Goal: Task Accomplishment & Management: Manage account settings

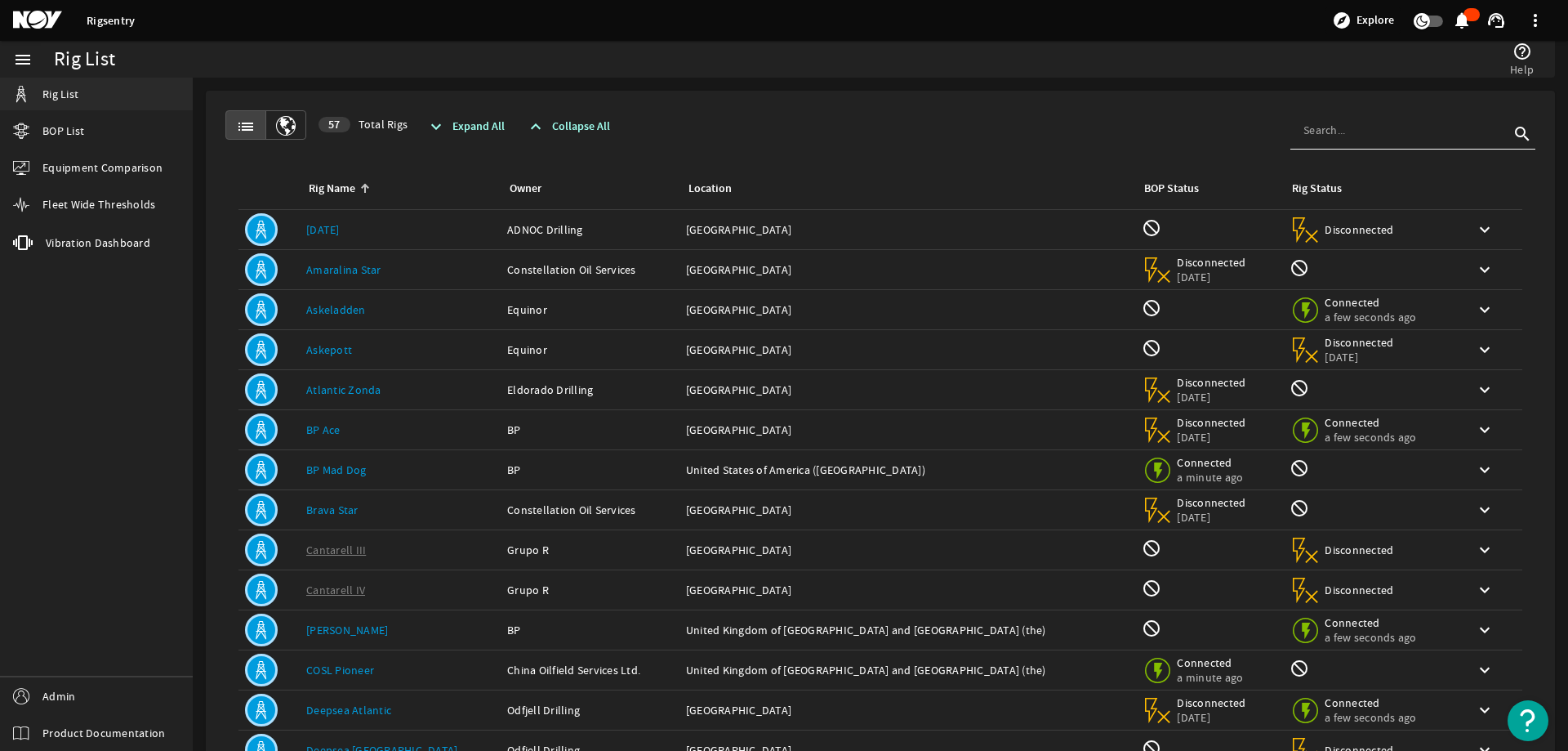
drag, startPoint x: 63, startPoint y: 97, endPoint x: 79, endPoint y: 100, distance: 16.3
click at [63, 96] on span "Rig List" at bounding box center [60, 94] width 36 height 16
click at [1317, 126] on input at bounding box center [1407, 129] width 206 height 16
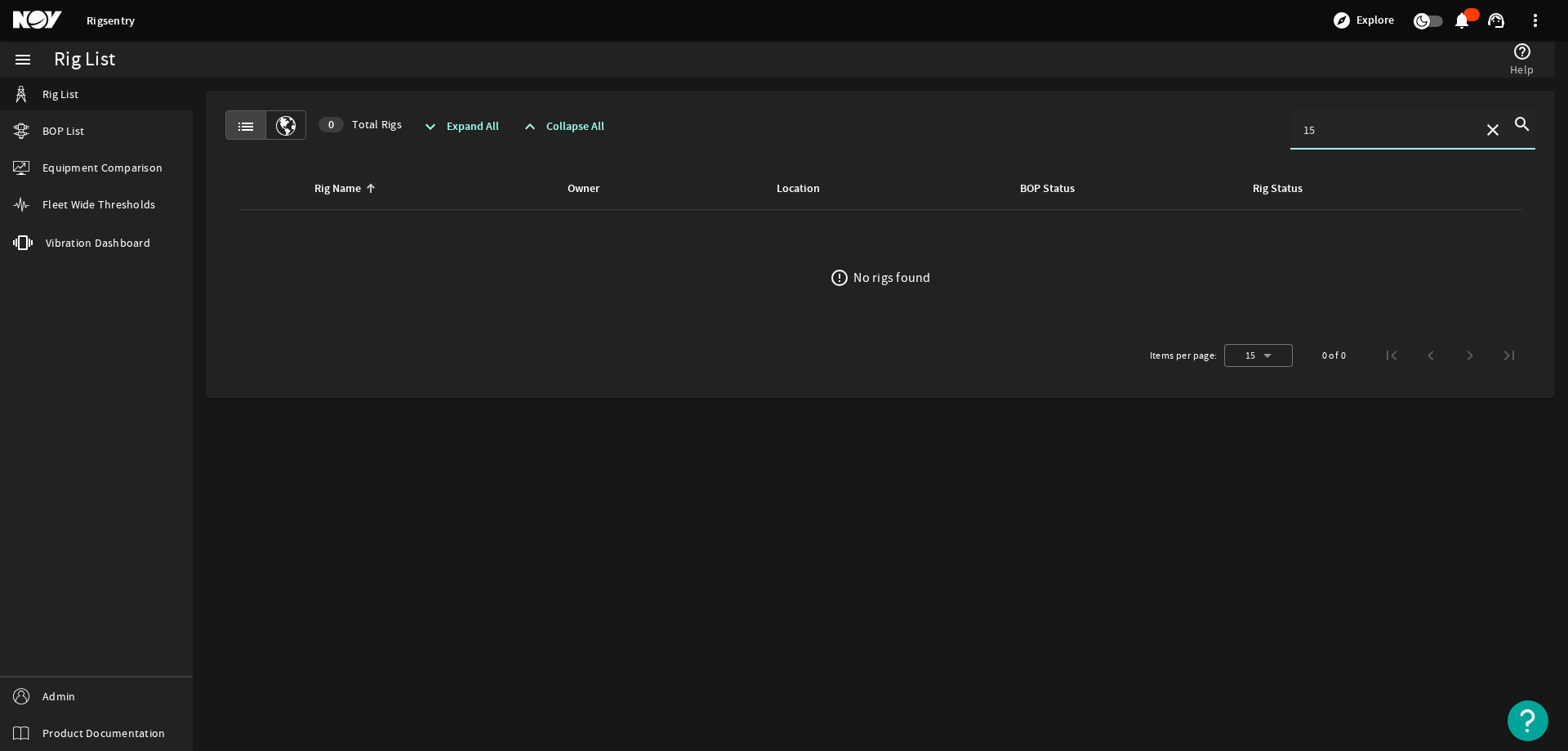
type input "1"
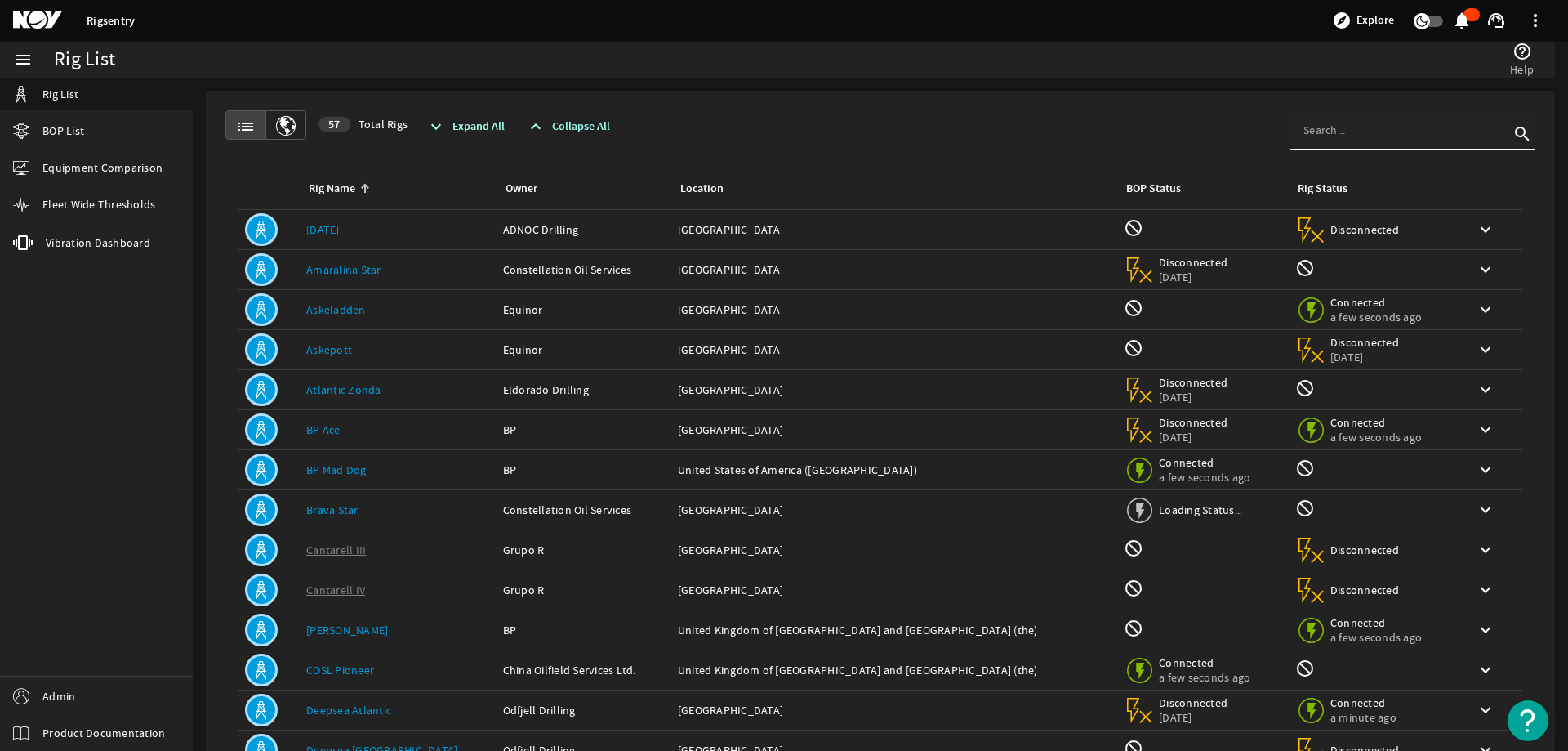
click at [1322, 121] on div at bounding box center [1407, 129] width 206 height 40
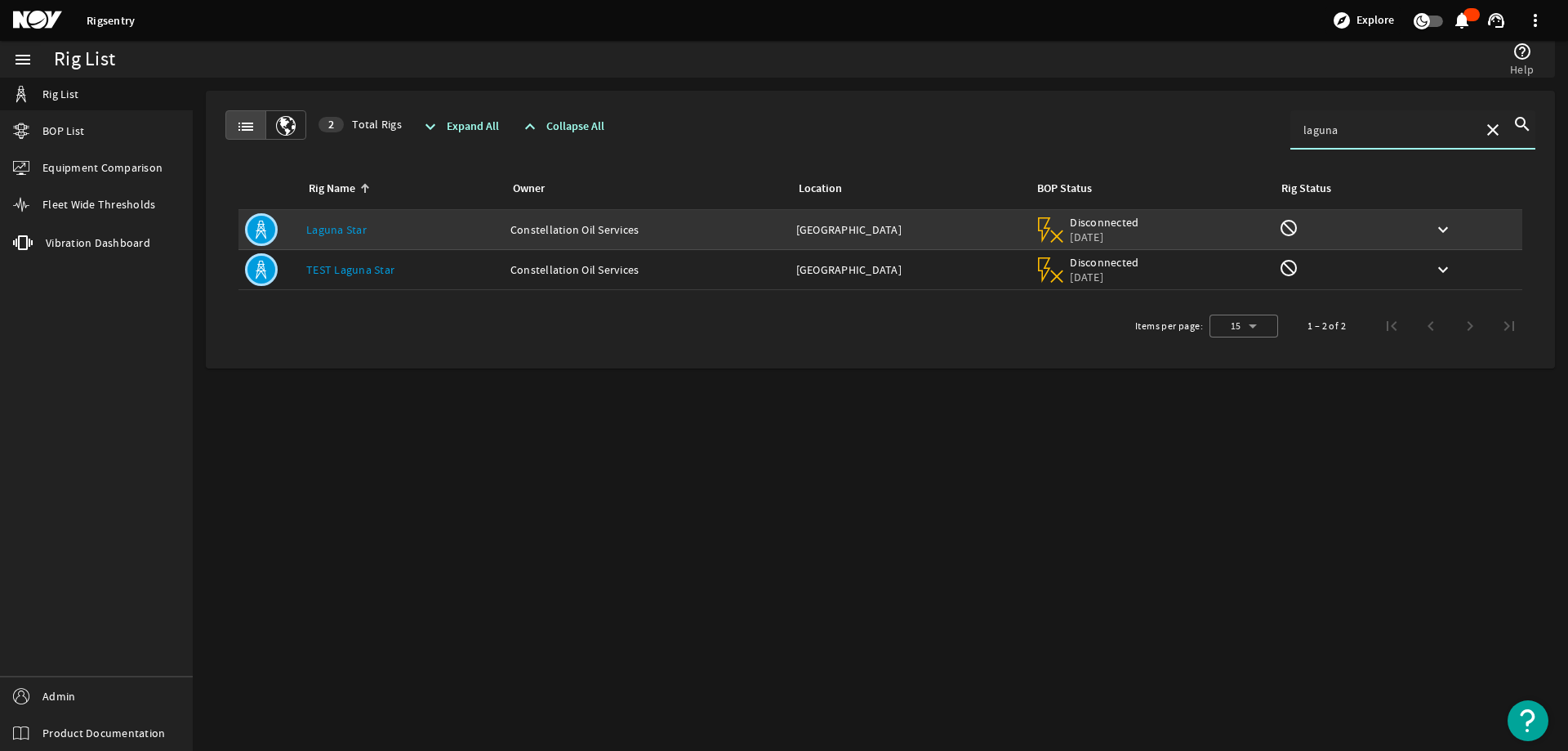
type input "laguna"
click at [335, 233] on link "Laguna Star" at bounding box center [336, 229] width 61 height 14
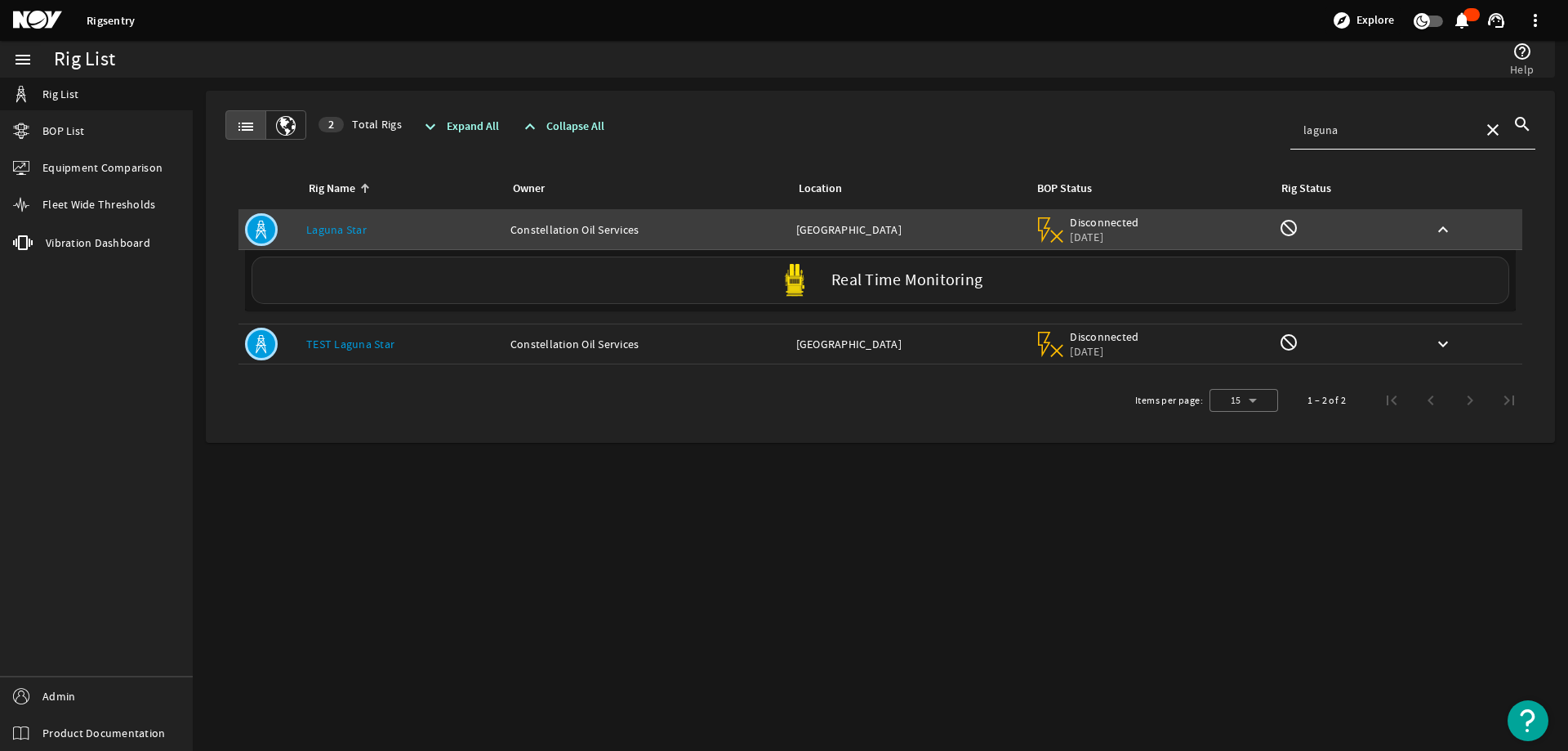
click at [860, 292] on div "Real Time Monitoring" at bounding box center [880, 280] width 1258 height 47
click at [804, 278] on img at bounding box center [795, 281] width 33 height 33
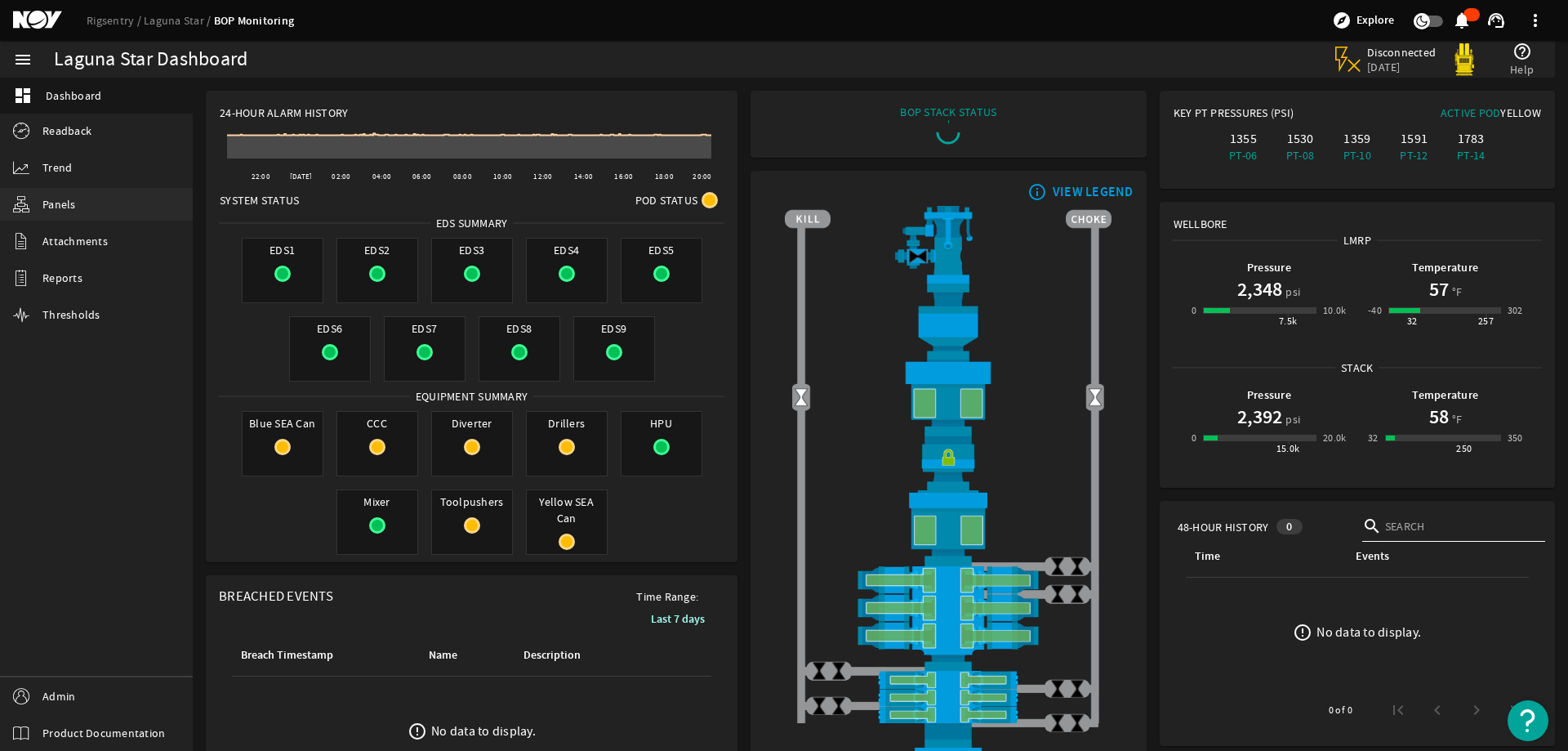
click at [49, 201] on span "Panels" at bounding box center [59, 203] width 34 height 16
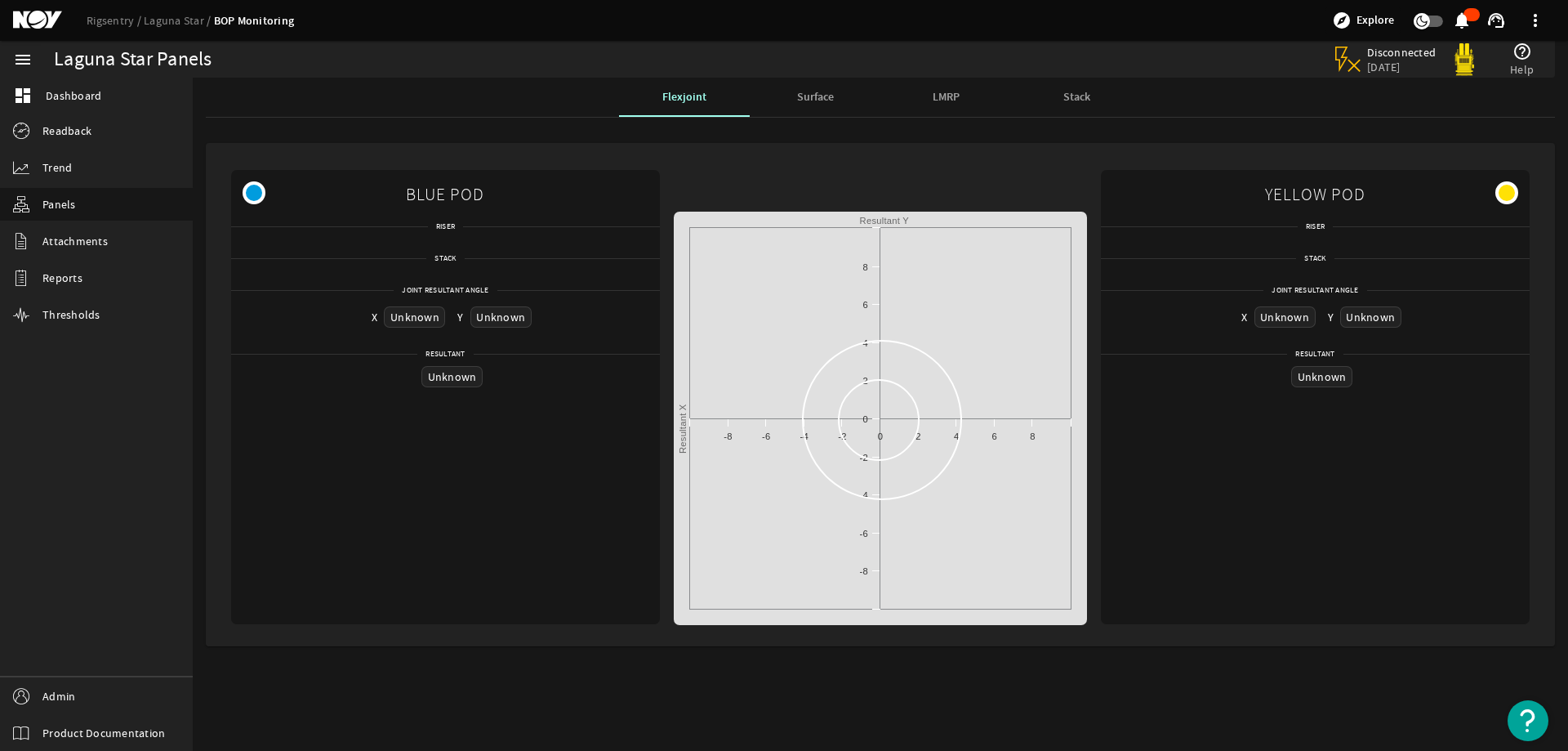
click at [829, 92] on span "Surface" at bounding box center [815, 97] width 37 height 12
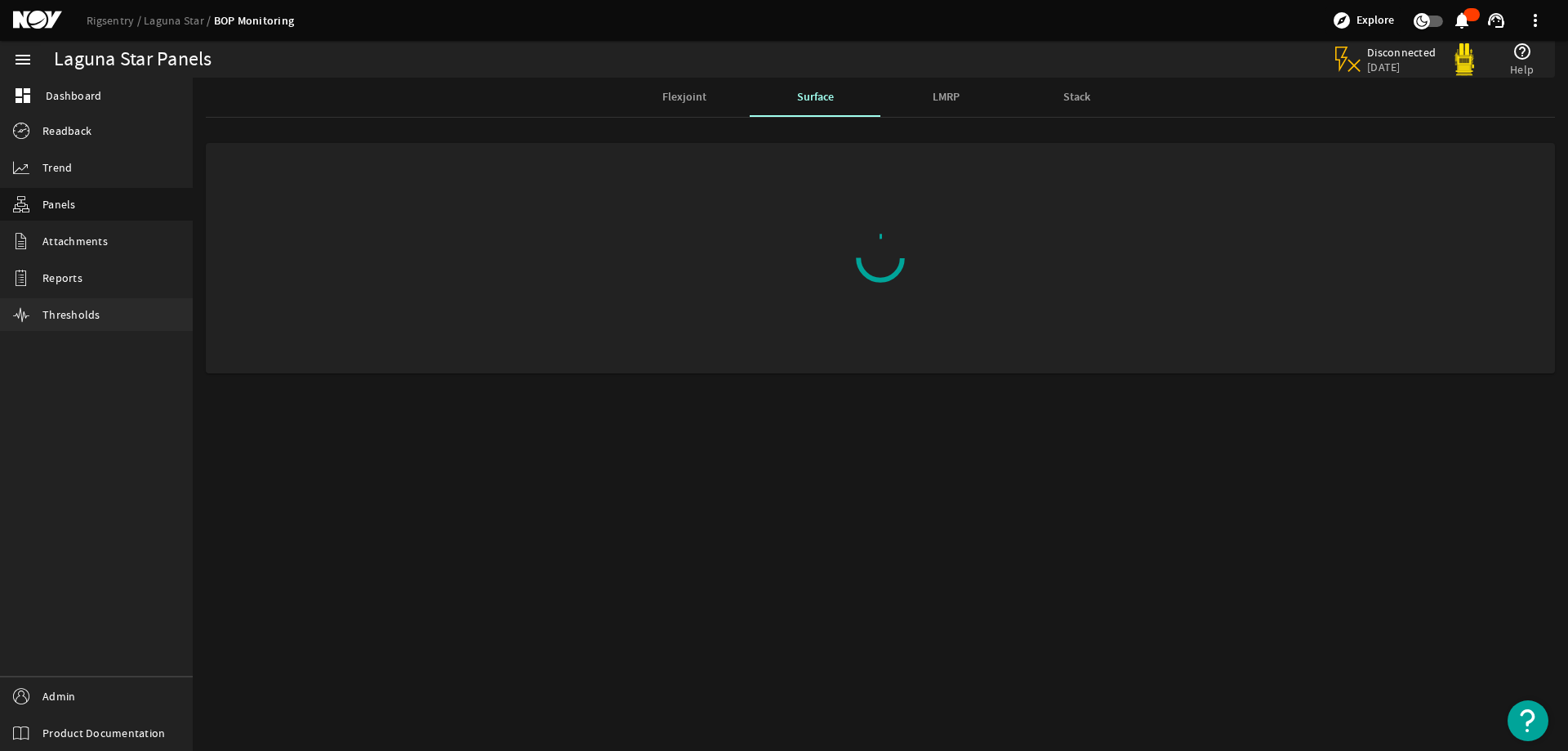
click at [95, 319] on span "Thresholds" at bounding box center [71, 314] width 58 height 16
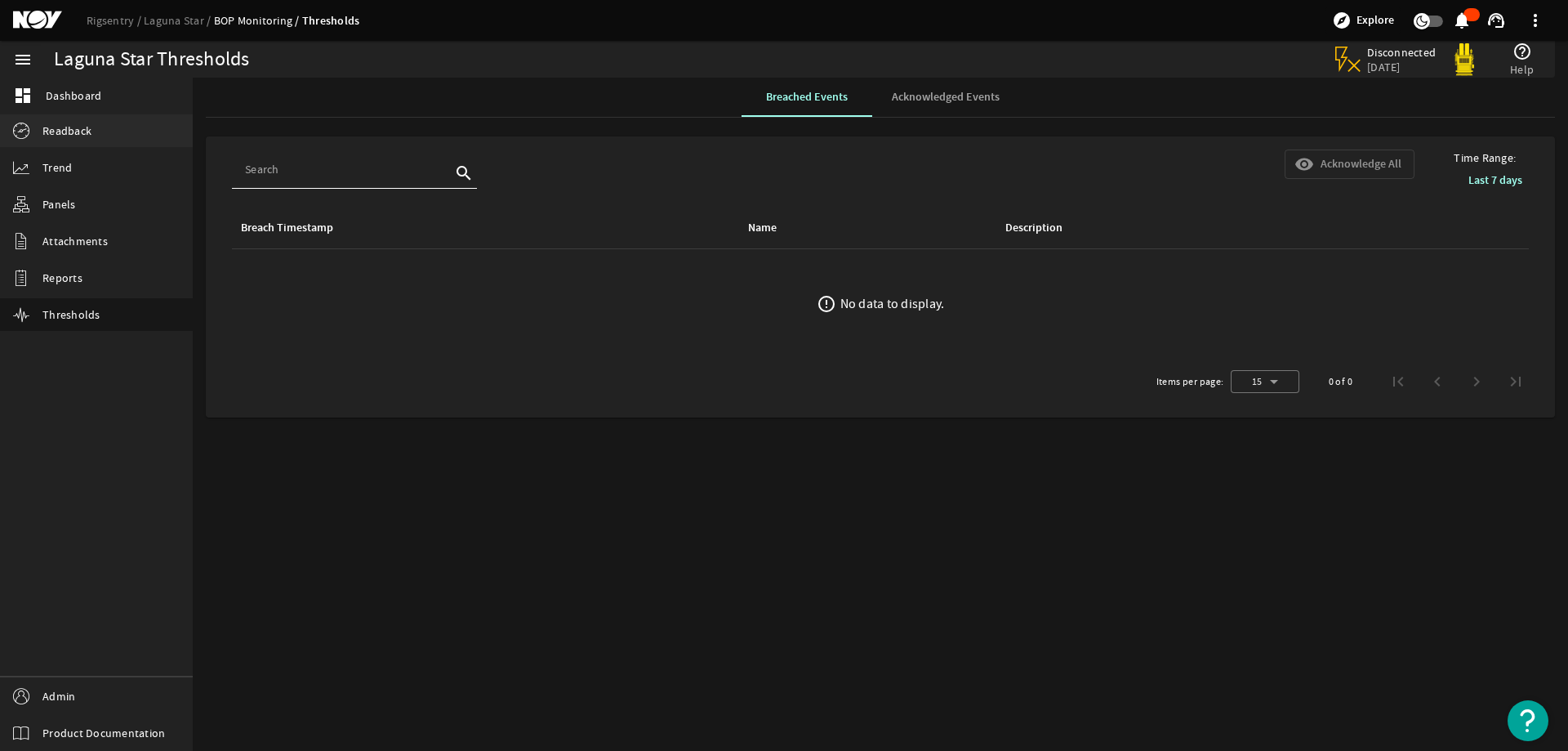
click at [78, 132] on span "Readback" at bounding box center [66, 130] width 49 height 16
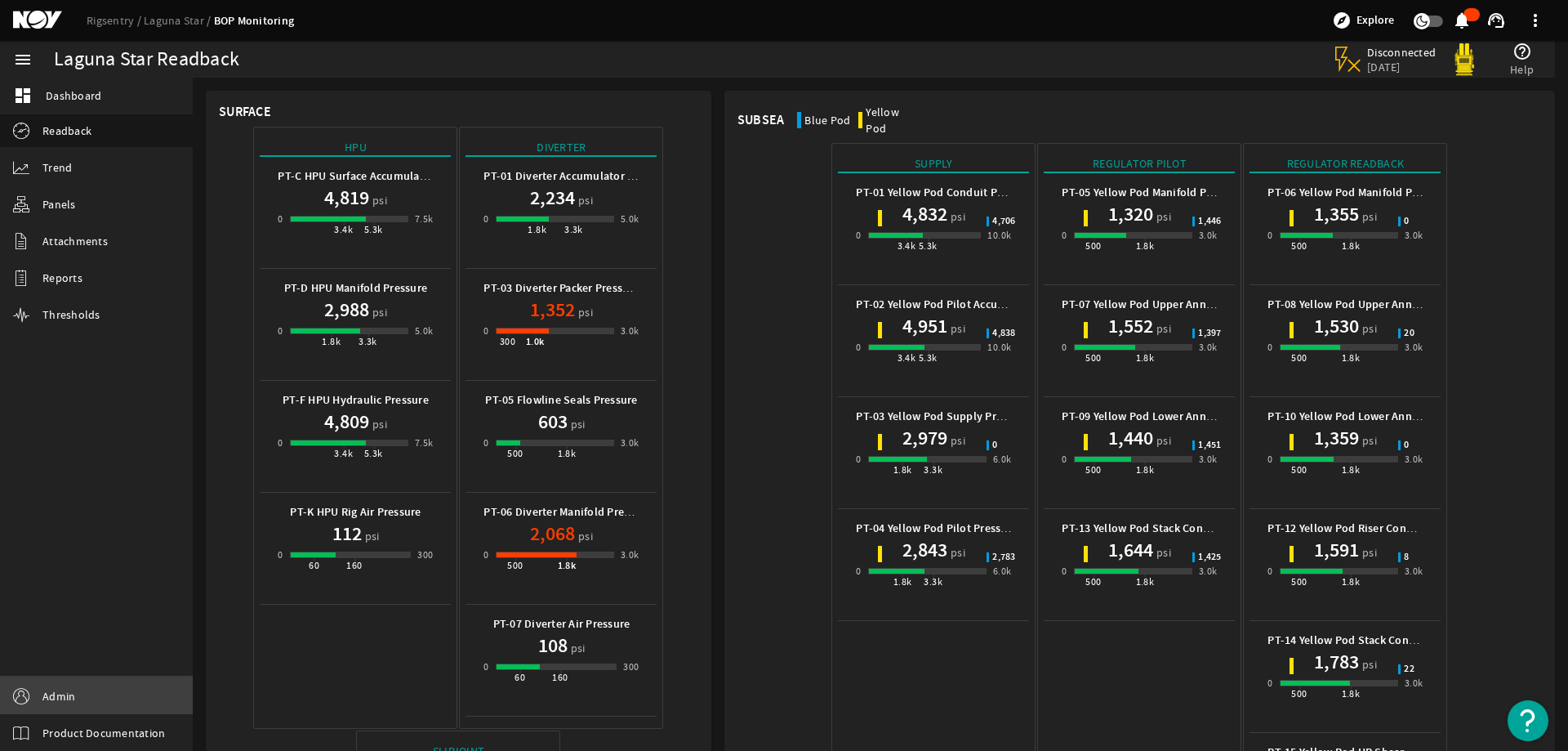
click at [67, 695] on span "Admin" at bounding box center [59, 696] width 33 height 16
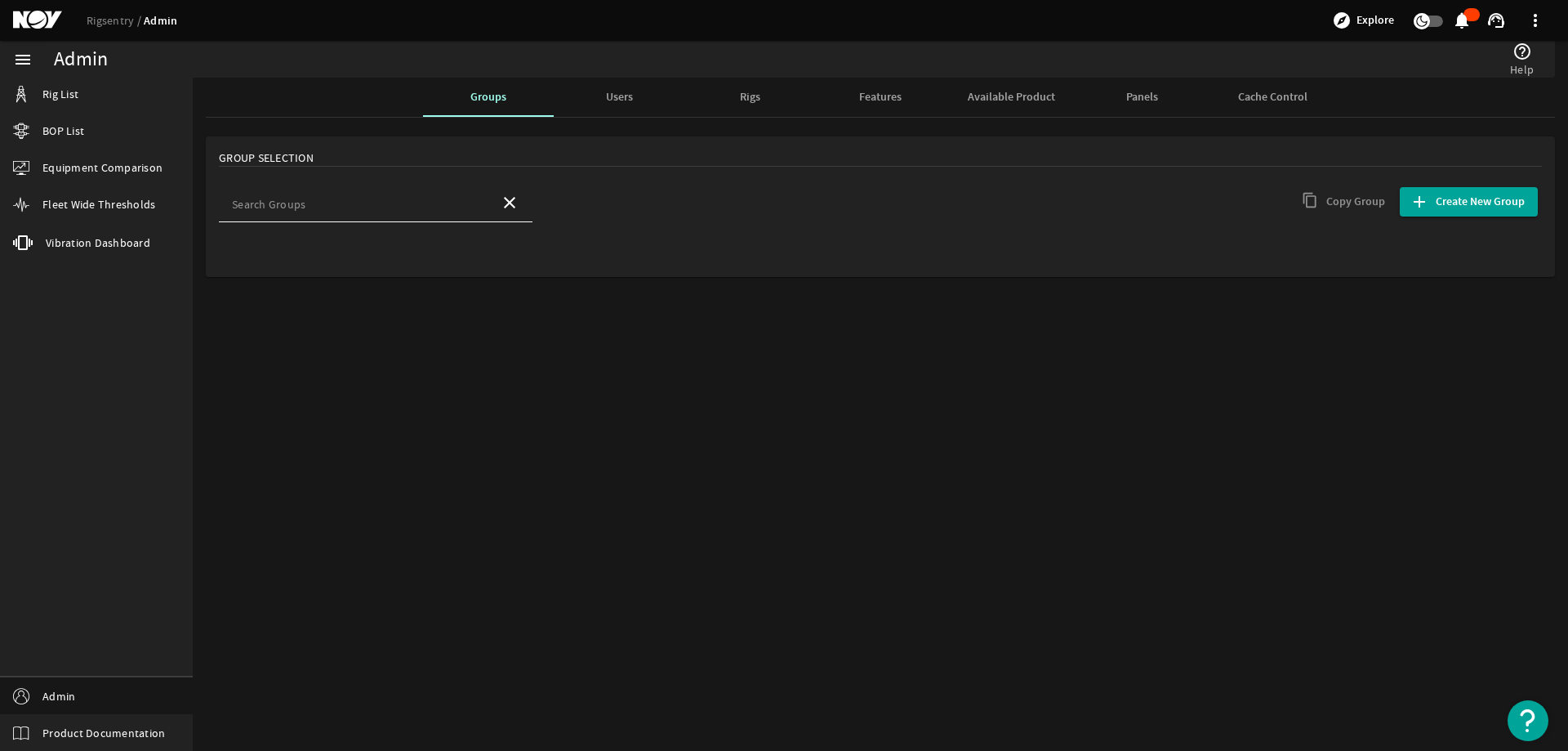
click at [765, 91] on div "Rigs" at bounding box center [750, 97] width 131 height 40
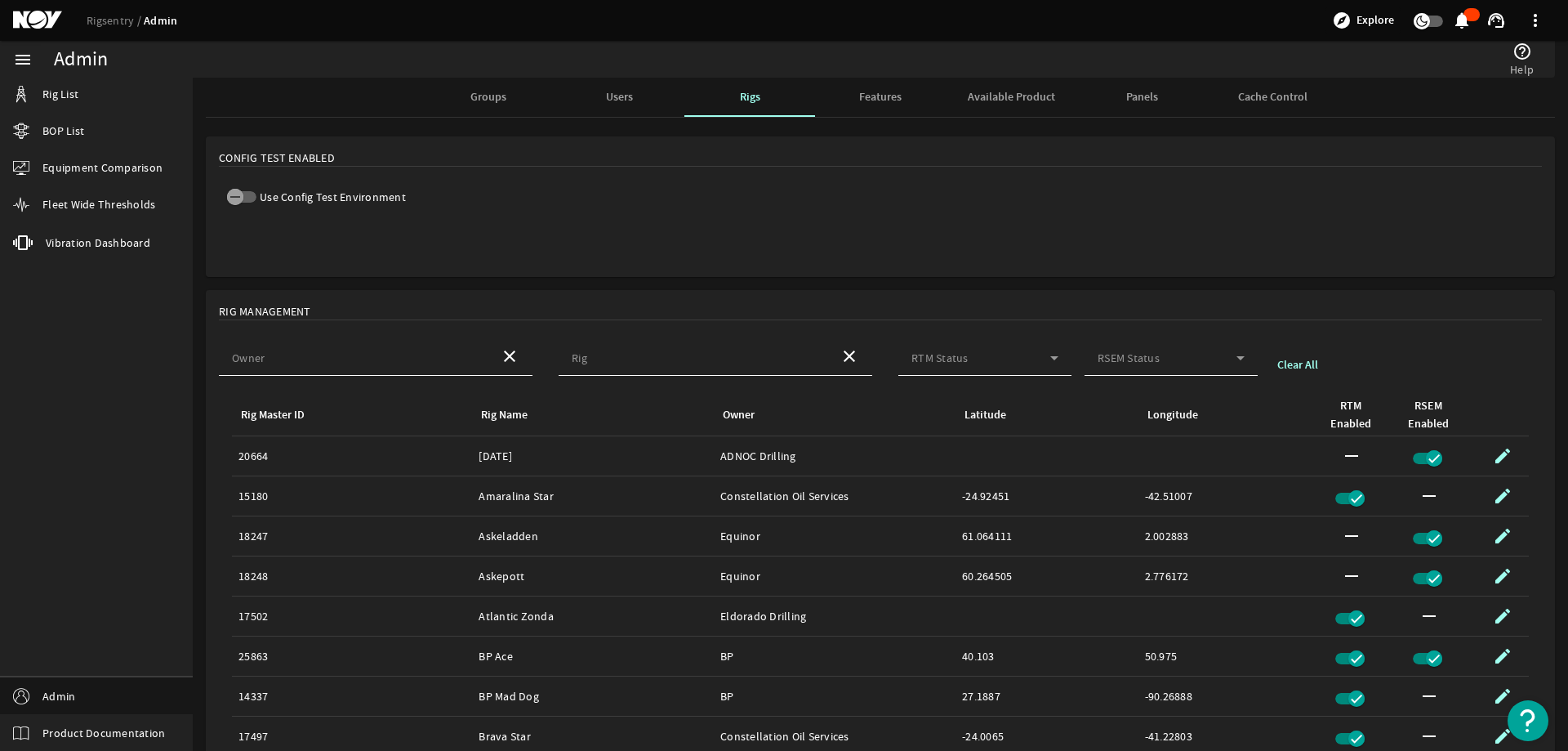
click at [607, 92] on span "Users" at bounding box center [620, 97] width 27 height 12
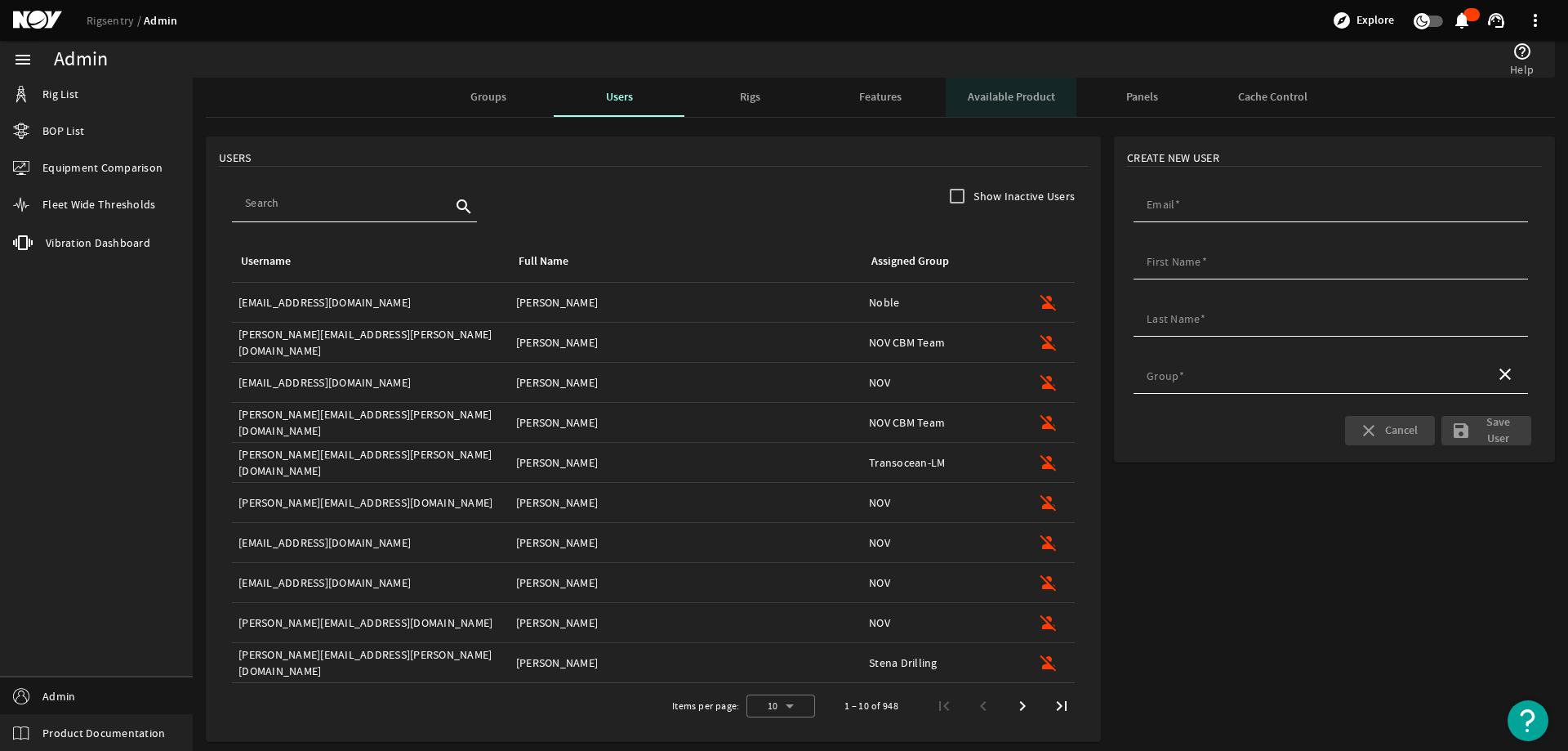
click at [1035, 99] on span "Available Product" at bounding box center [1011, 97] width 88 height 12
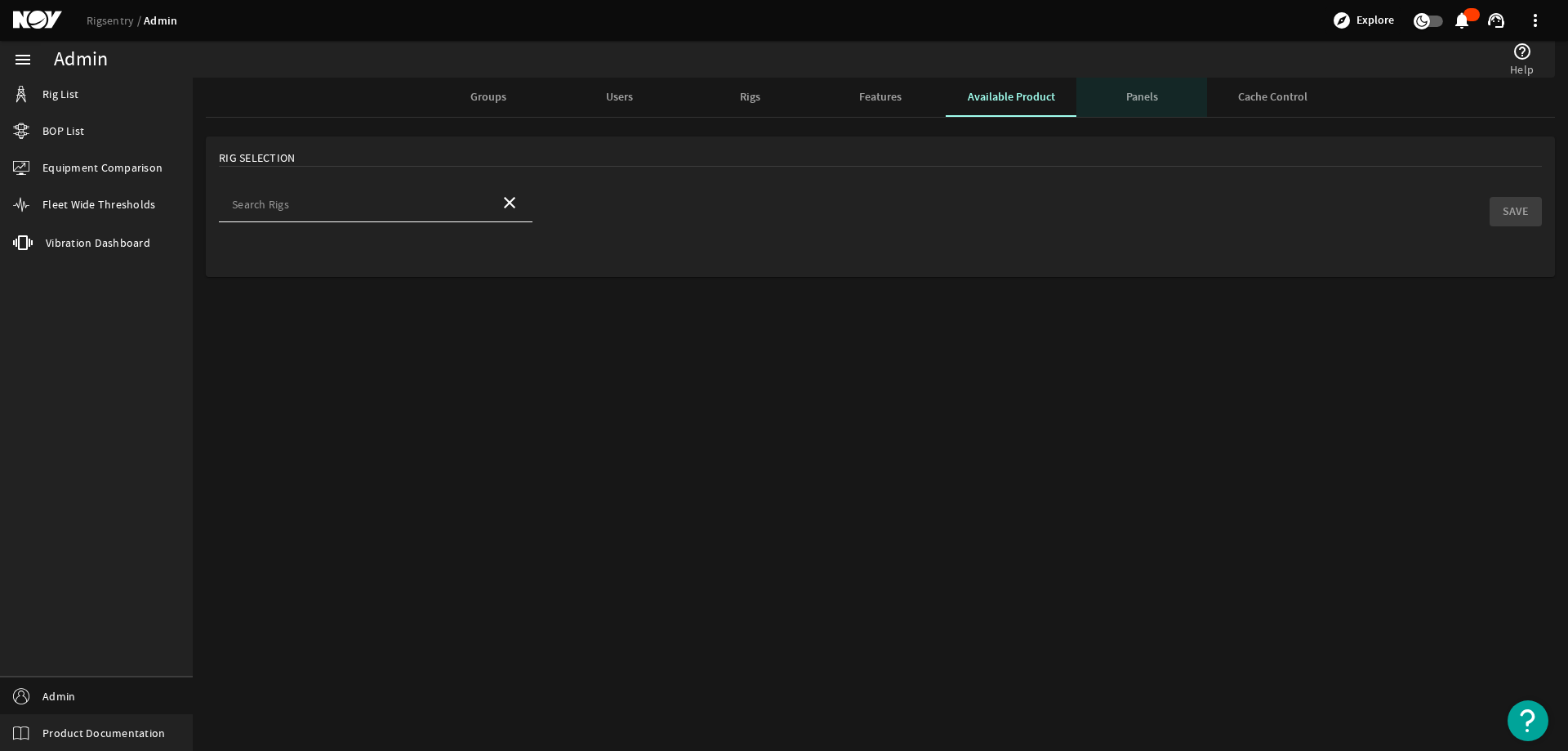
click at [1156, 96] on span "Panels" at bounding box center [1142, 97] width 32 height 12
click at [878, 94] on span "Features" at bounding box center [881, 97] width 42 height 12
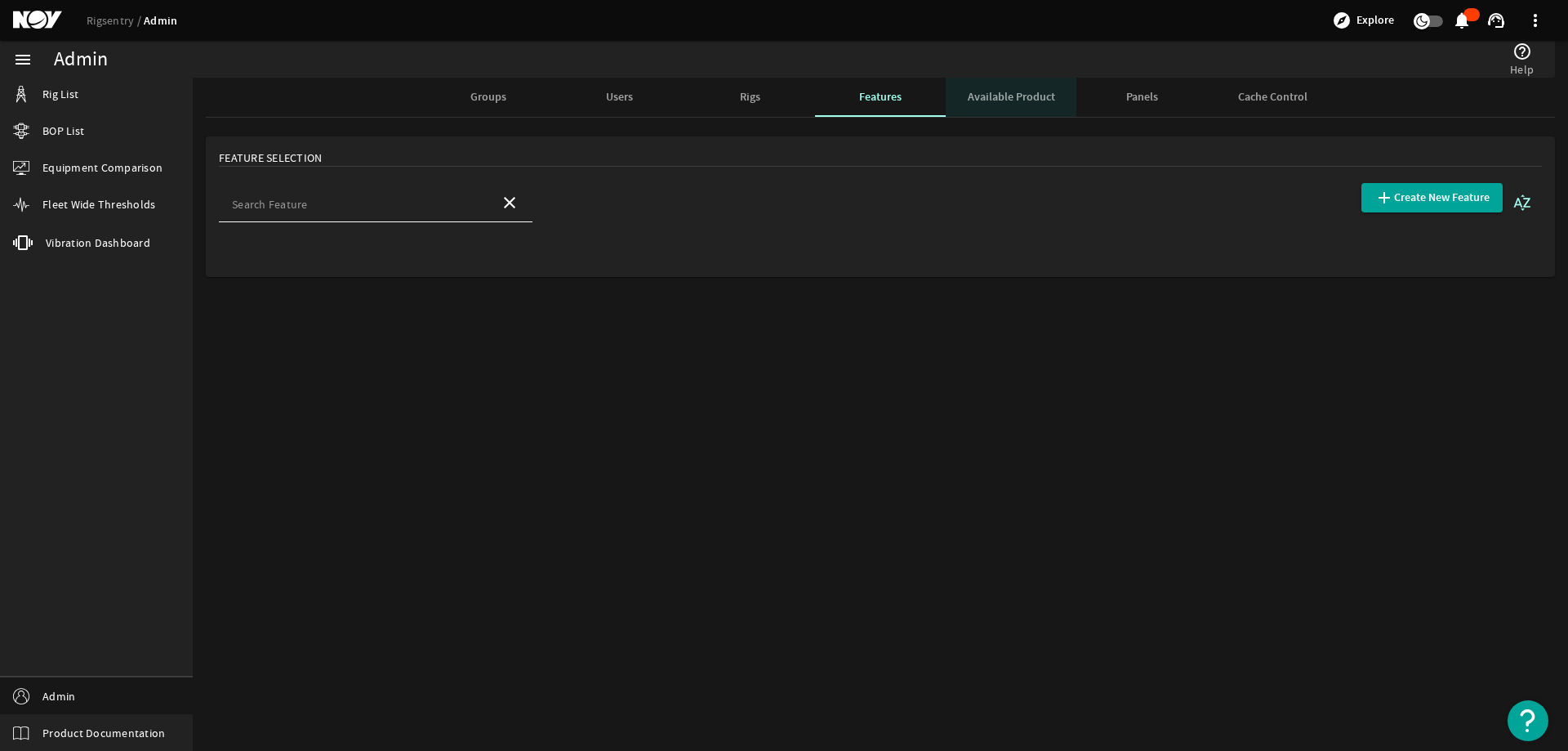
click at [1029, 94] on span "Available Product" at bounding box center [1011, 97] width 88 height 12
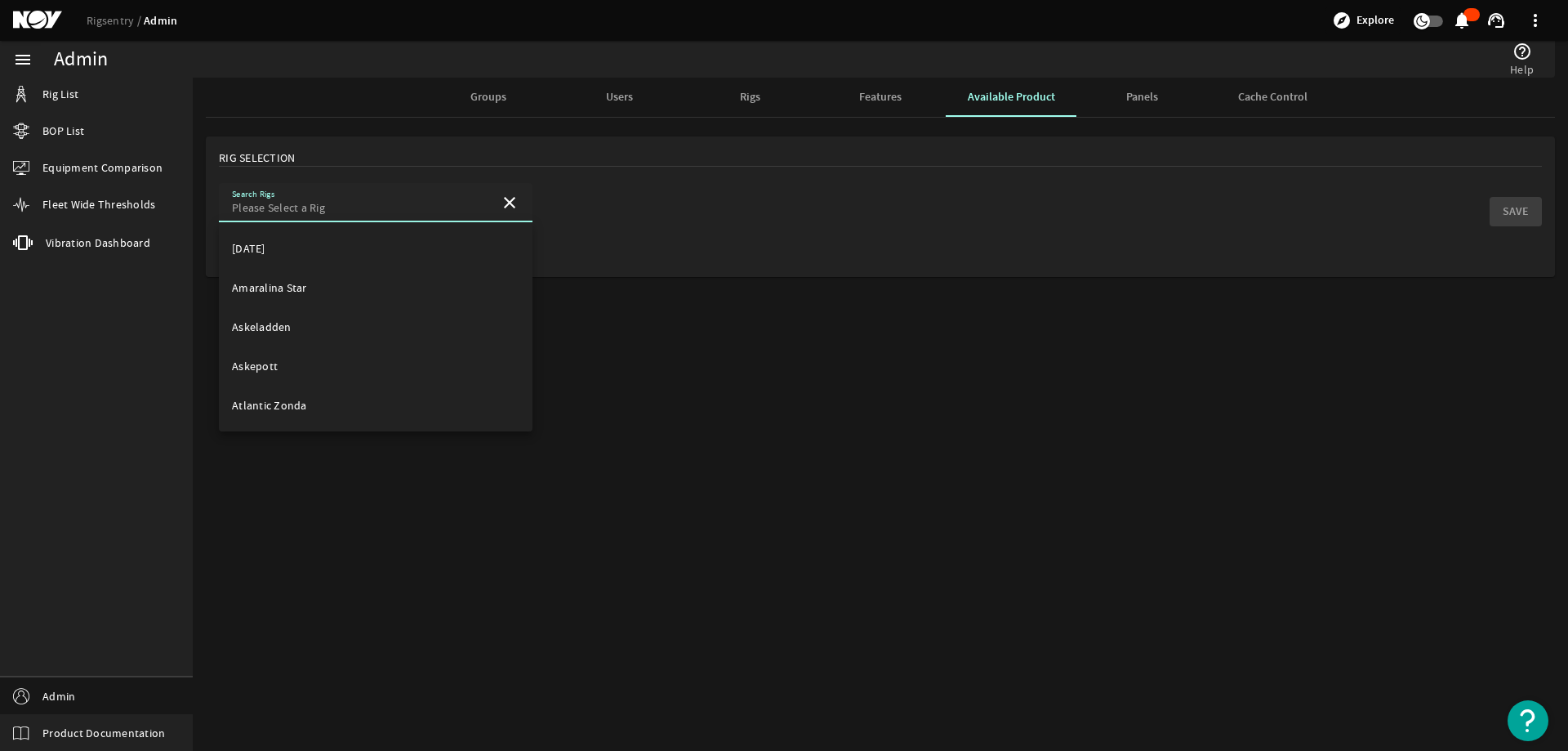
click at [338, 201] on input "Search Rigs" at bounding box center [359, 207] width 254 height 16
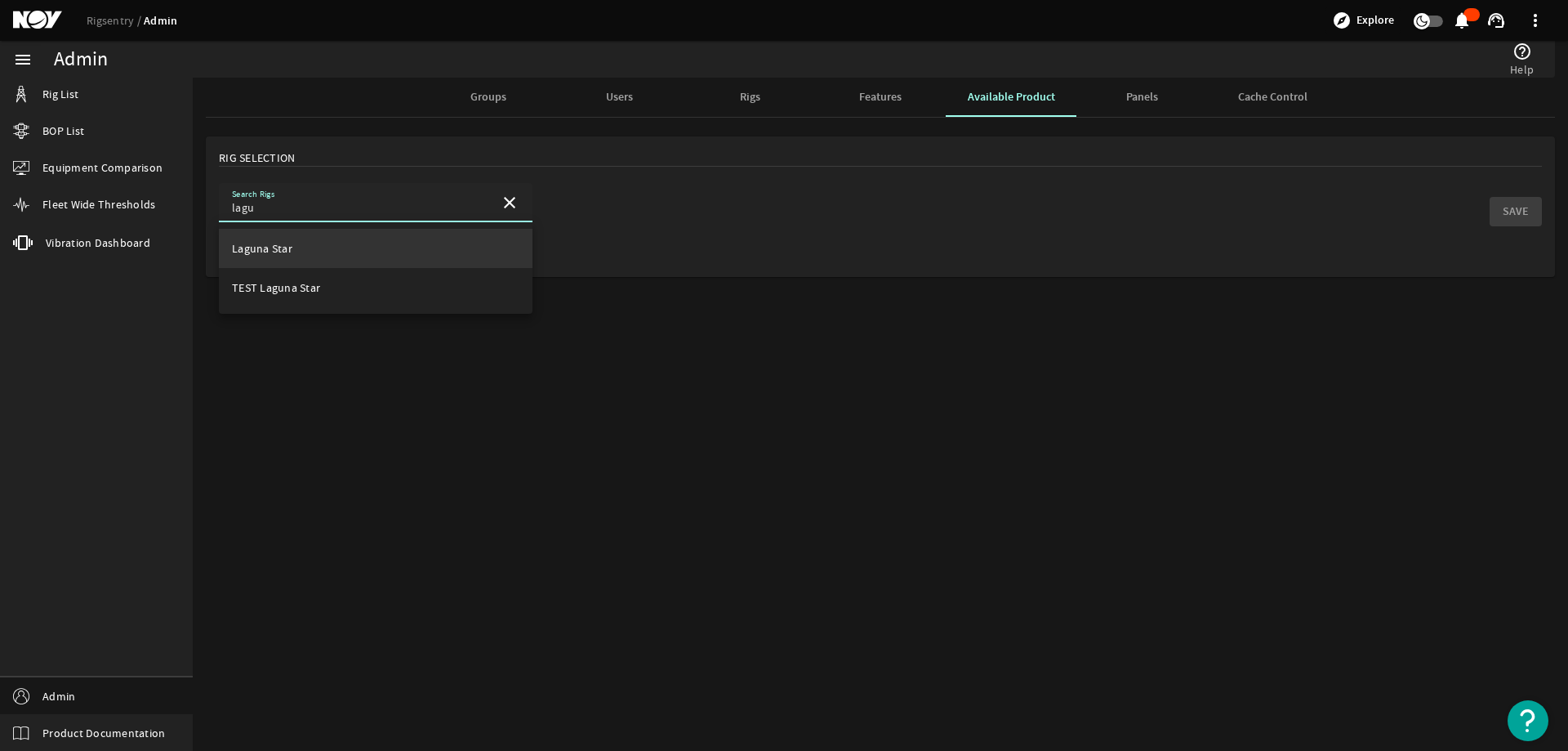
type input "lagu"
click at [287, 266] on mat-option "Laguna Star" at bounding box center [375, 248] width 313 height 40
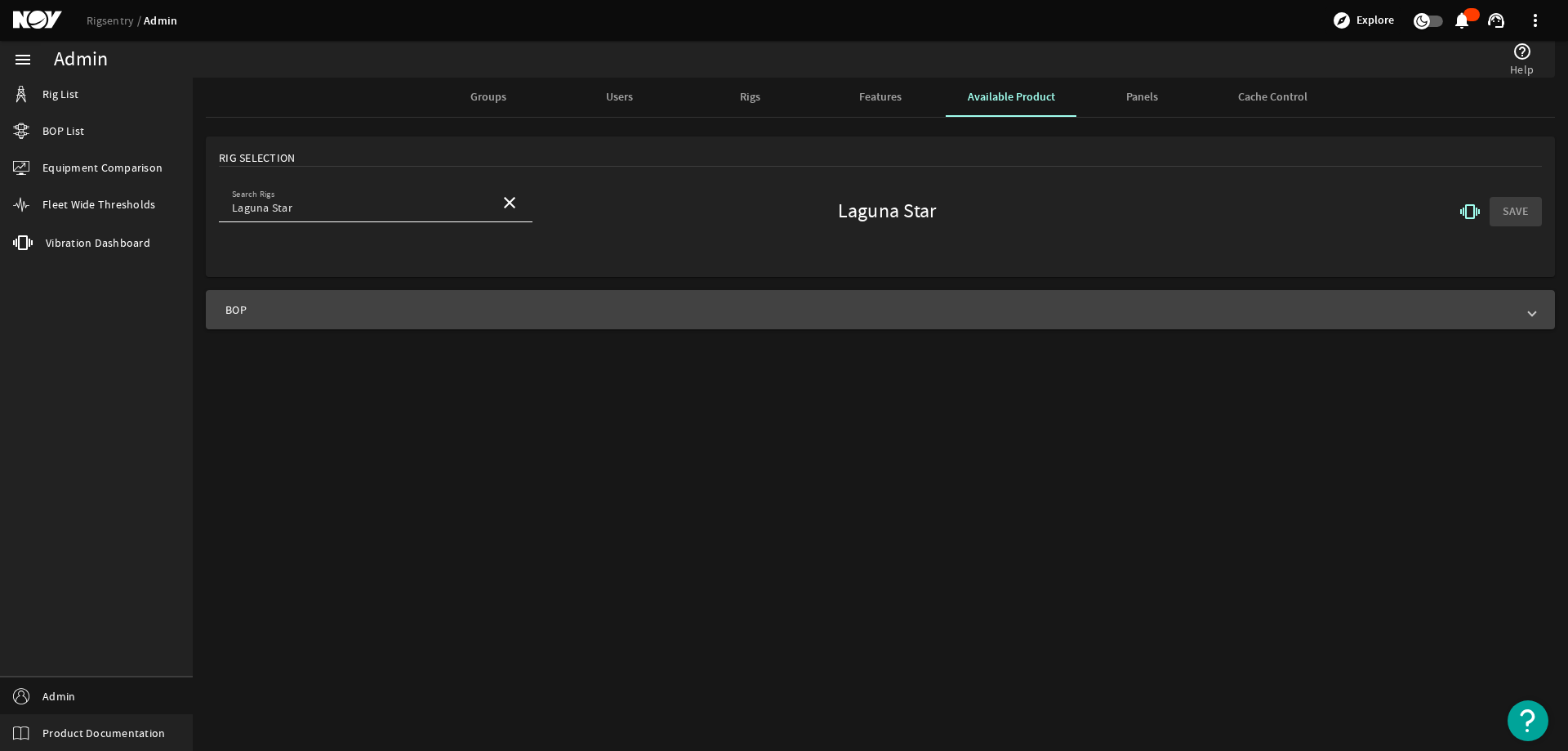
click at [334, 319] on mat-expansion-panel-header "BOP" at bounding box center [881, 309] width 1349 height 40
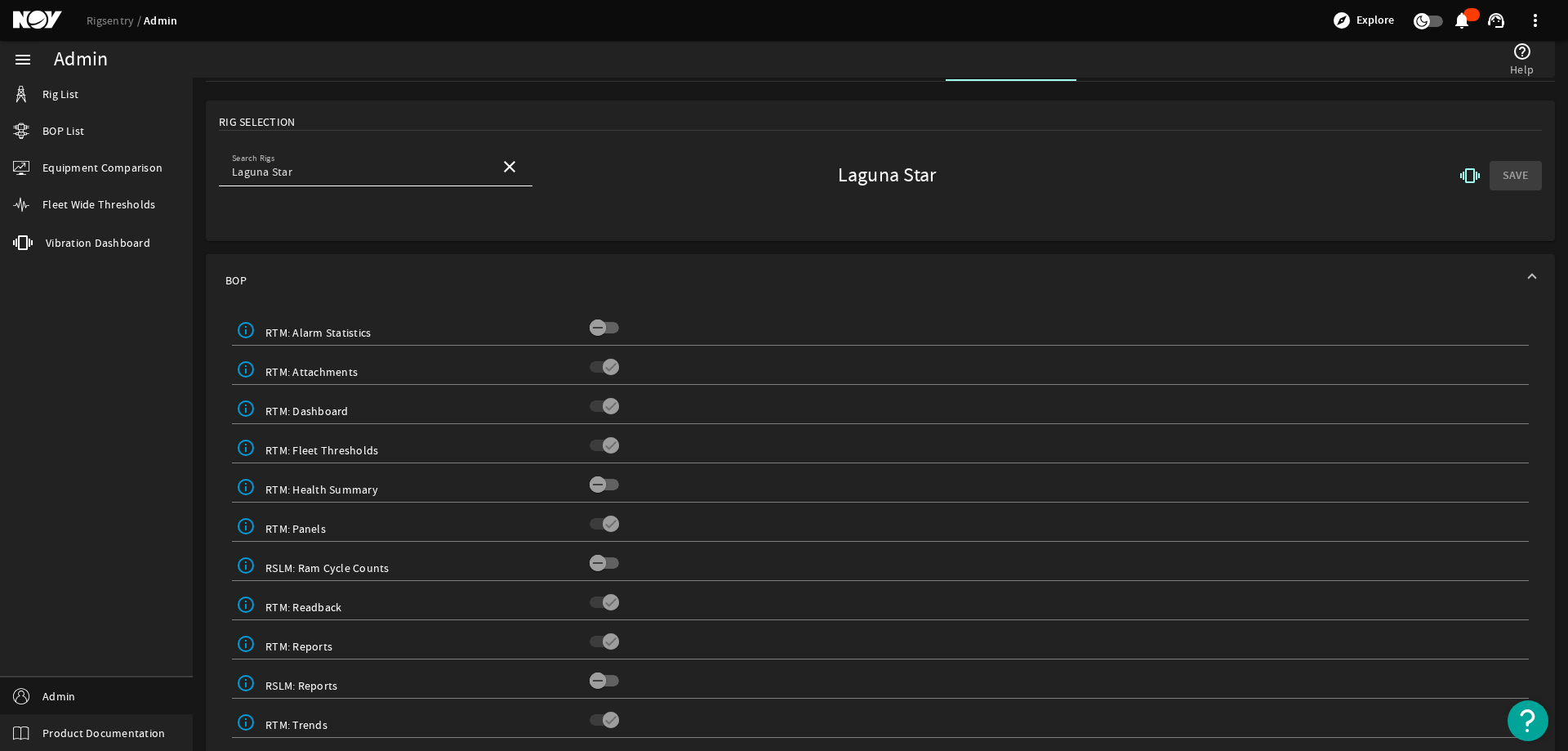
scroll to position [56, 0]
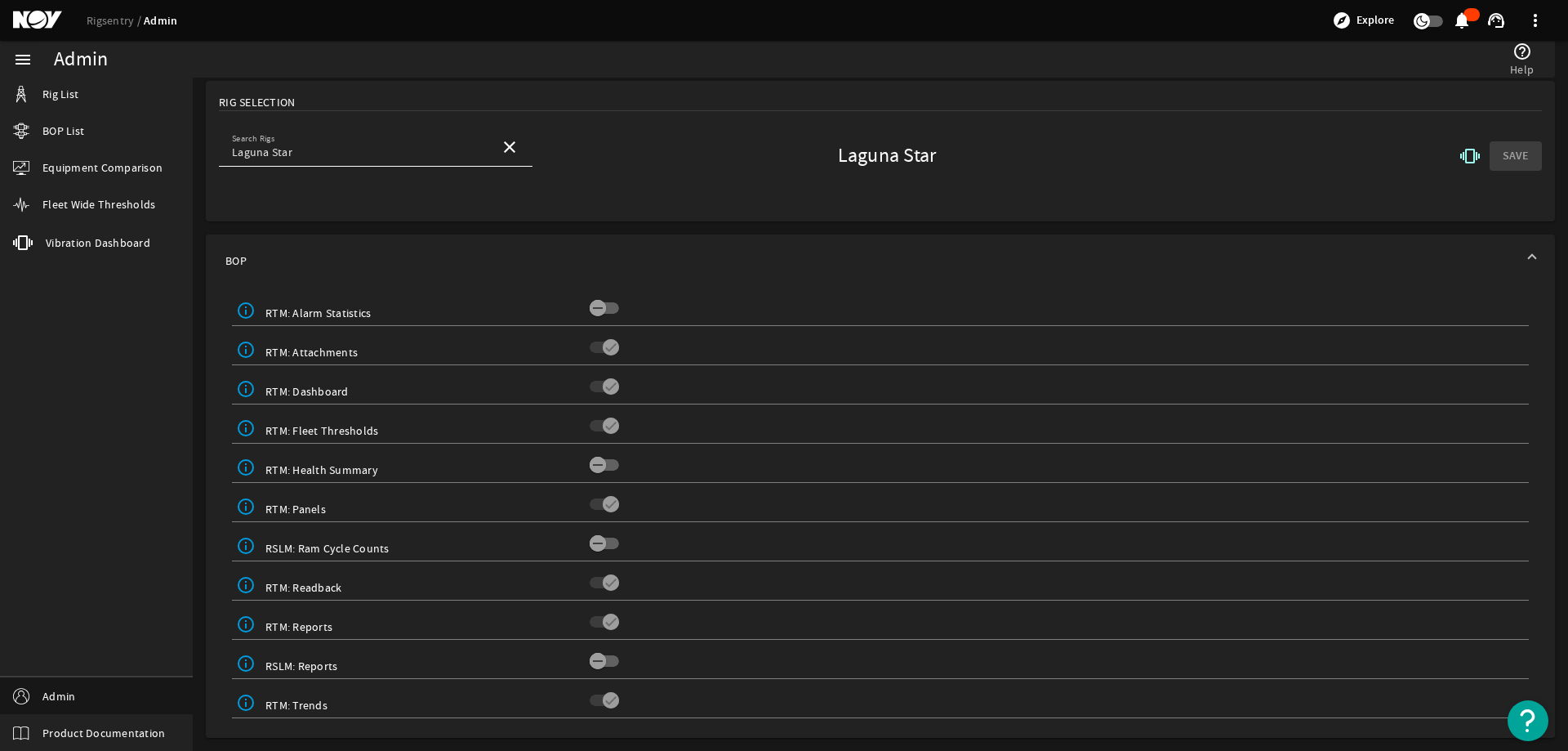
click at [714, 161] on div "Search Rigs Laguna Star close Laguna Star vibration SAVE" at bounding box center [880, 155] width 1323 height 57
click at [1319, 169] on div "vibration SAVE" at bounding box center [1385, 156] width 313 height 40
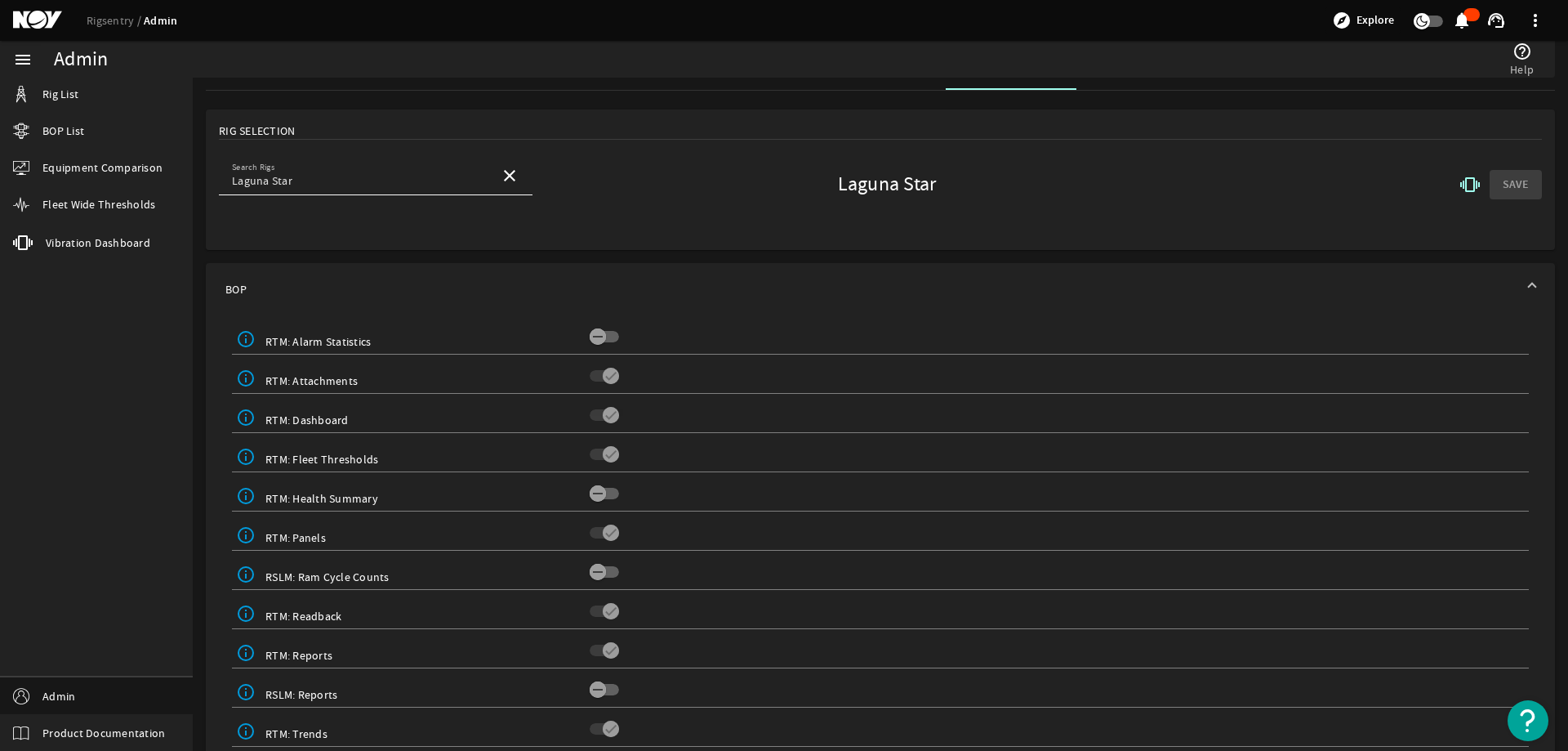
scroll to position [0, 0]
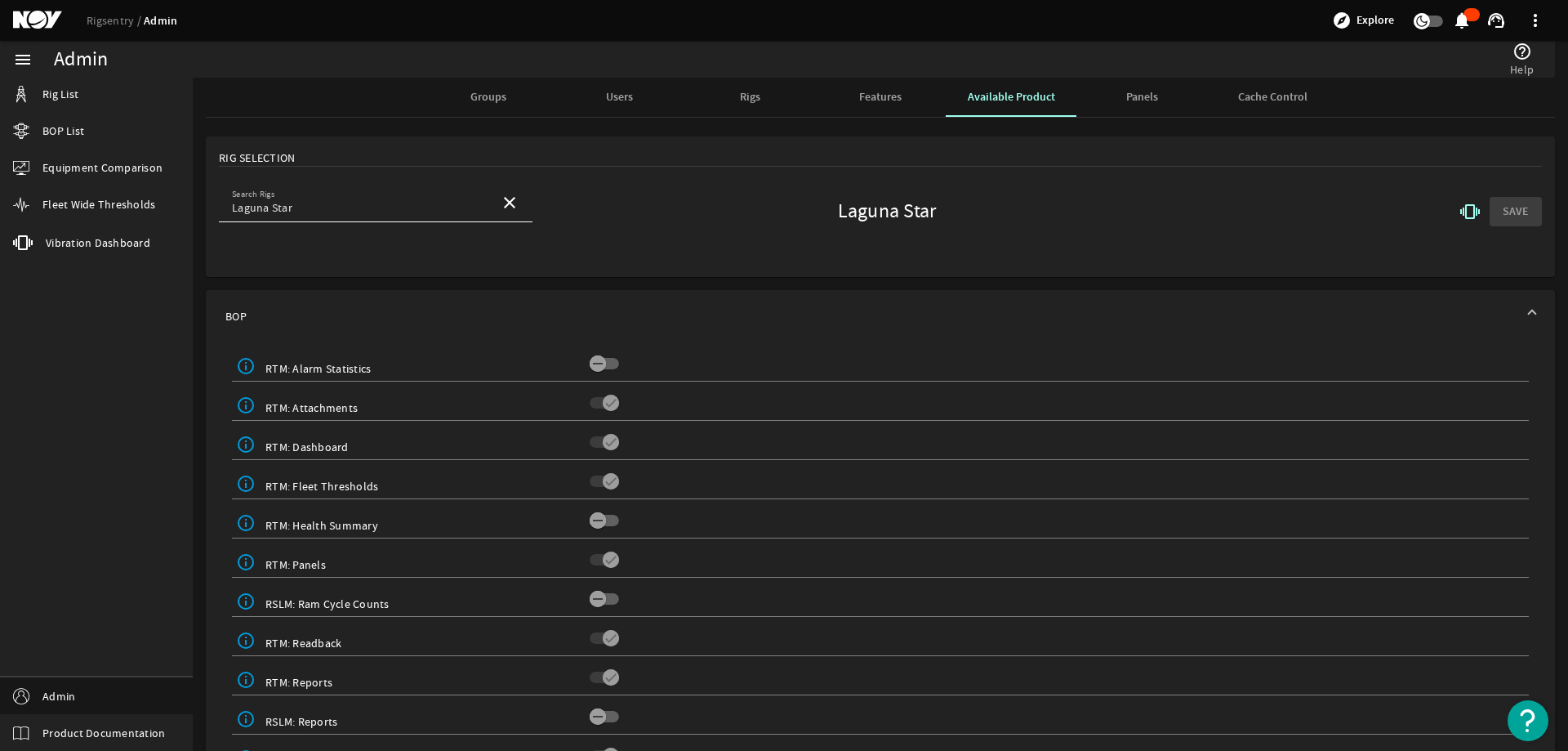
click at [1142, 95] on span "Panels" at bounding box center [1142, 97] width 32 height 12
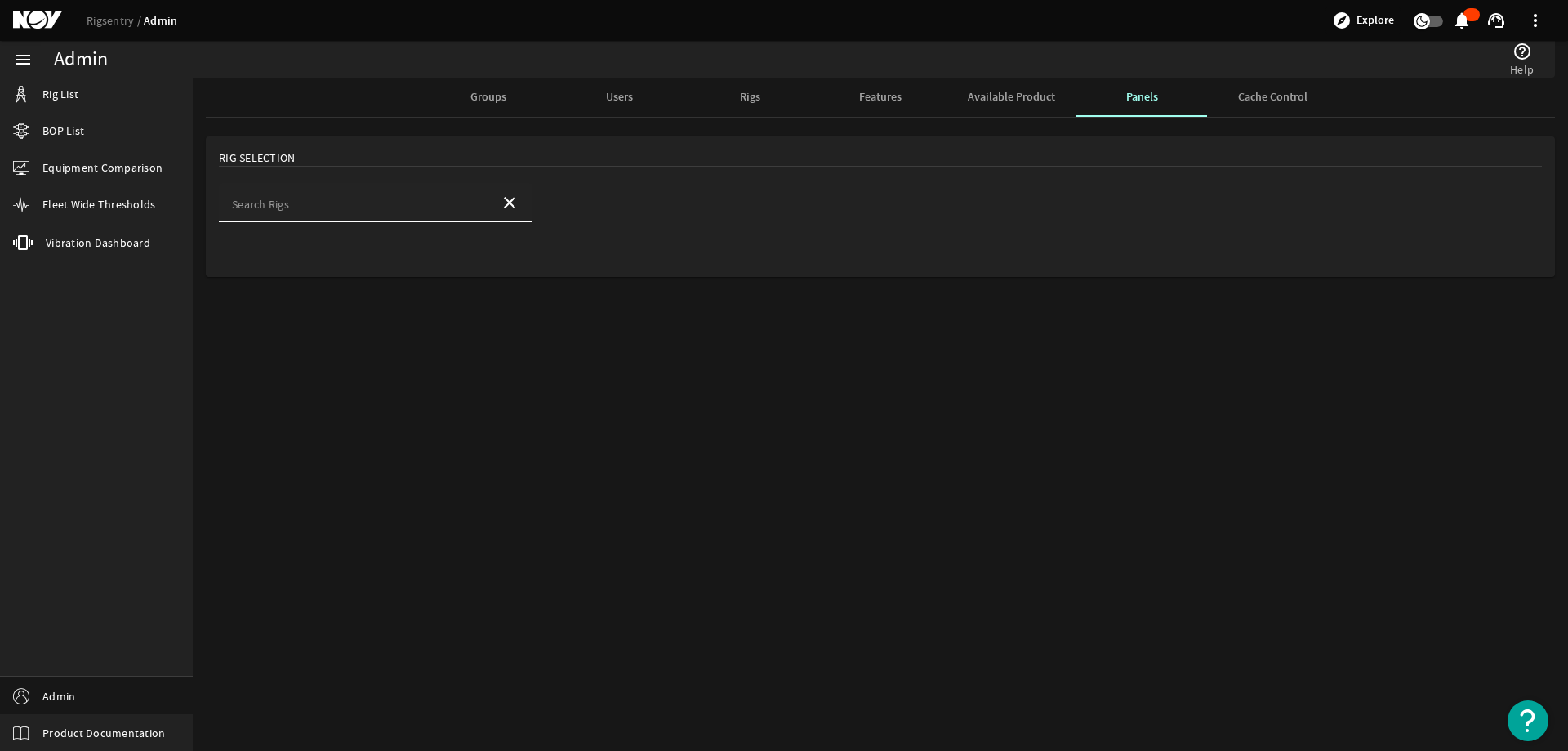
click at [338, 212] on input "Search Rigs" at bounding box center [359, 207] width 254 height 16
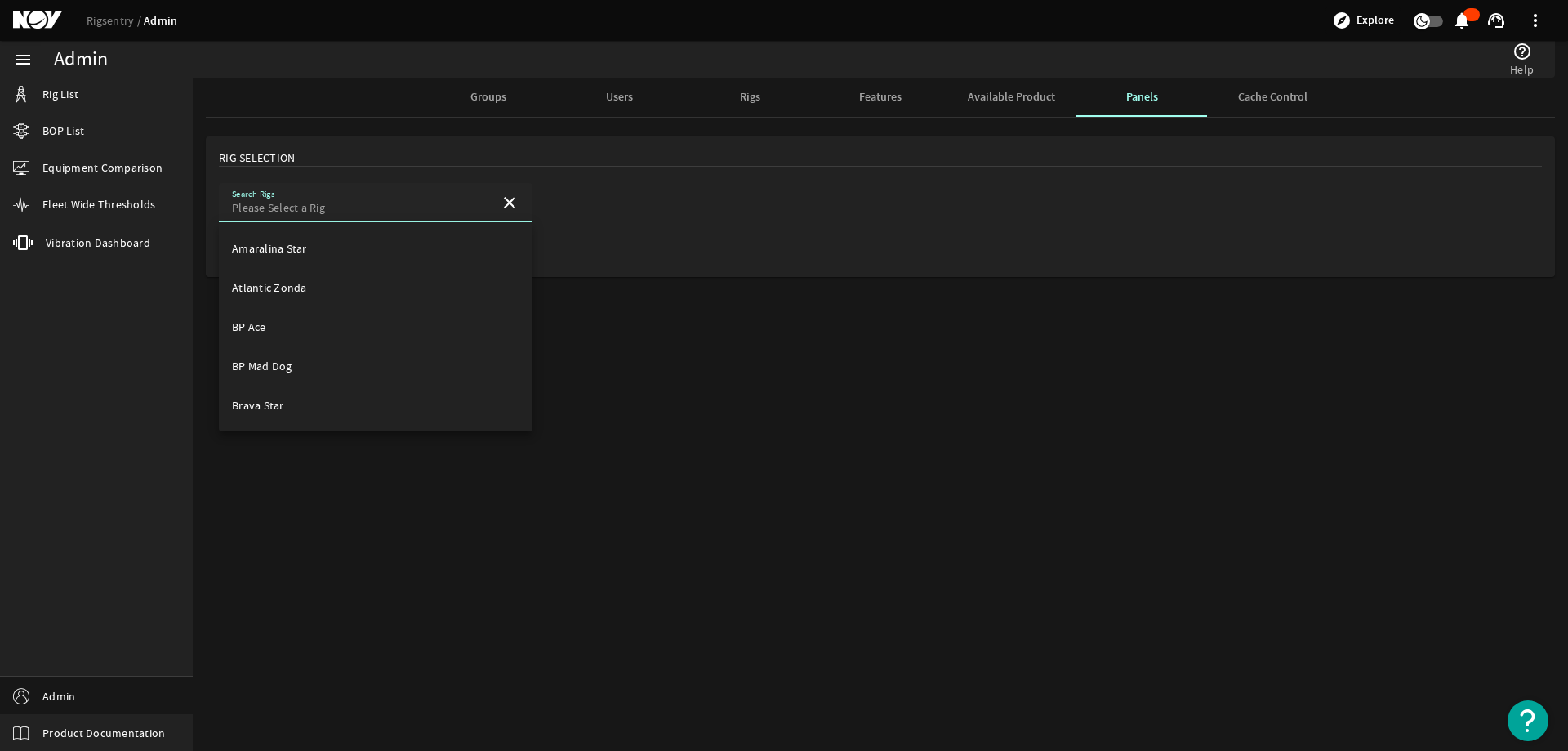
type input "a"
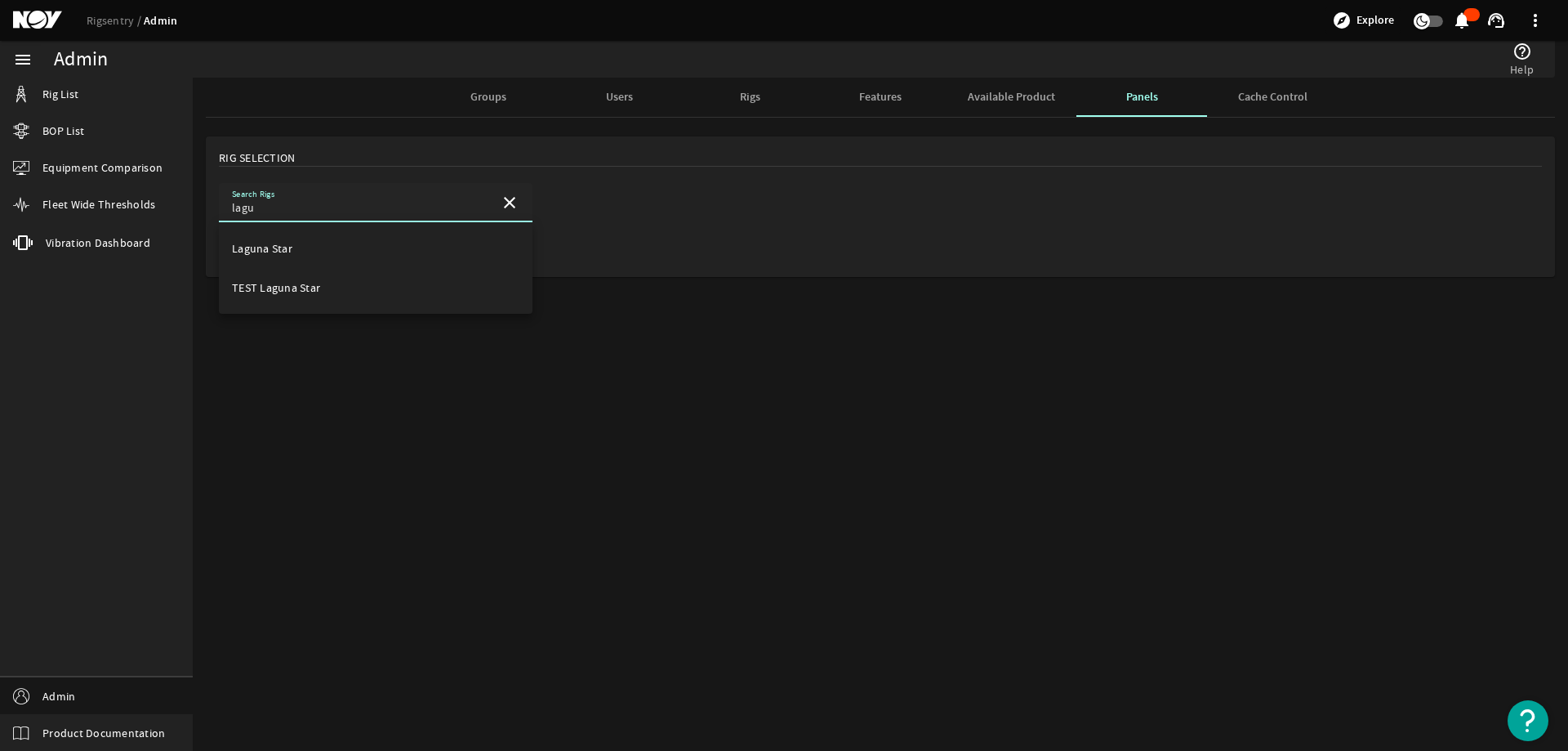
click at [338, 236] on mat-option "Laguna Star" at bounding box center [375, 248] width 313 height 40
type input "Laguna Star"
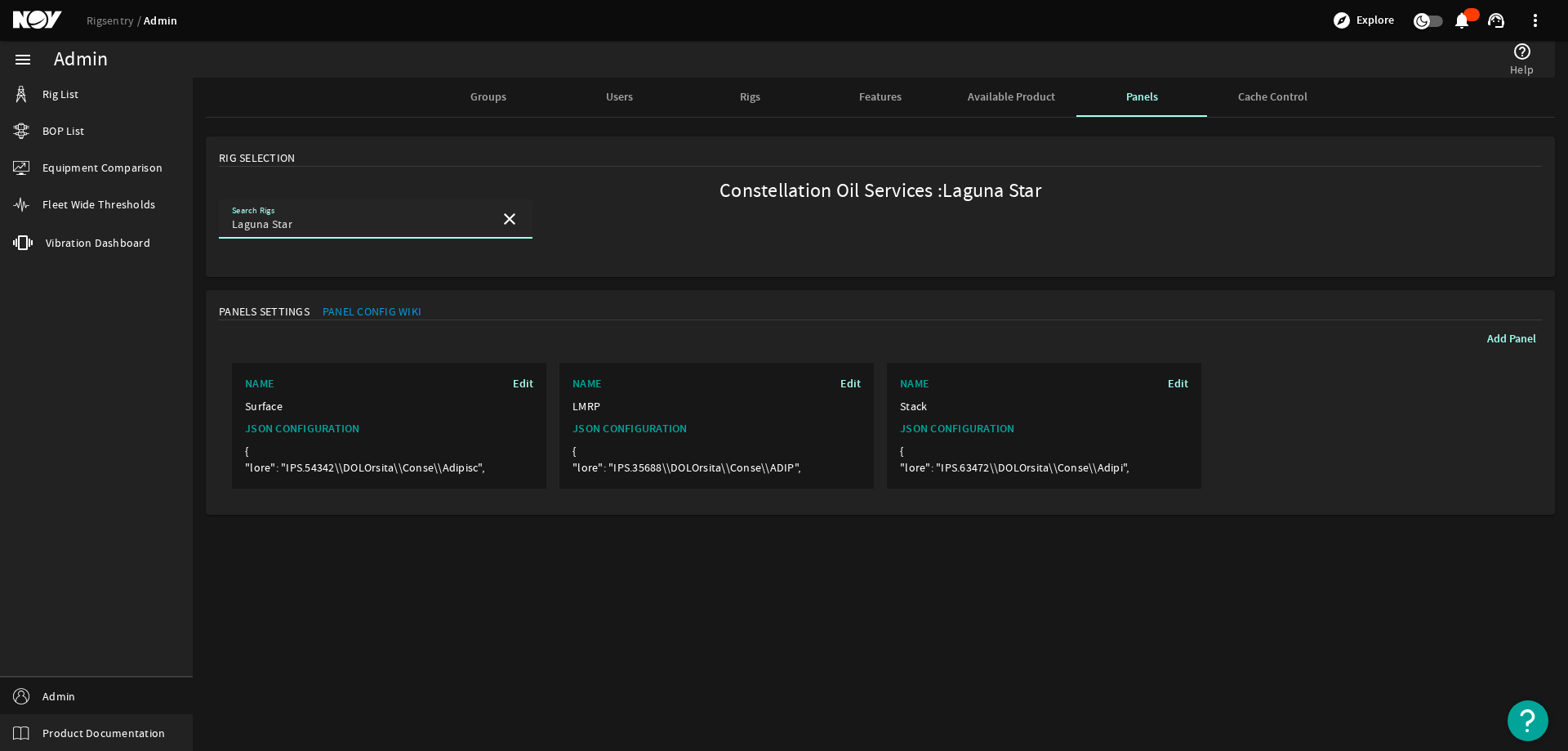
click at [367, 309] on link "Panel Config Wiki" at bounding box center [365, 310] width 112 height 16
click at [1012, 94] on span "Available Product" at bounding box center [1011, 97] width 88 height 12
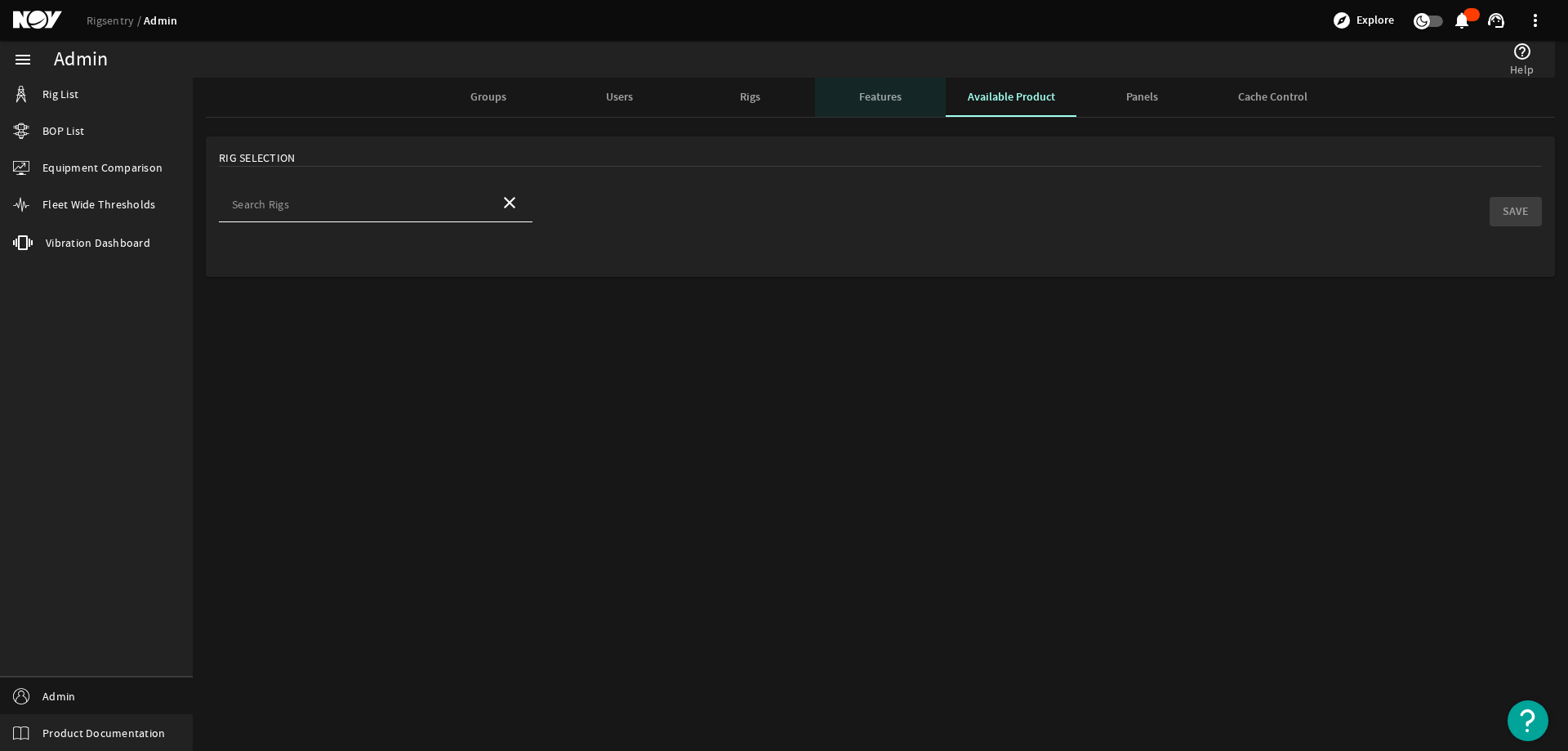
click at [876, 96] on span "Features" at bounding box center [881, 97] width 42 height 12
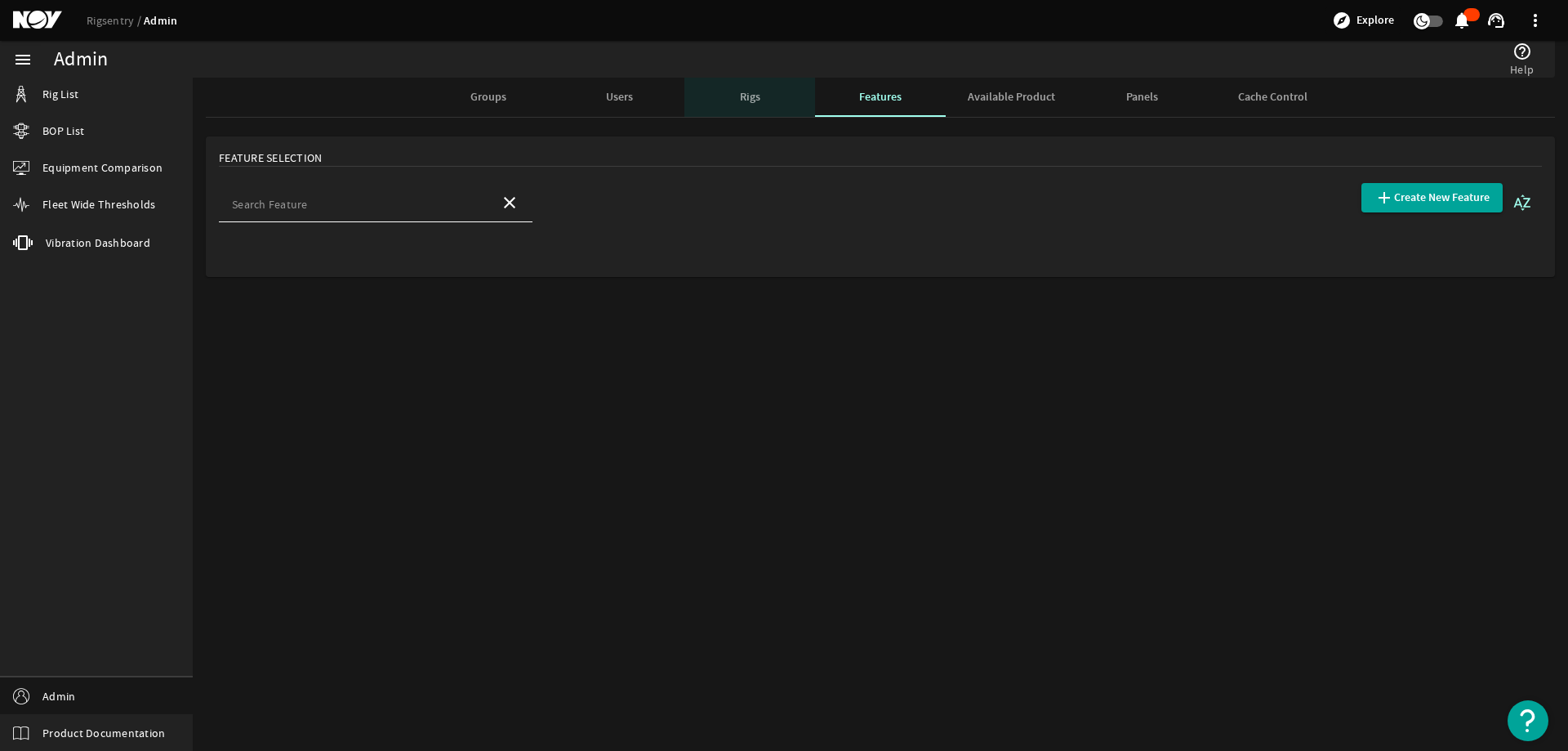
click at [764, 99] on div "Rigs" at bounding box center [750, 97] width 131 height 40
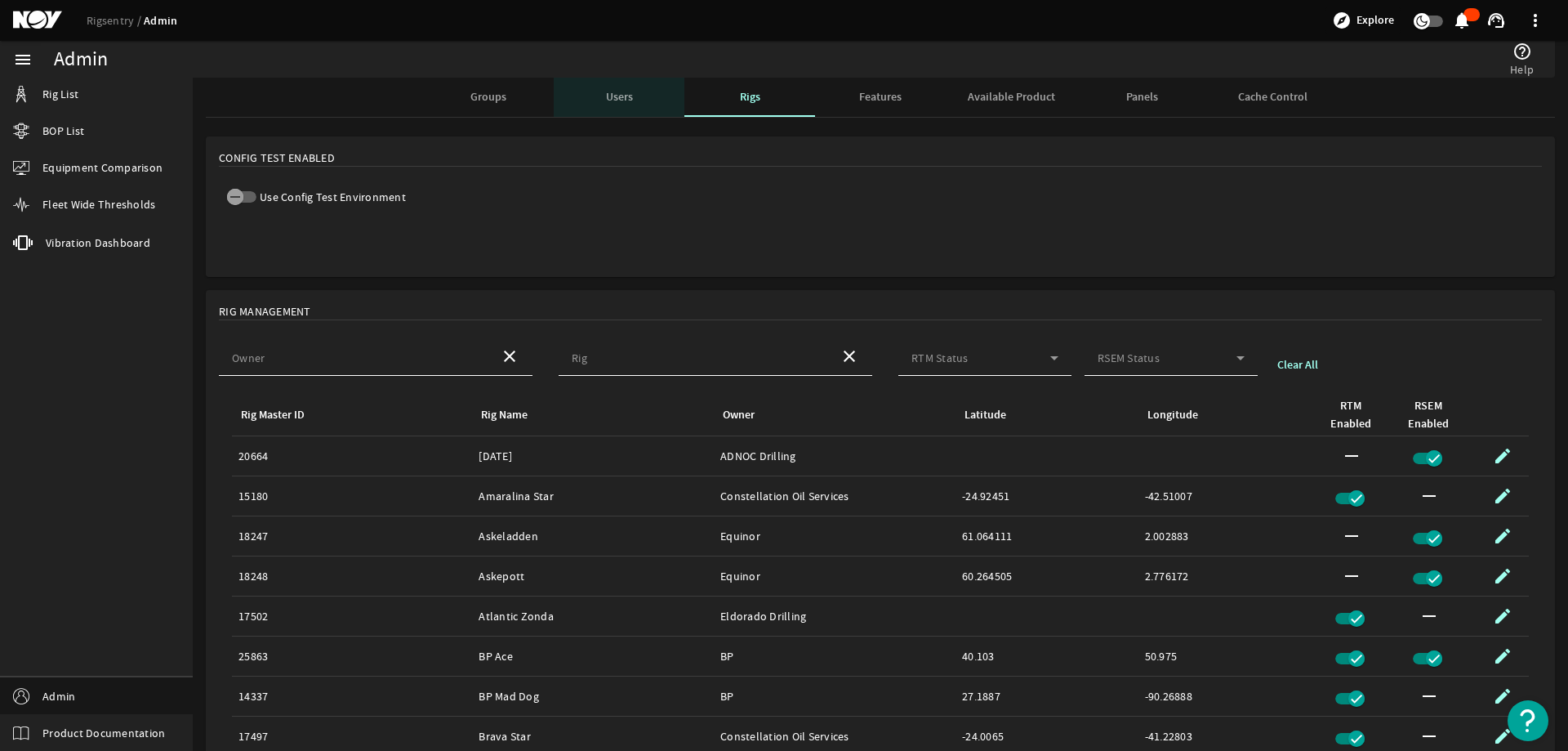
click at [619, 92] on span "Users" at bounding box center [620, 97] width 27 height 12
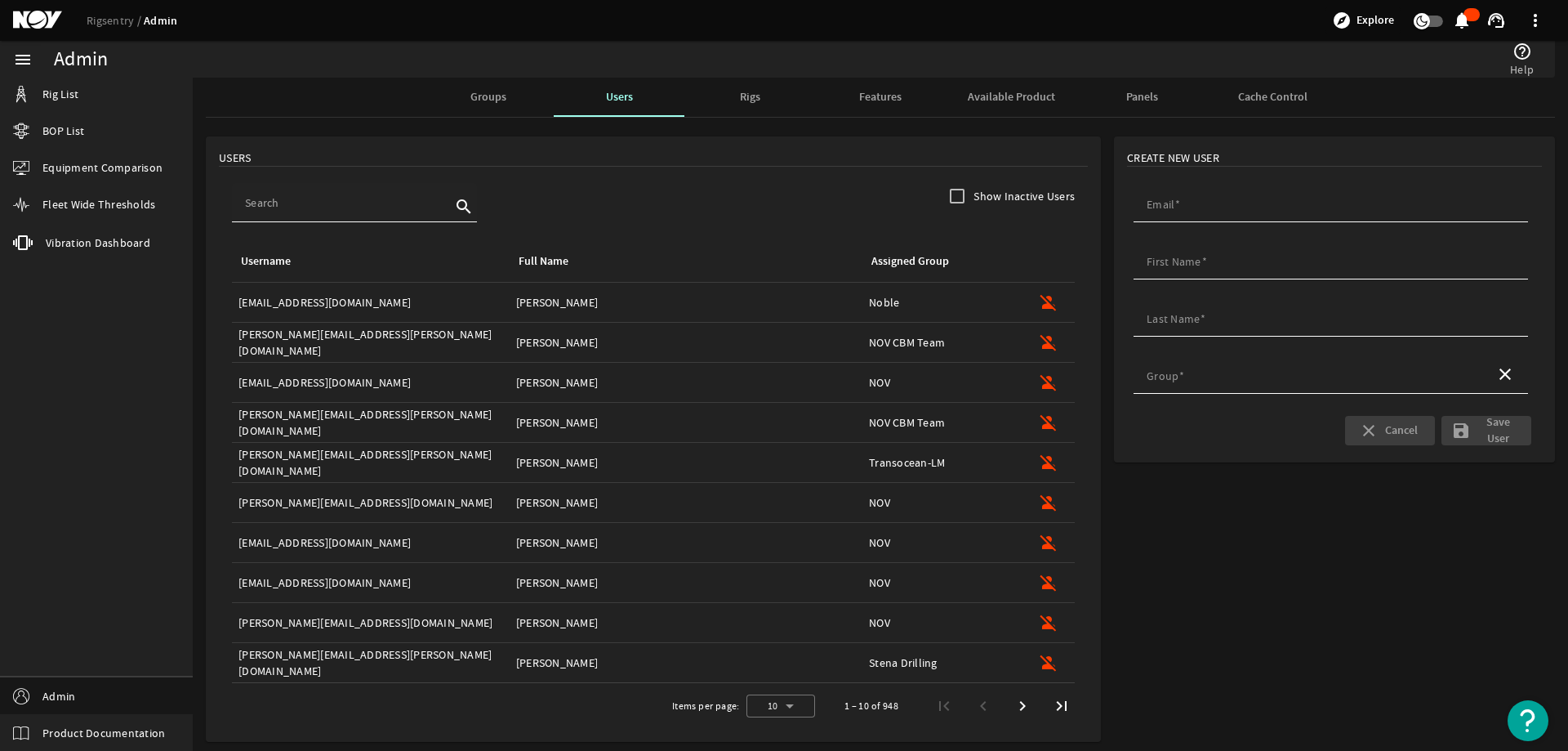
click at [316, 209] on input at bounding box center [348, 202] width 206 height 16
click at [485, 92] on span "Groups" at bounding box center [488, 97] width 36 height 12
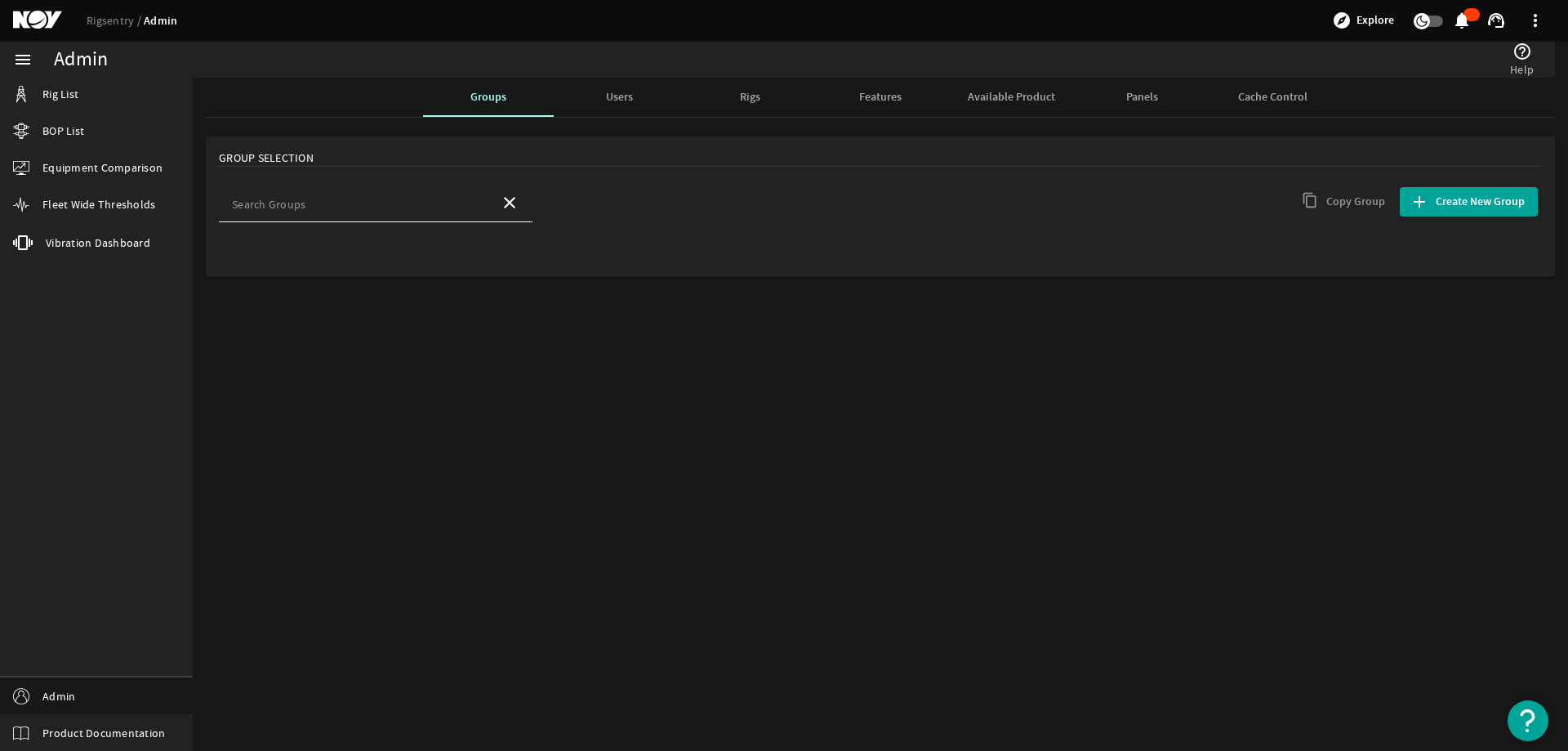
click at [353, 206] on input "Search Groups" at bounding box center [359, 207] width 254 height 16
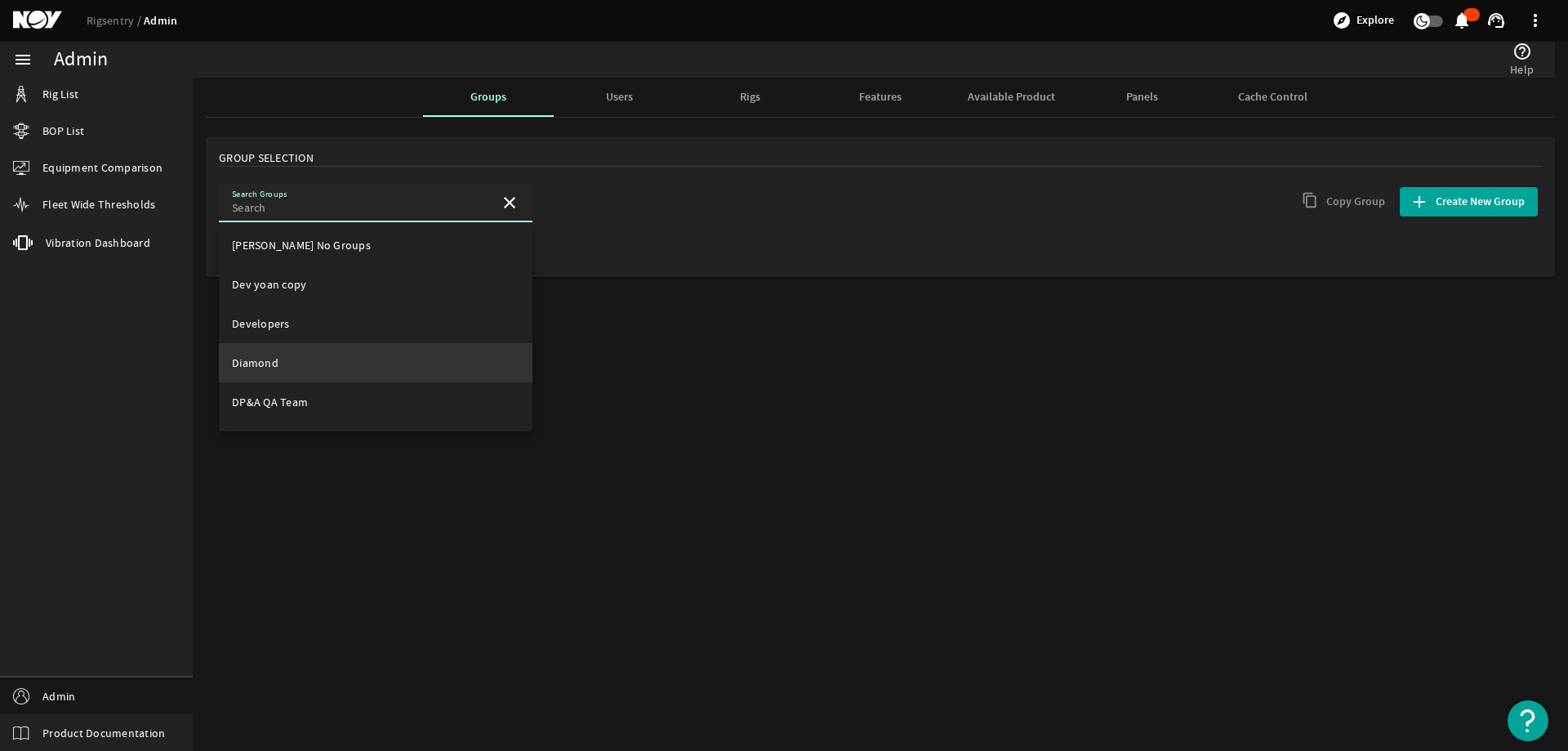
scroll to position [327, 0]
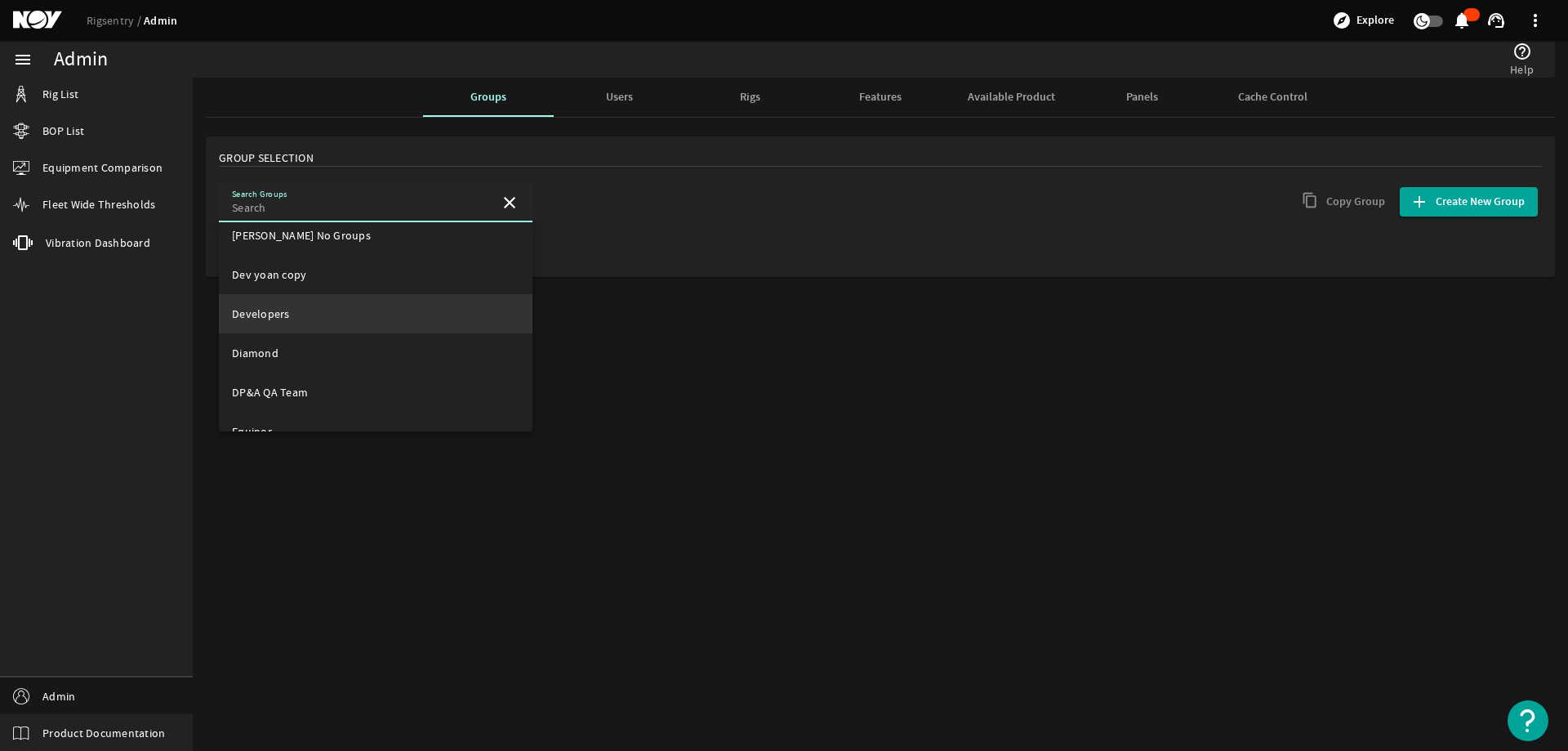
click at [279, 315] on span "Developers" at bounding box center [261, 313] width 58 height 14
type input "Developers"
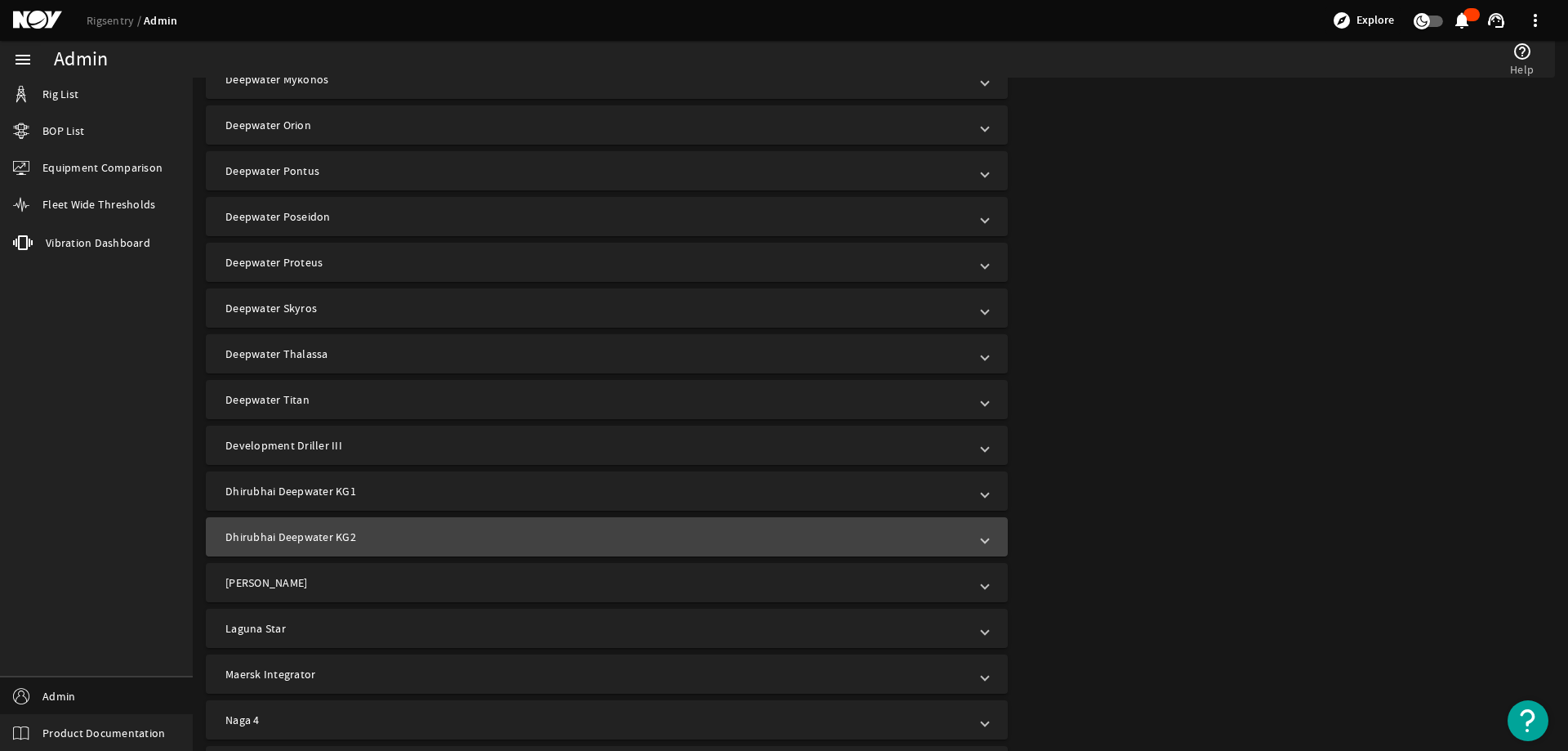
scroll to position [1389, 0]
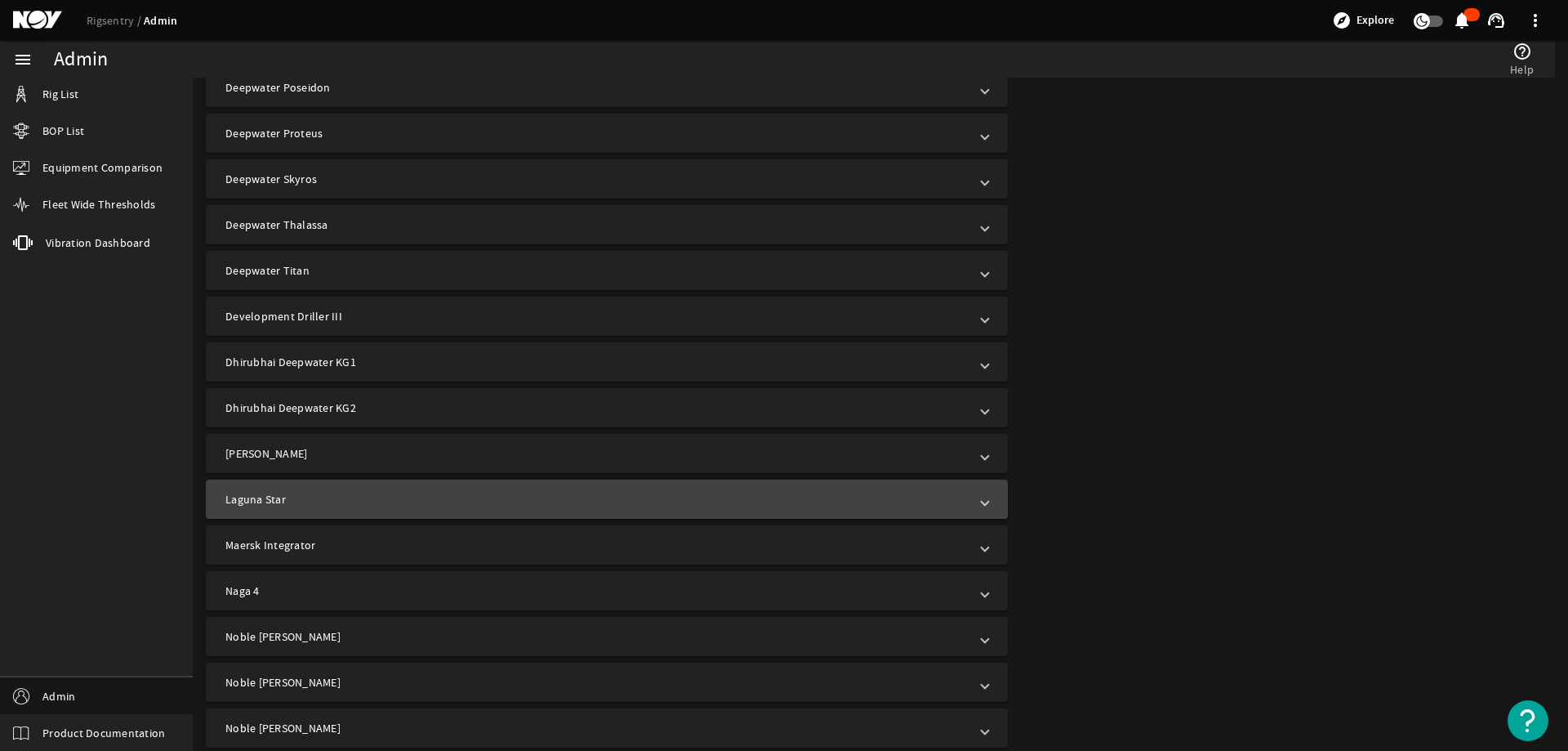
click at [350, 494] on mat-panel-title "Laguna Star" at bounding box center [597, 498] width 743 height 16
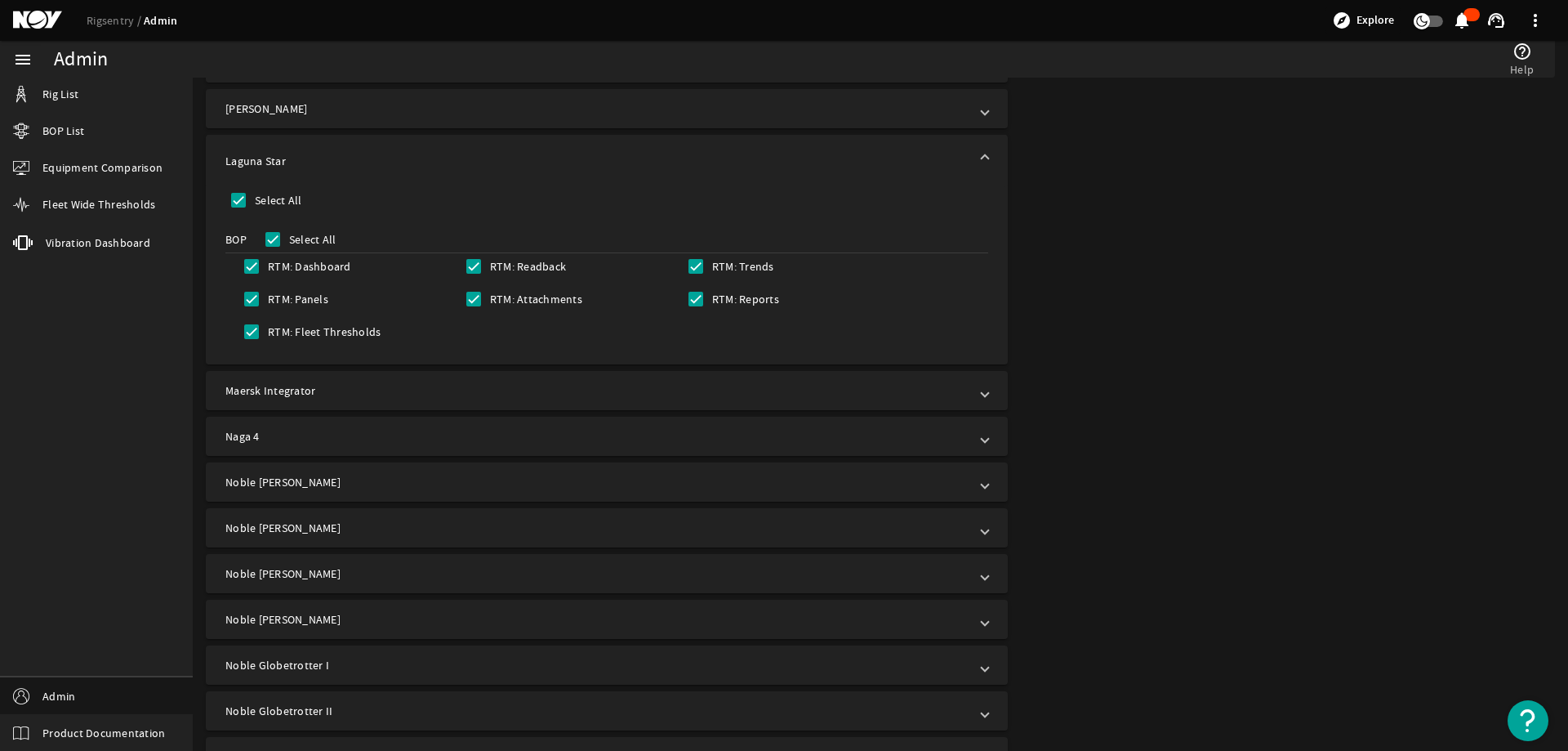
scroll to position [1634, 0]
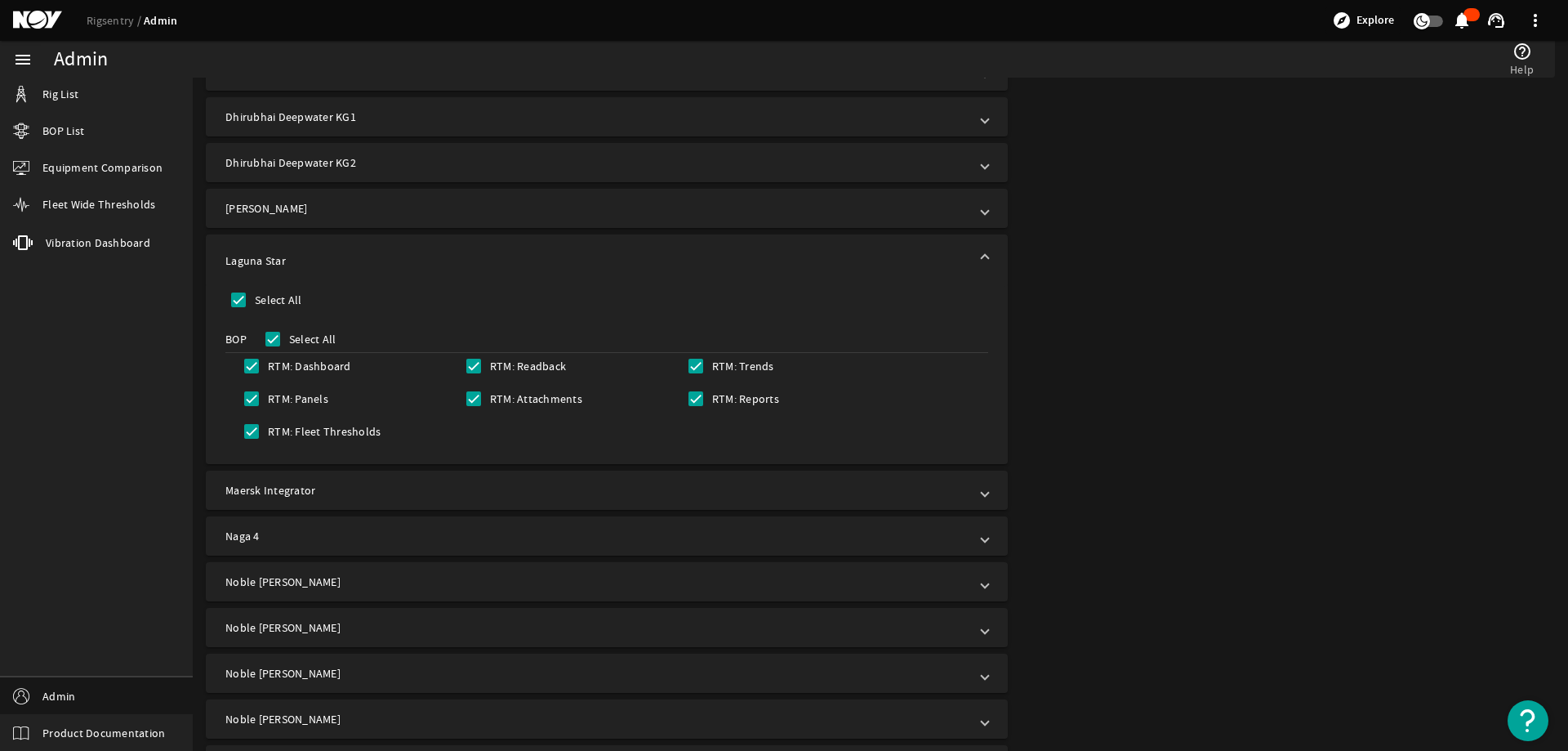
click at [383, 247] on mat-expansion-panel-header "Laguna Star" at bounding box center [607, 260] width 802 height 52
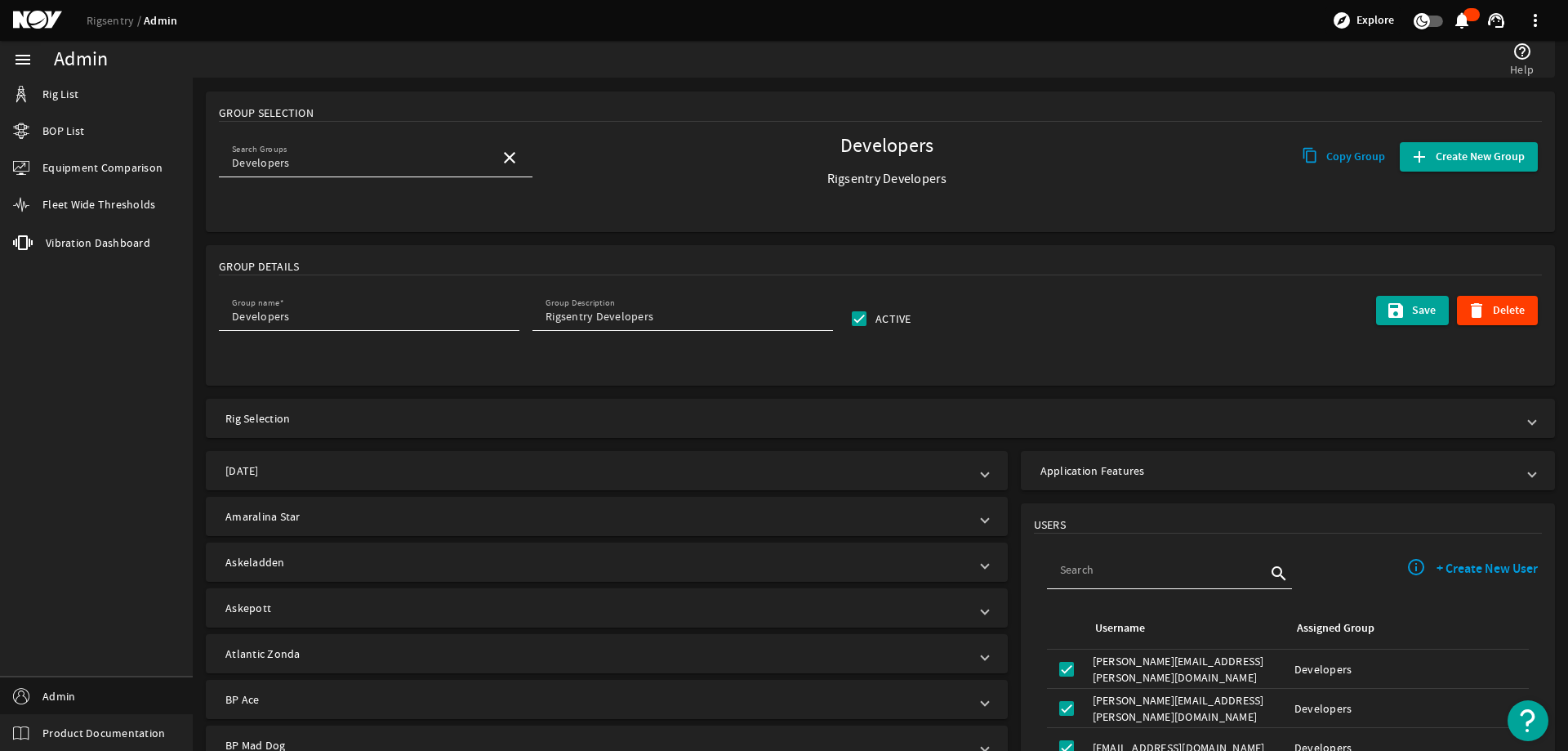
scroll to position [0, 0]
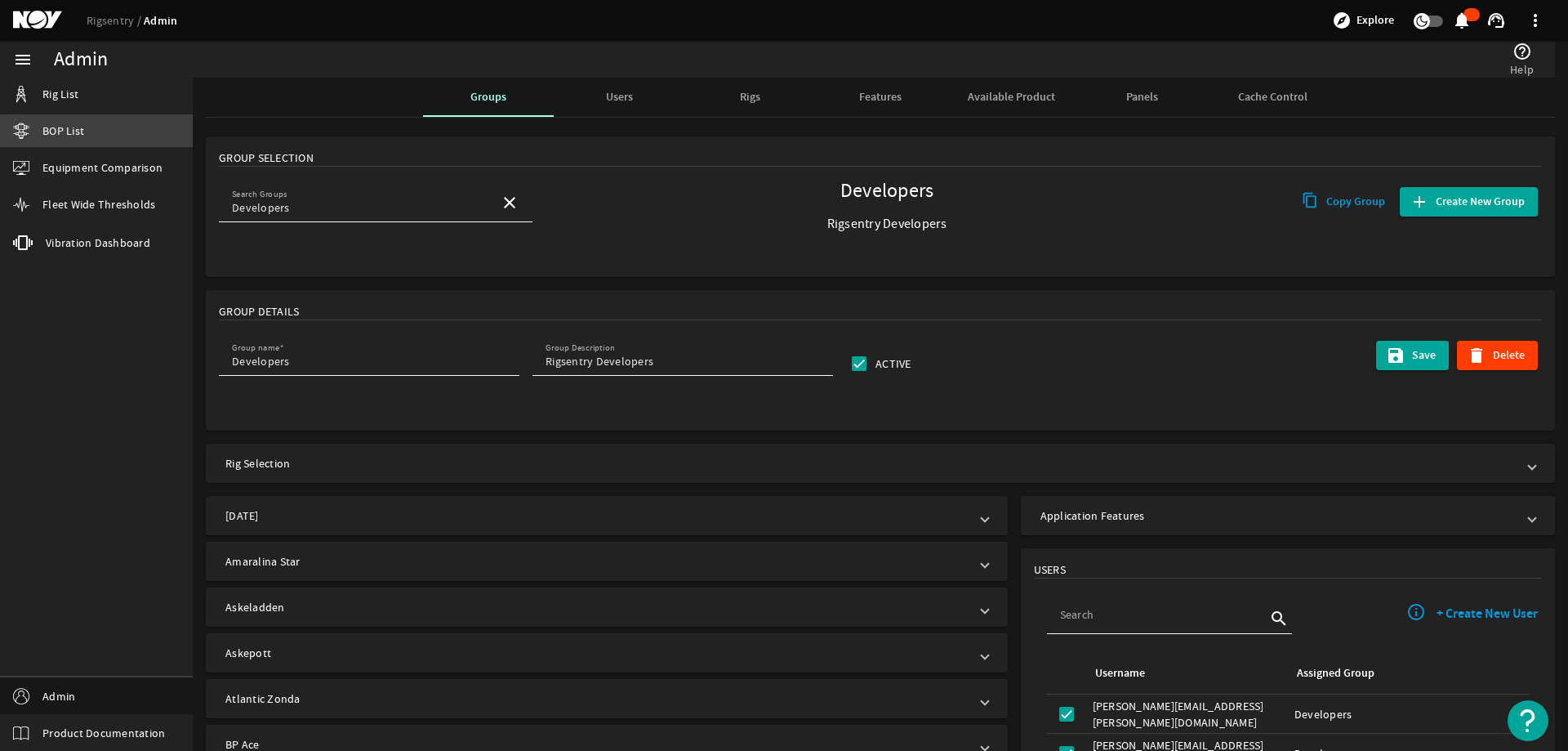
click at [49, 131] on span "BOP List" at bounding box center [63, 130] width 41 height 16
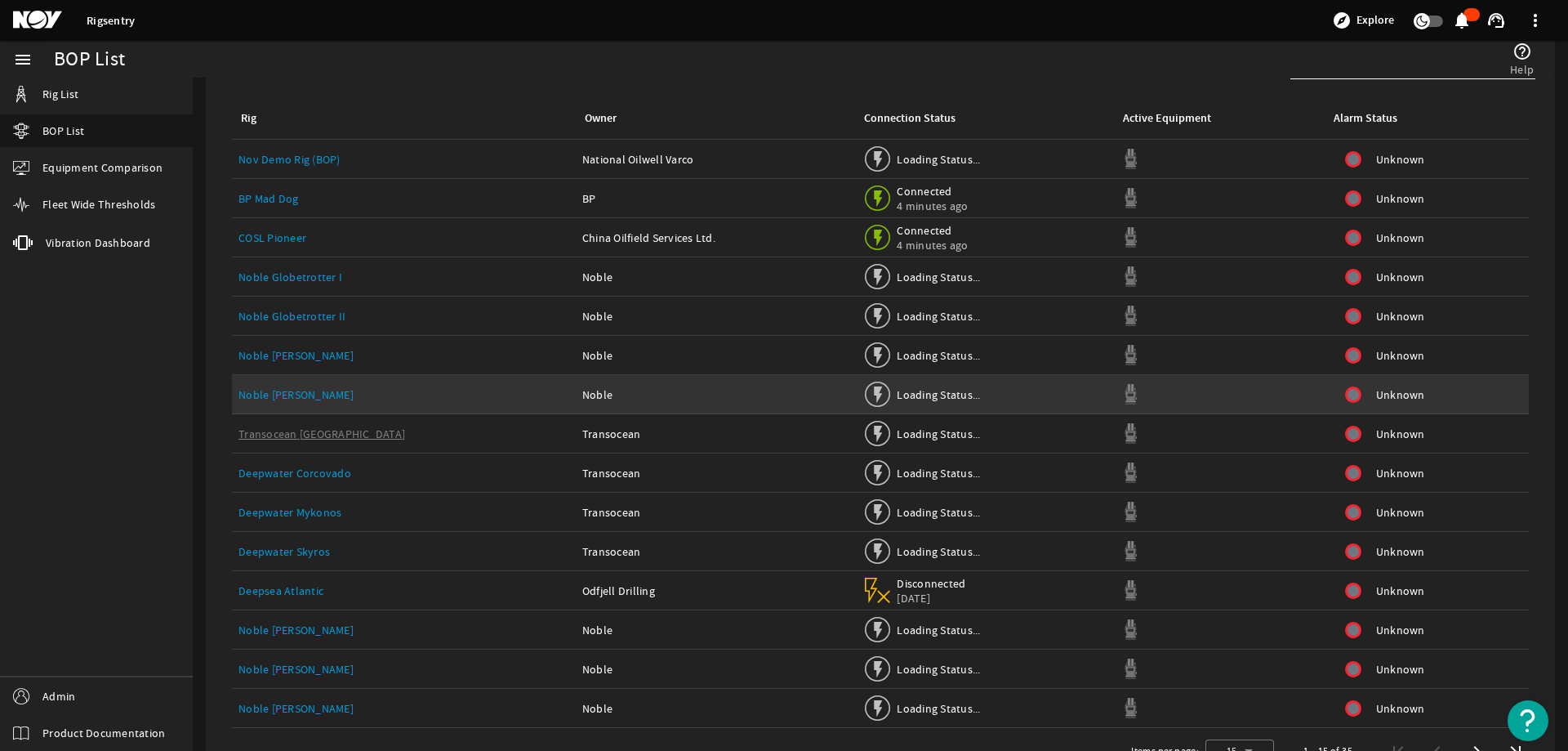
scroll to position [113, 0]
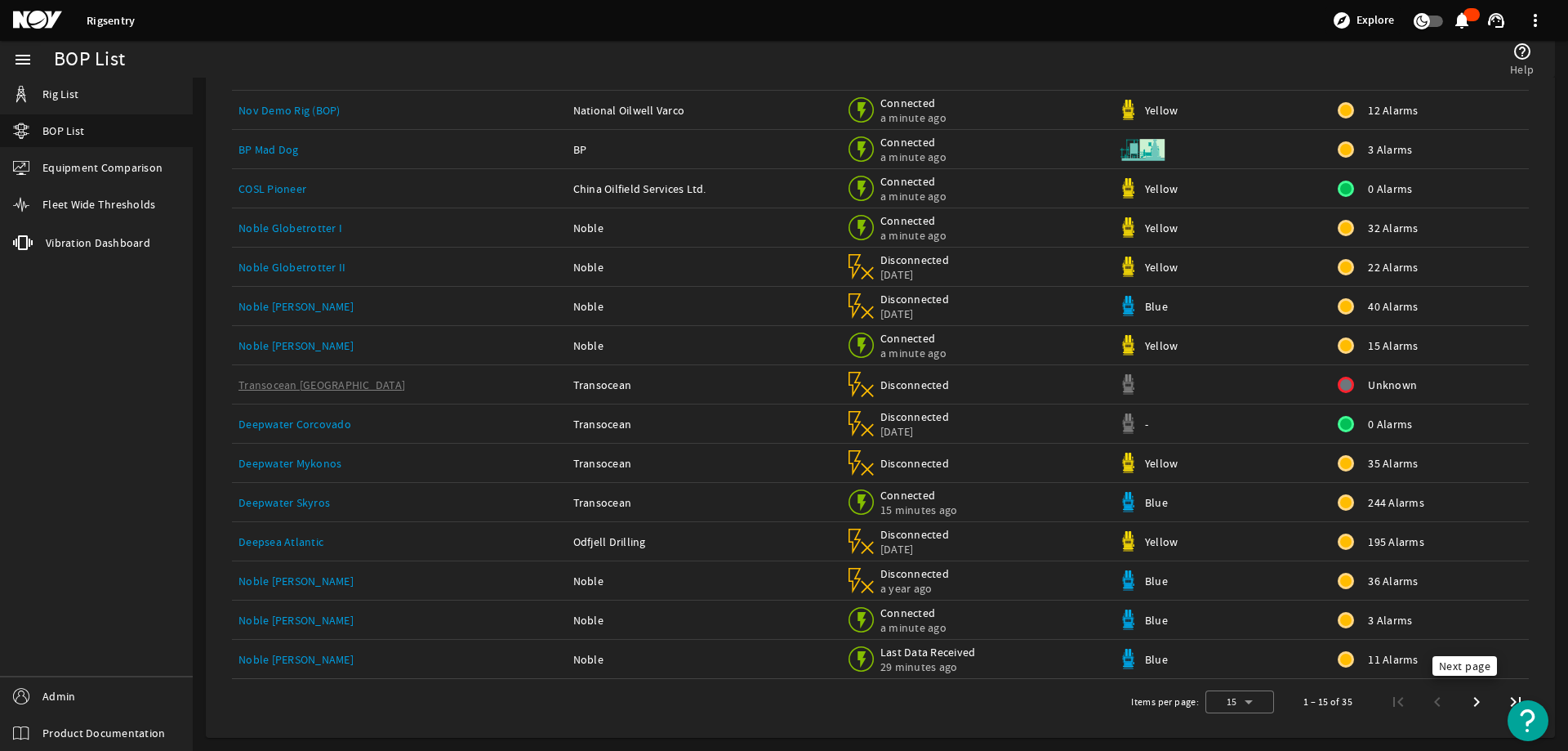
click at [1465, 703] on span "Next page" at bounding box center [1476, 702] width 30 height 30
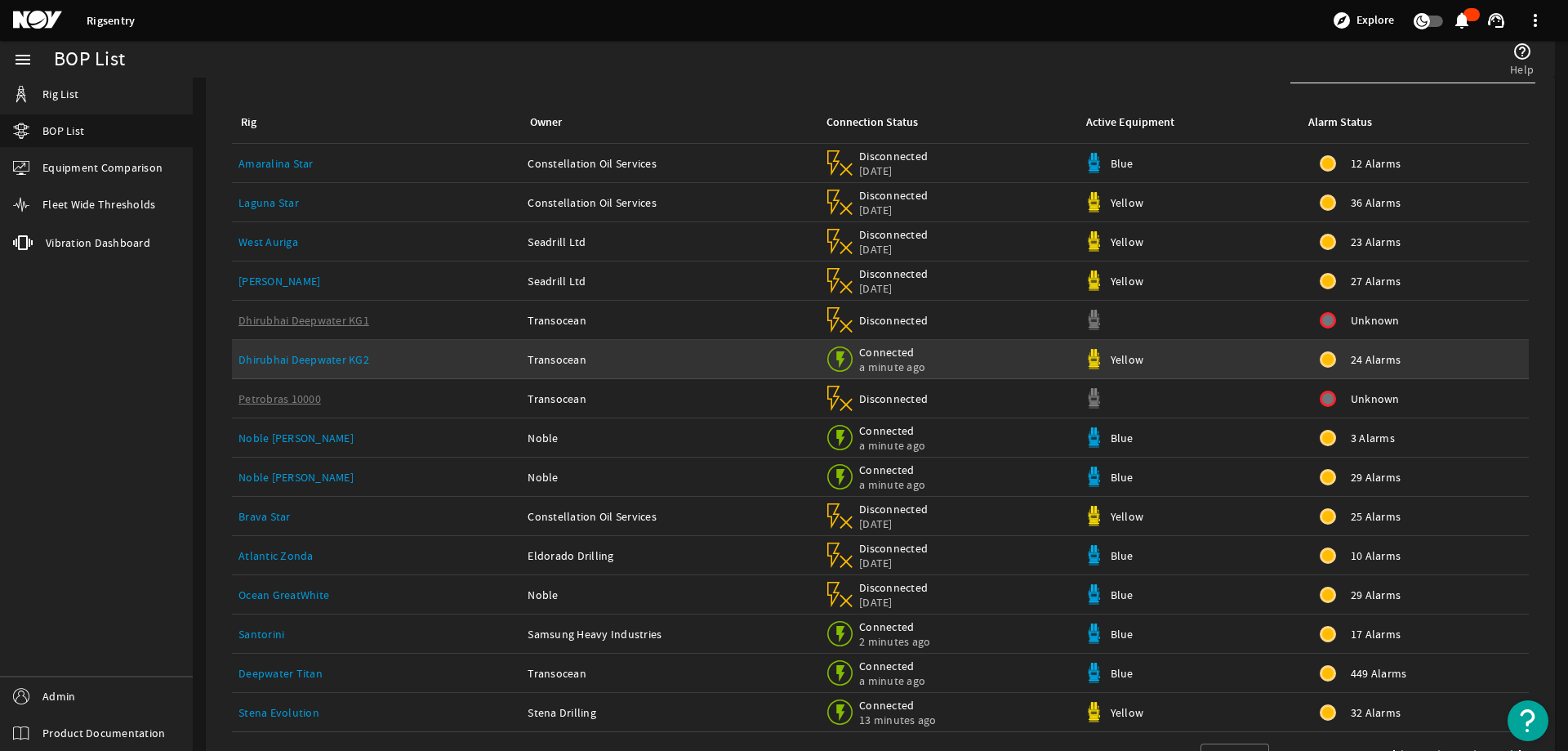
scroll to position [0, 0]
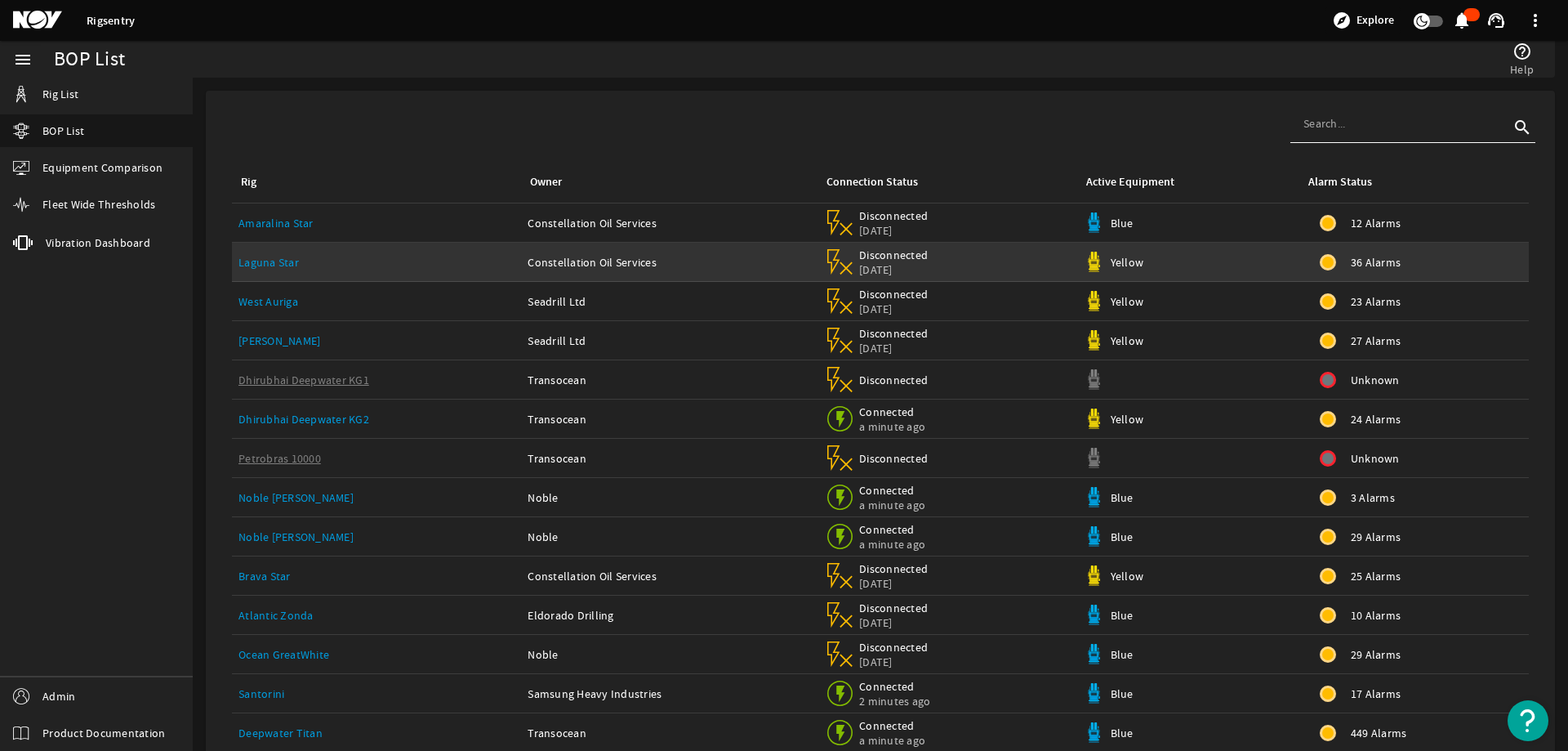
click at [266, 260] on link "Laguna Star" at bounding box center [268, 261] width 61 height 14
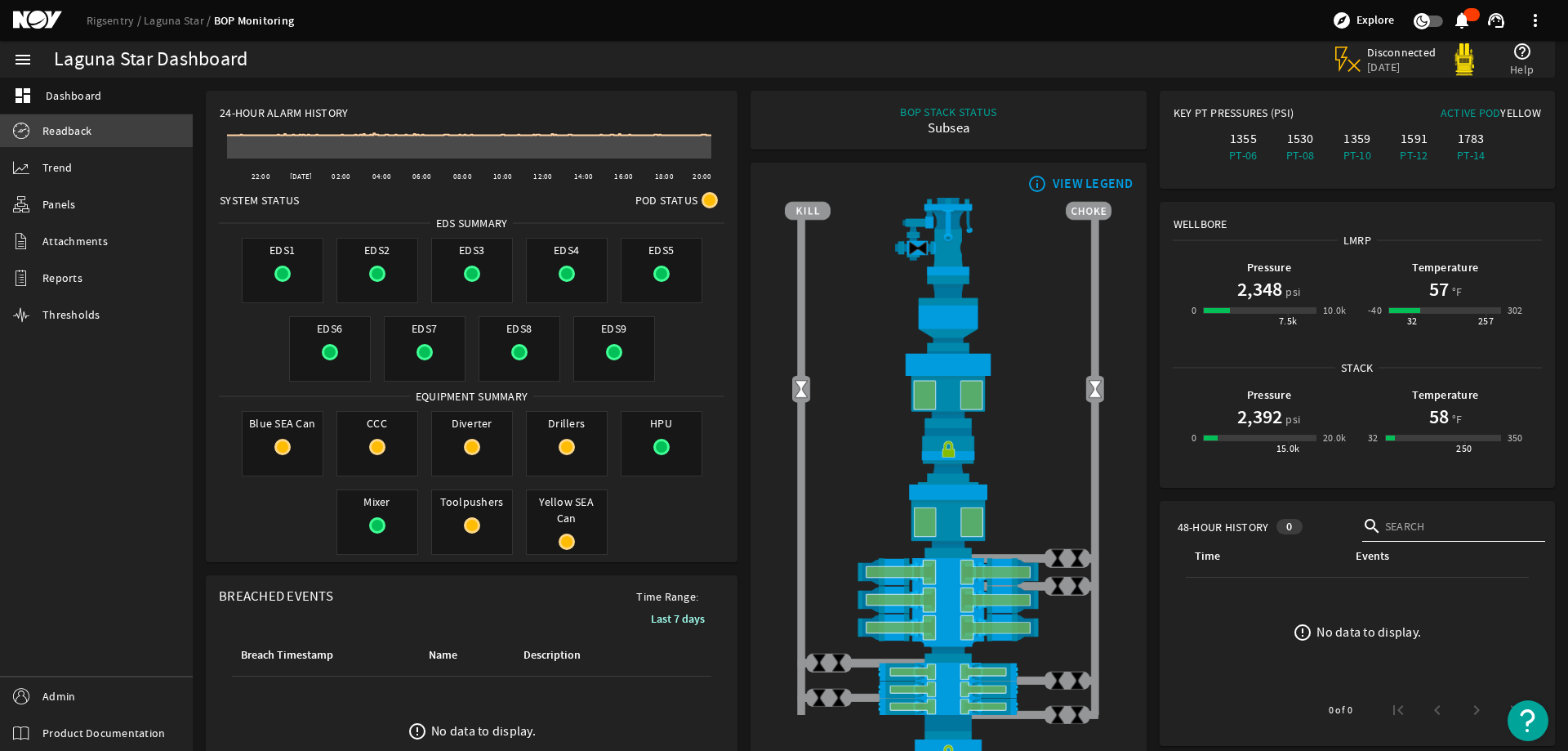
click at [61, 125] on span "Readback" at bounding box center [66, 130] width 49 height 16
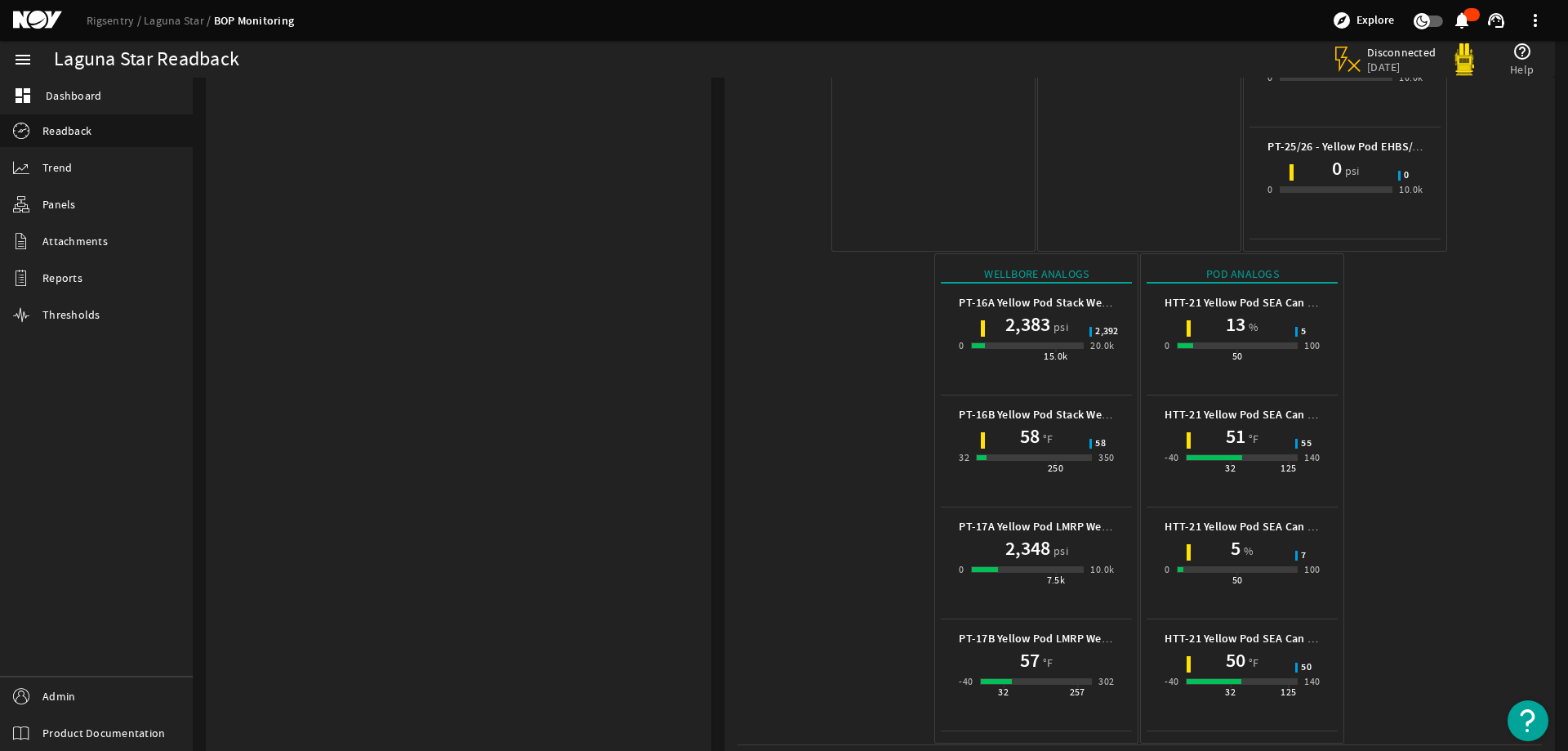
scroll to position [833, 0]
click at [61, 167] on span "Trend" at bounding box center [57, 167] width 30 height 16
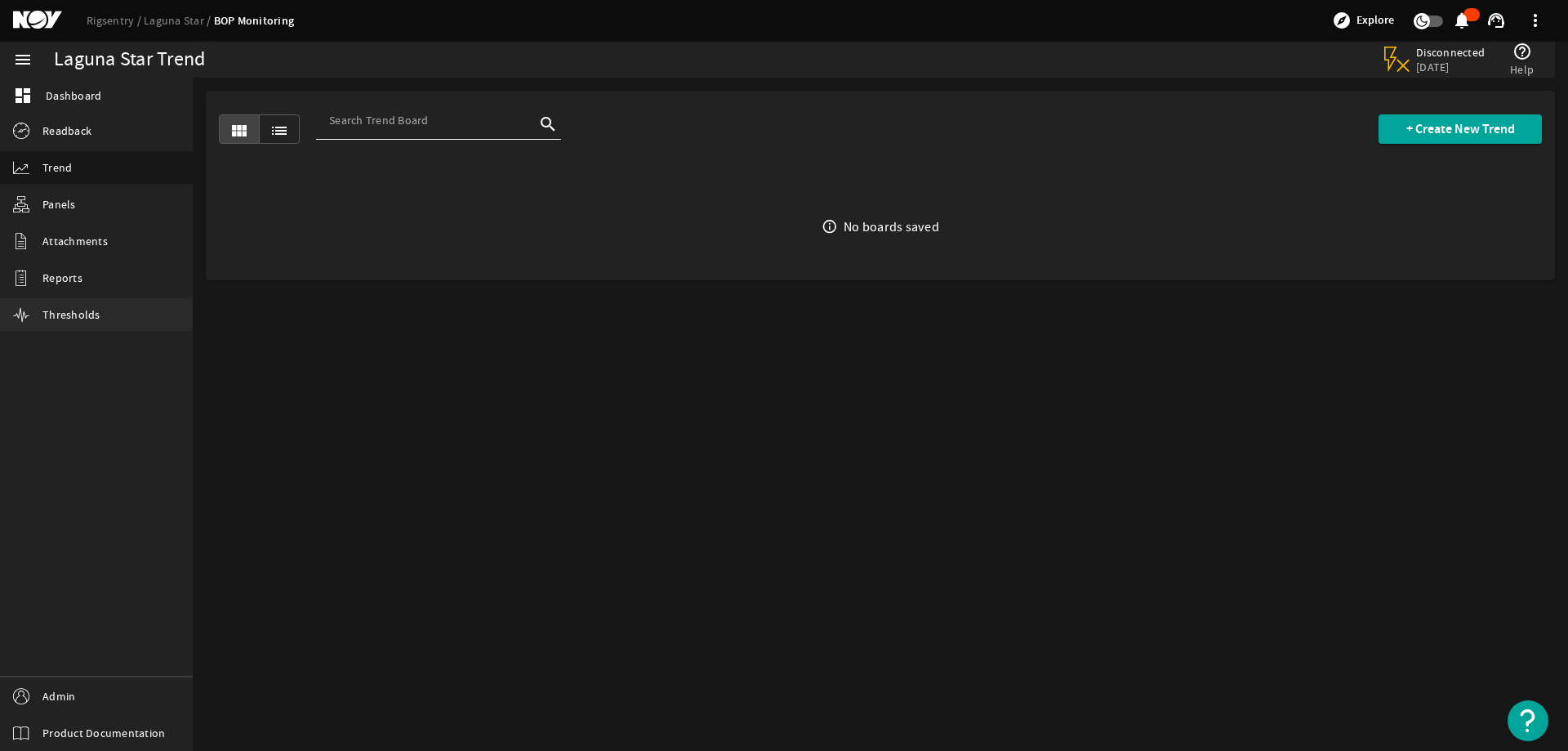
click at [72, 308] on span "Thresholds" at bounding box center [71, 314] width 58 height 16
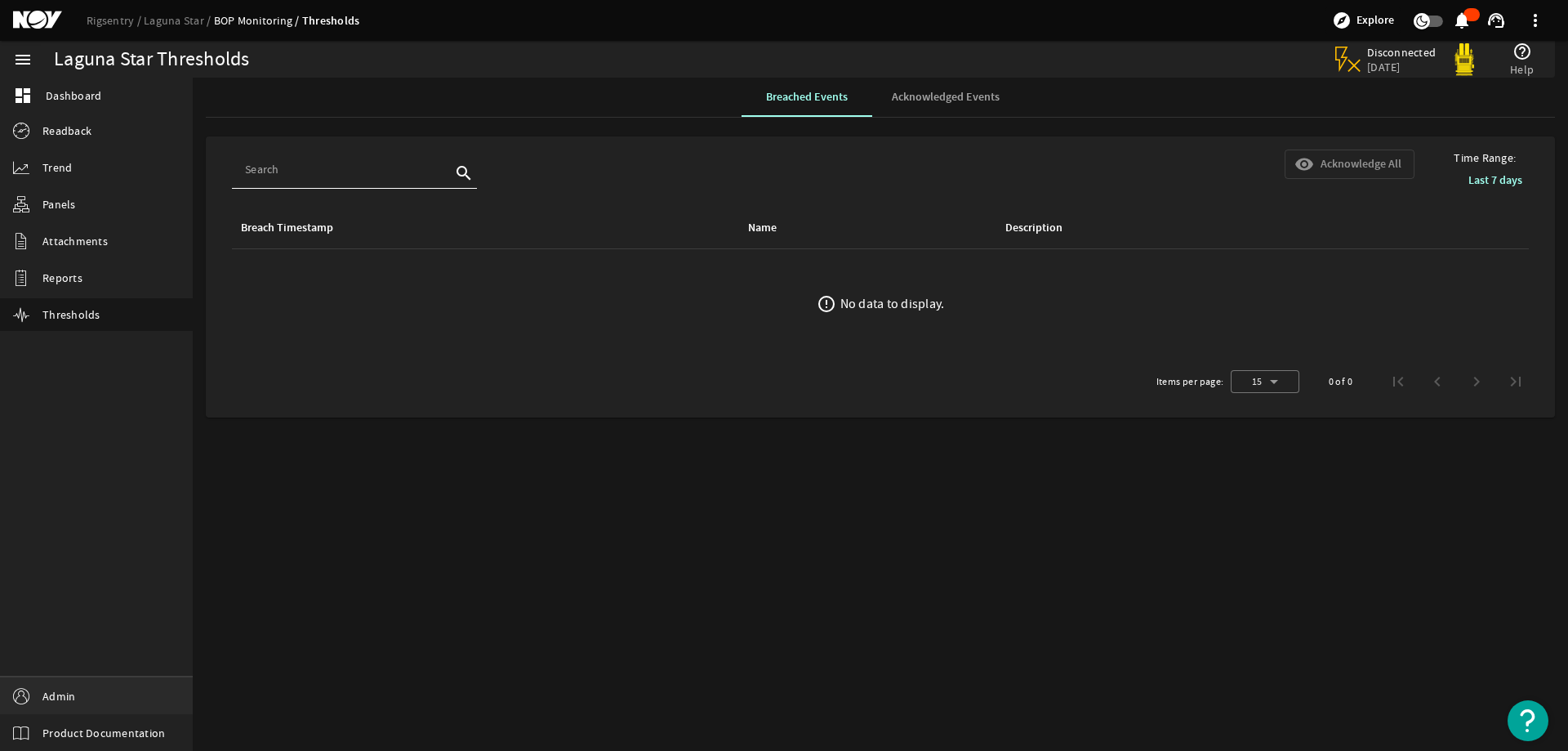
click at [94, 690] on link "Admin" at bounding box center [96, 696] width 193 height 37
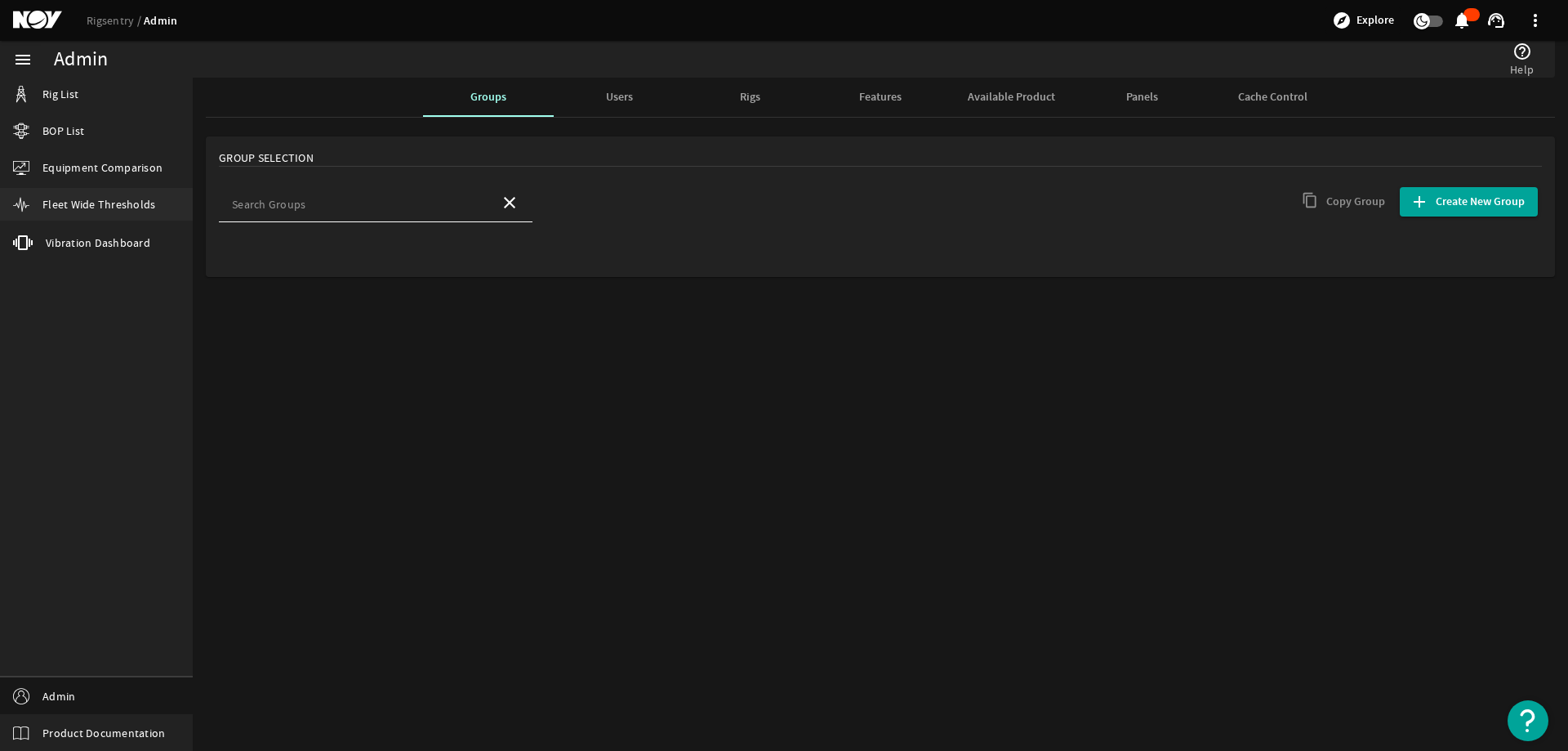
click at [63, 195] on link "Fleet Wide Thresholds" at bounding box center [96, 204] width 193 height 33
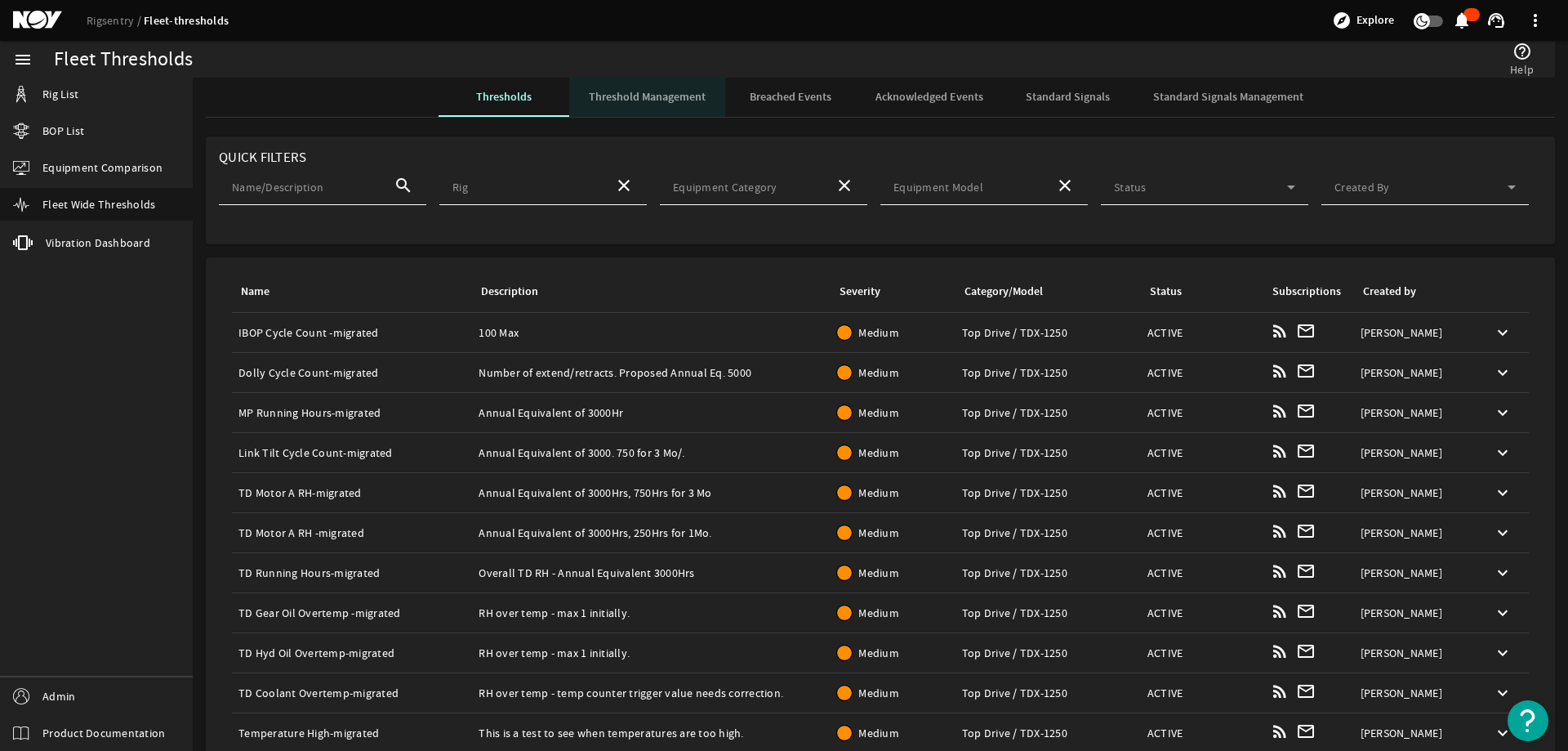
click at [689, 97] on span "Threshold Management" at bounding box center [647, 97] width 117 height 12
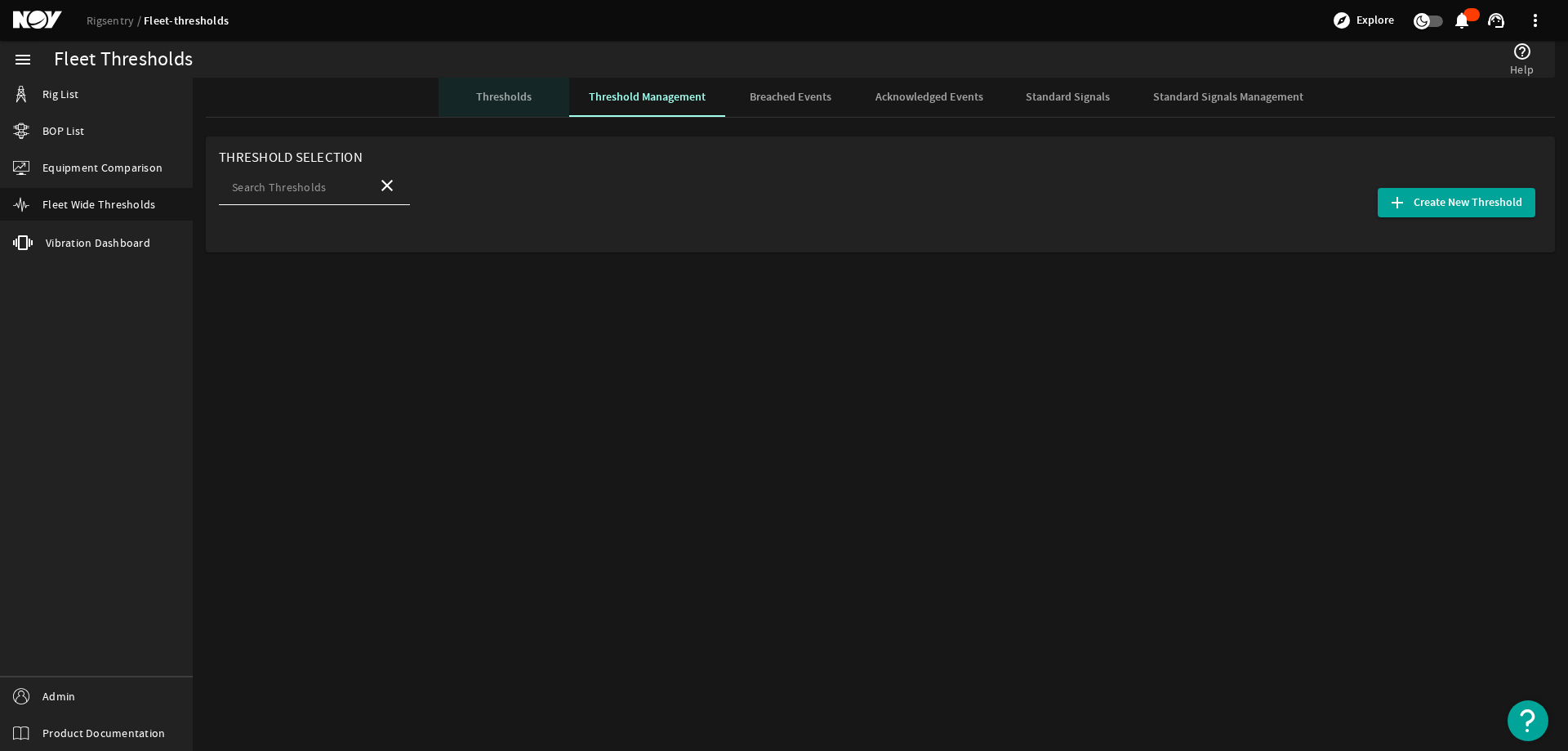
click at [531, 82] on span "Thresholds" at bounding box center [504, 97] width 56 height 40
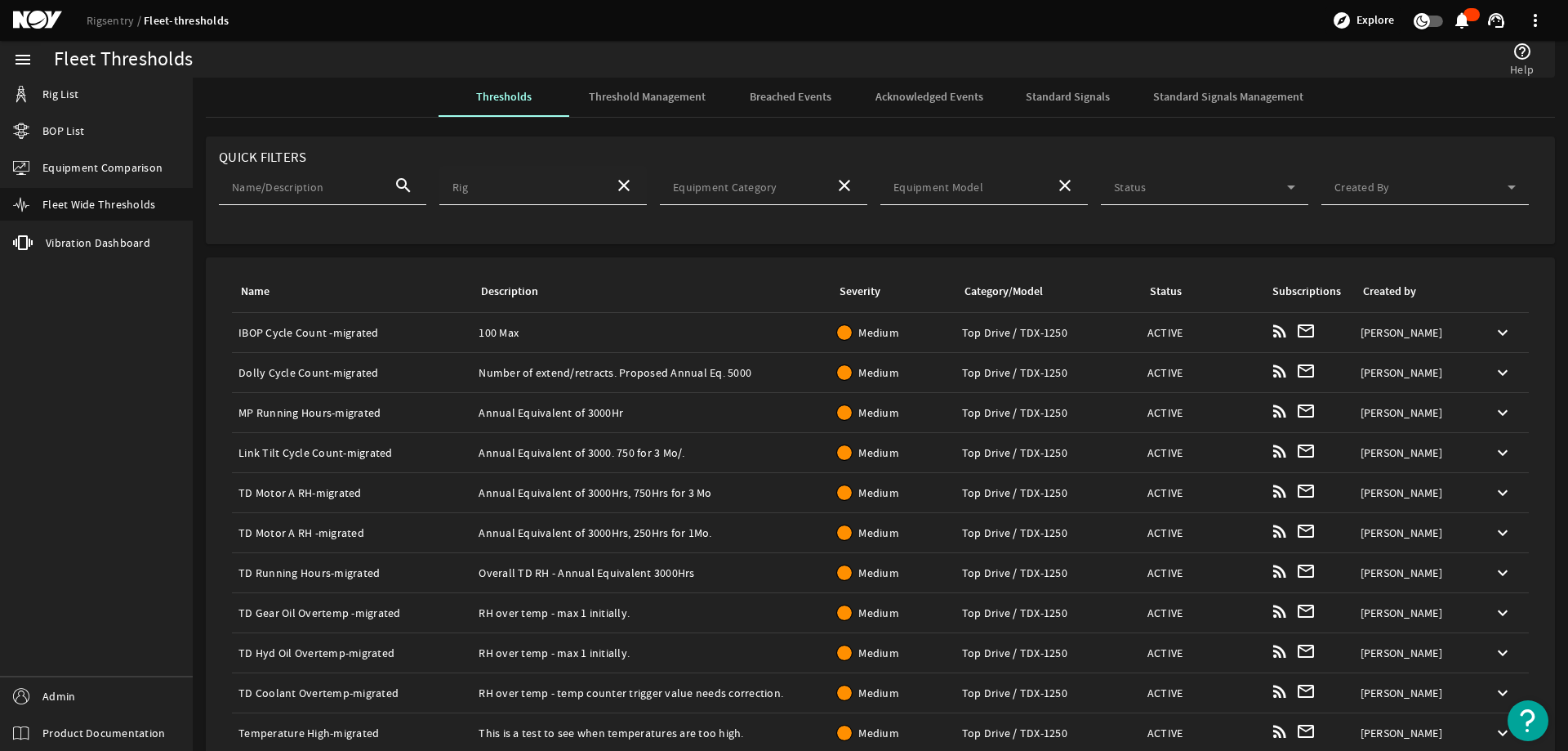
click at [518, 199] on div "Rig" at bounding box center [527, 185] width 148 height 40
click at [510, 233] on mat-option "Laguna Star" at bounding box center [541, 231] width 206 height 40
type input "Laguna Star"
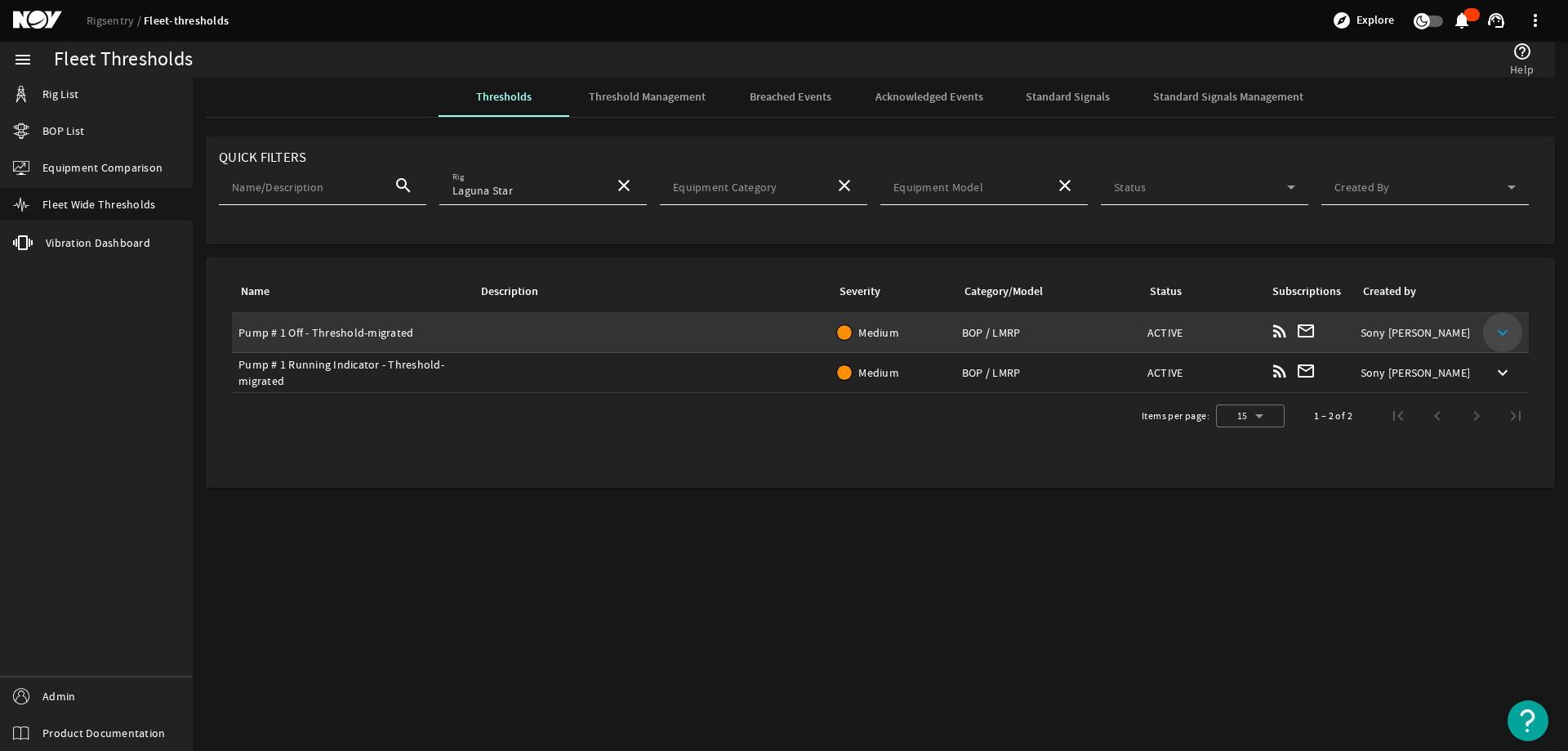
click at [1502, 334] on mat-icon "keyboard_arrow_down" at bounding box center [1502, 333] width 19 height 19
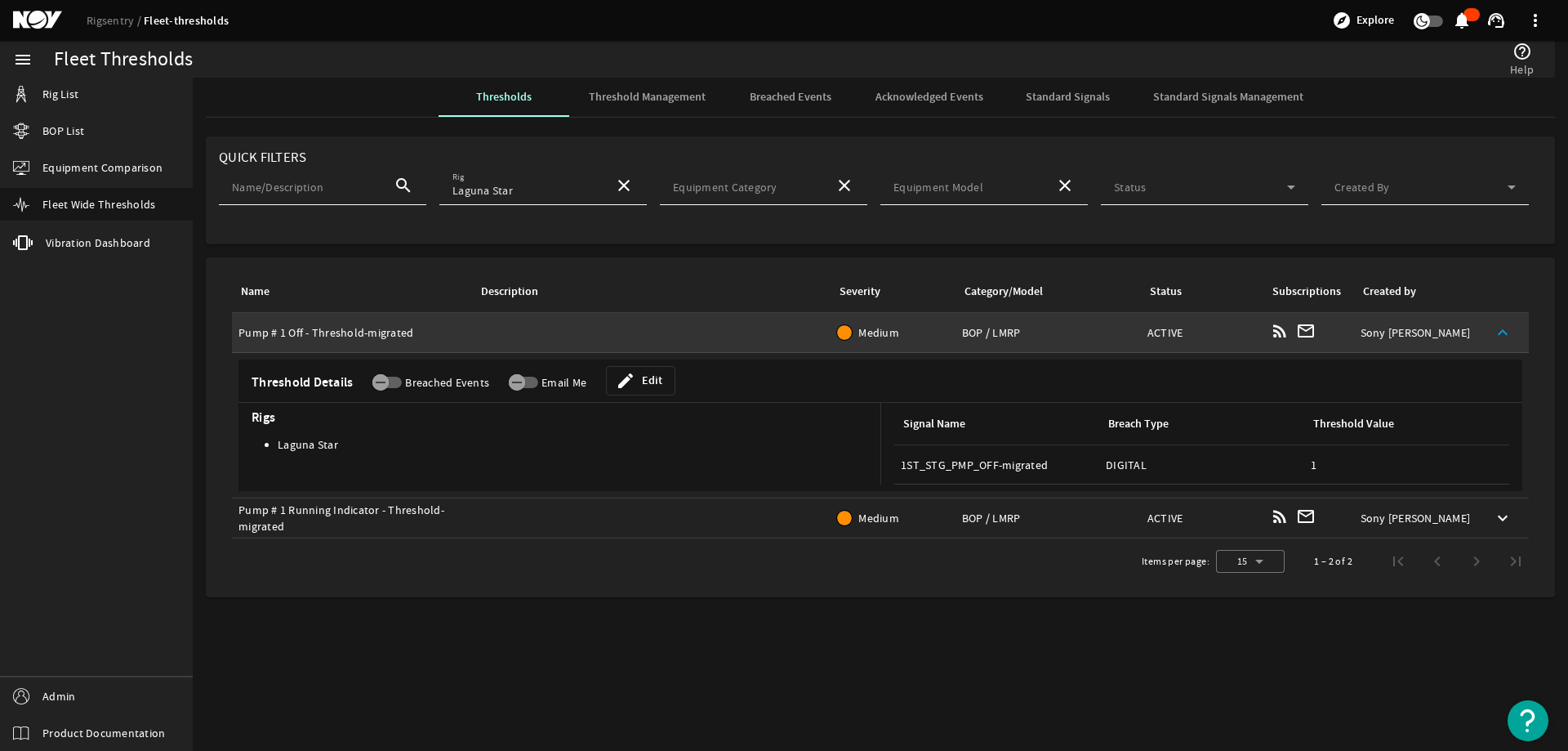
click at [1497, 326] on mat-icon "keyboard_arrow_up" at bounding box center [1502, 333] width 19 height 19
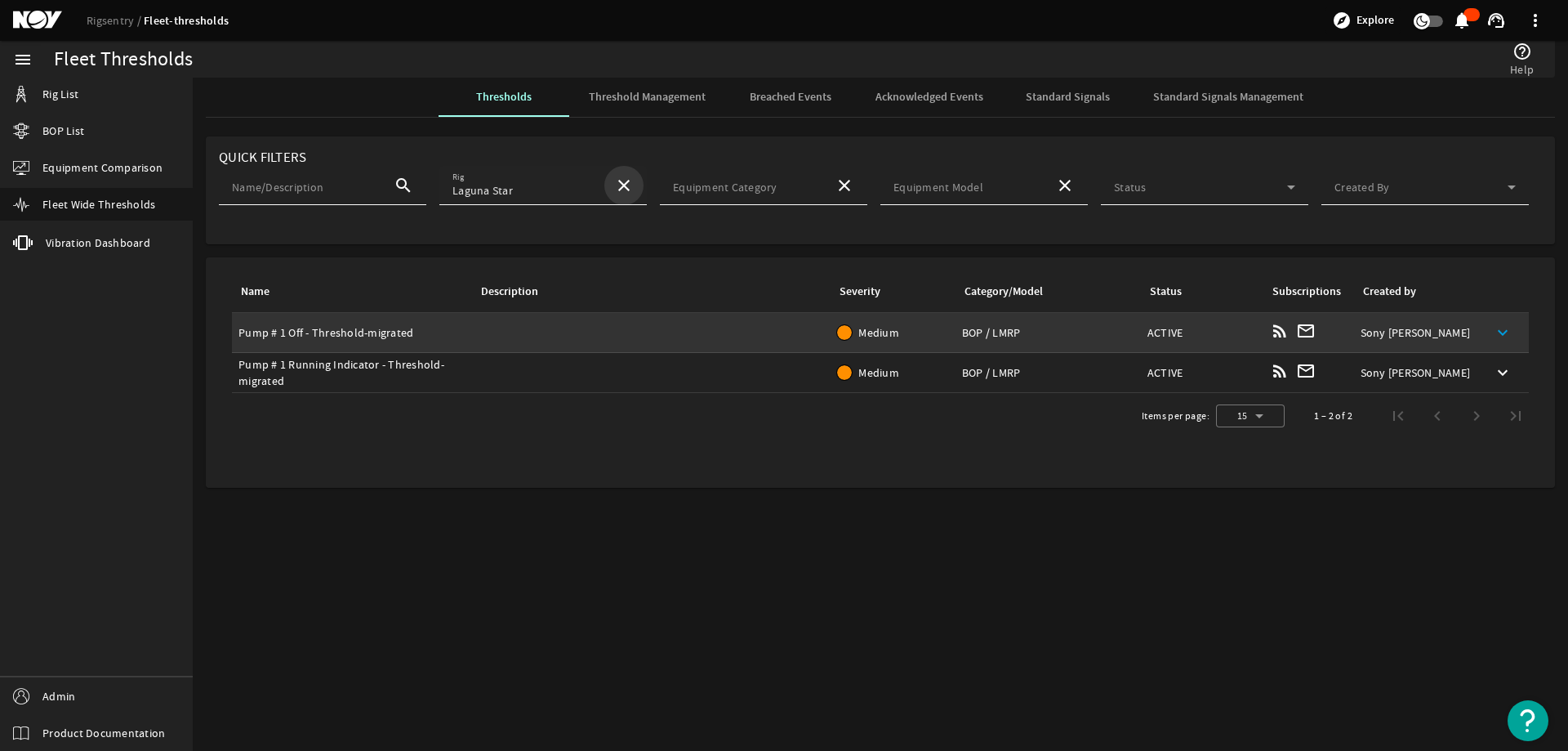
click at [619, 181] on mat-icon "close" at bounding box center [624, 185] width 19 height 19
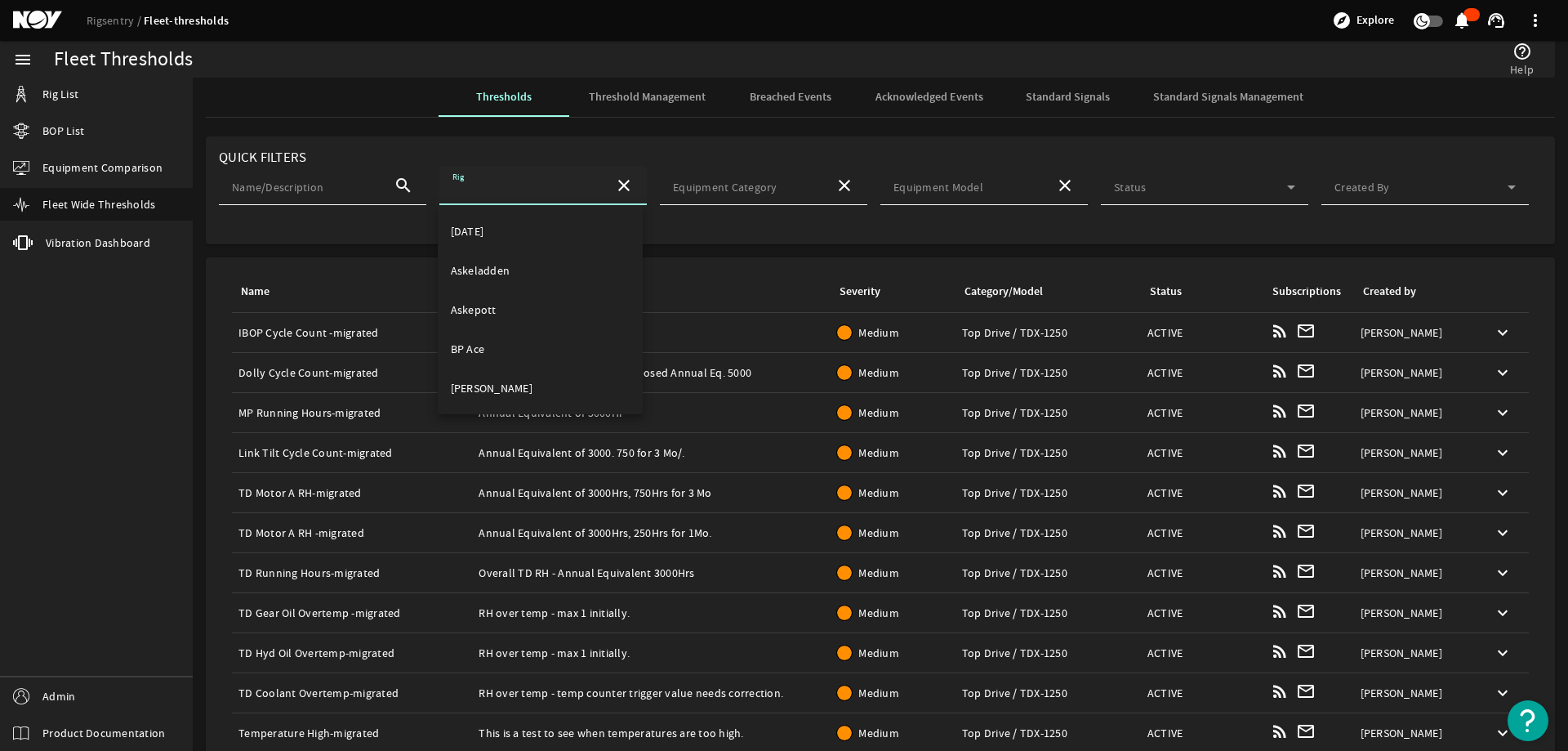
click at [24, 434] on div "menu Rig List BOP List Equipment Comparison Fleet Wide Thresholds vibration Vib…" at bounding box center [96, 395] width 193 height 711
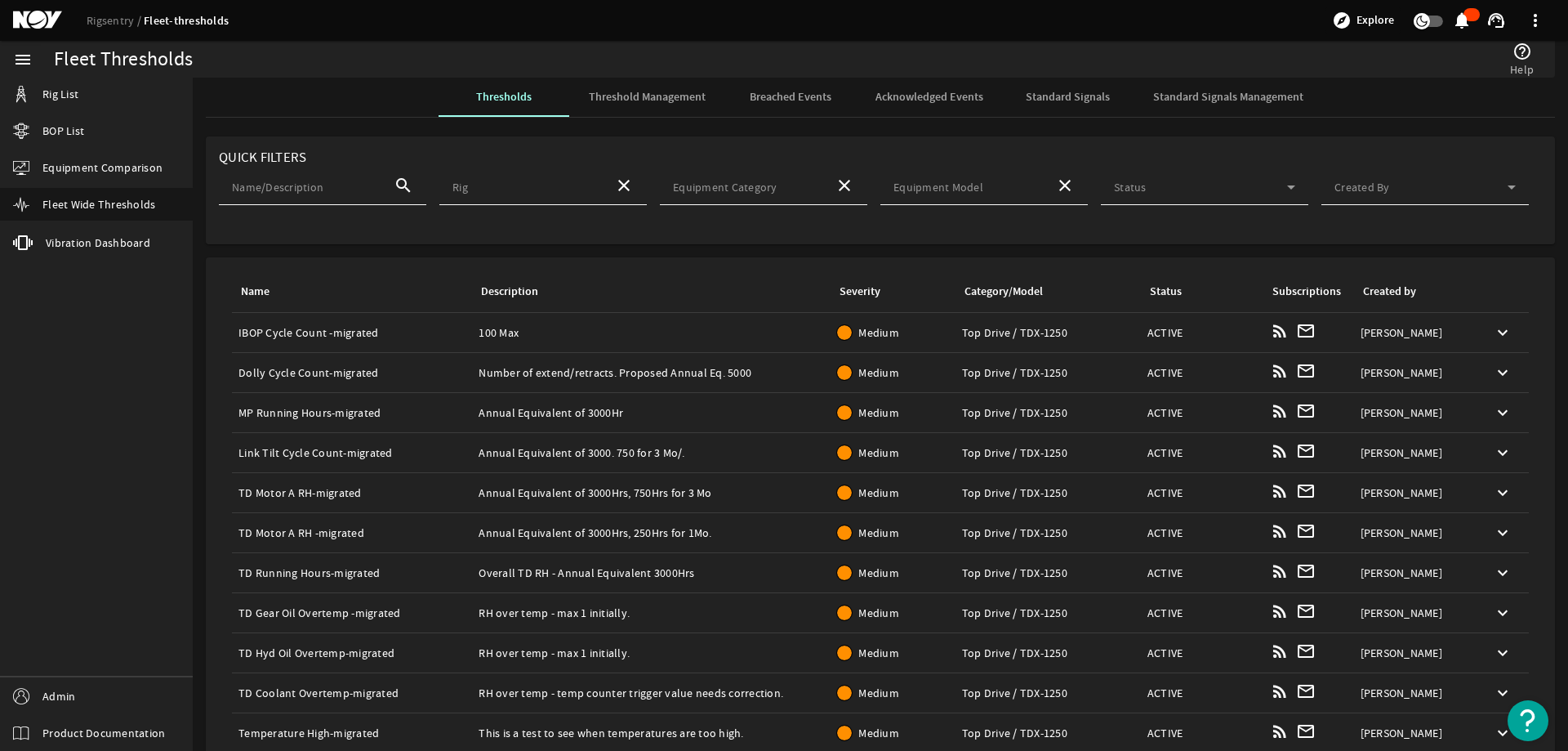
click at [1081, 89] on span "Standard Signals" at bounding box center [1067, 97] width 84 height 40
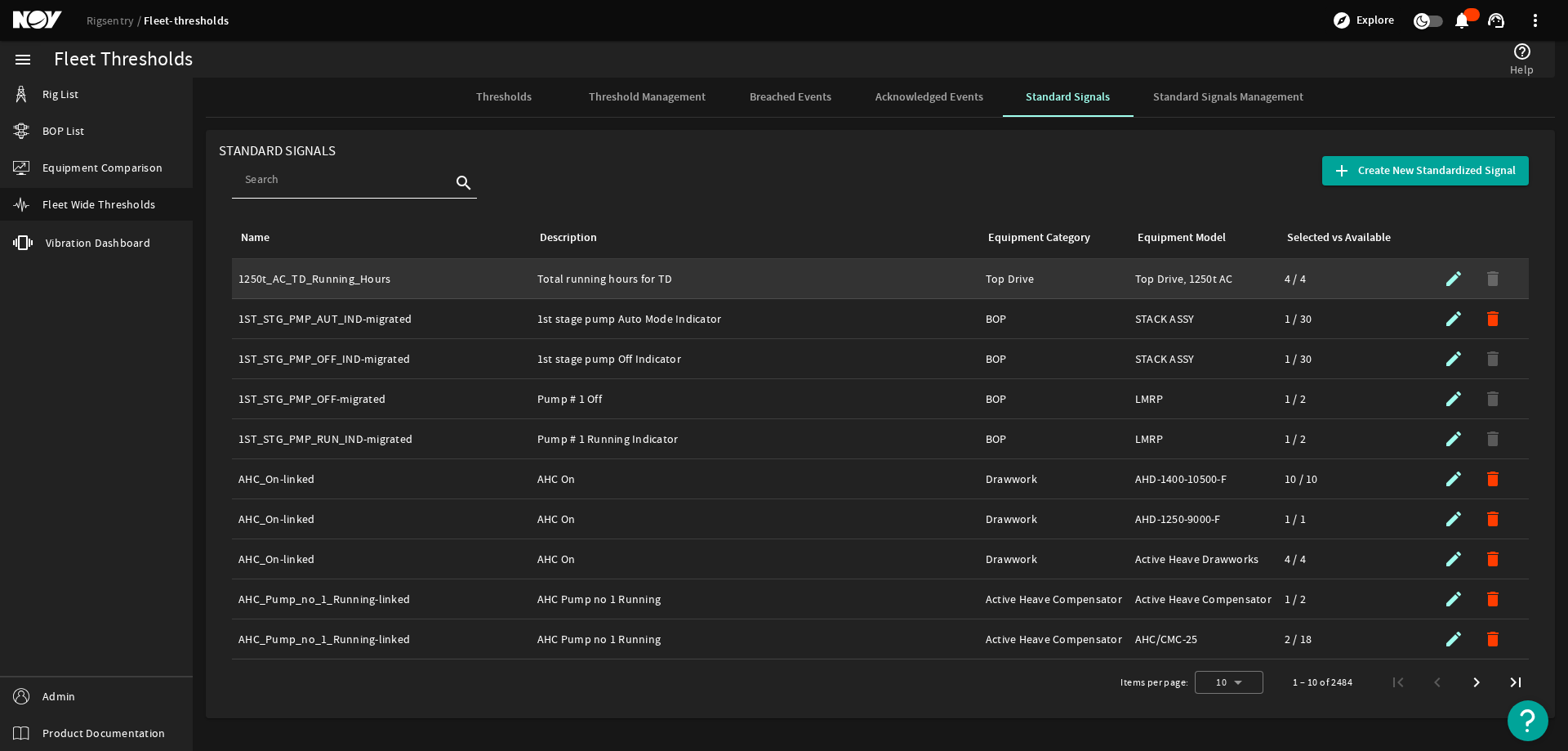
click at [421, 281] on div "Name: 1250t_AC_TD_Running_Hours" at bounding box center [381, 279] width 286 height 16
click at [1208, 279] on div "Equipment Model: Top Drive, 1250t AC" at bounding box center [1204, 279] width 137 height 16
click at [1452, 278] on mat-icon "submit" at bounding box center [1453, 279] width 19 height 19
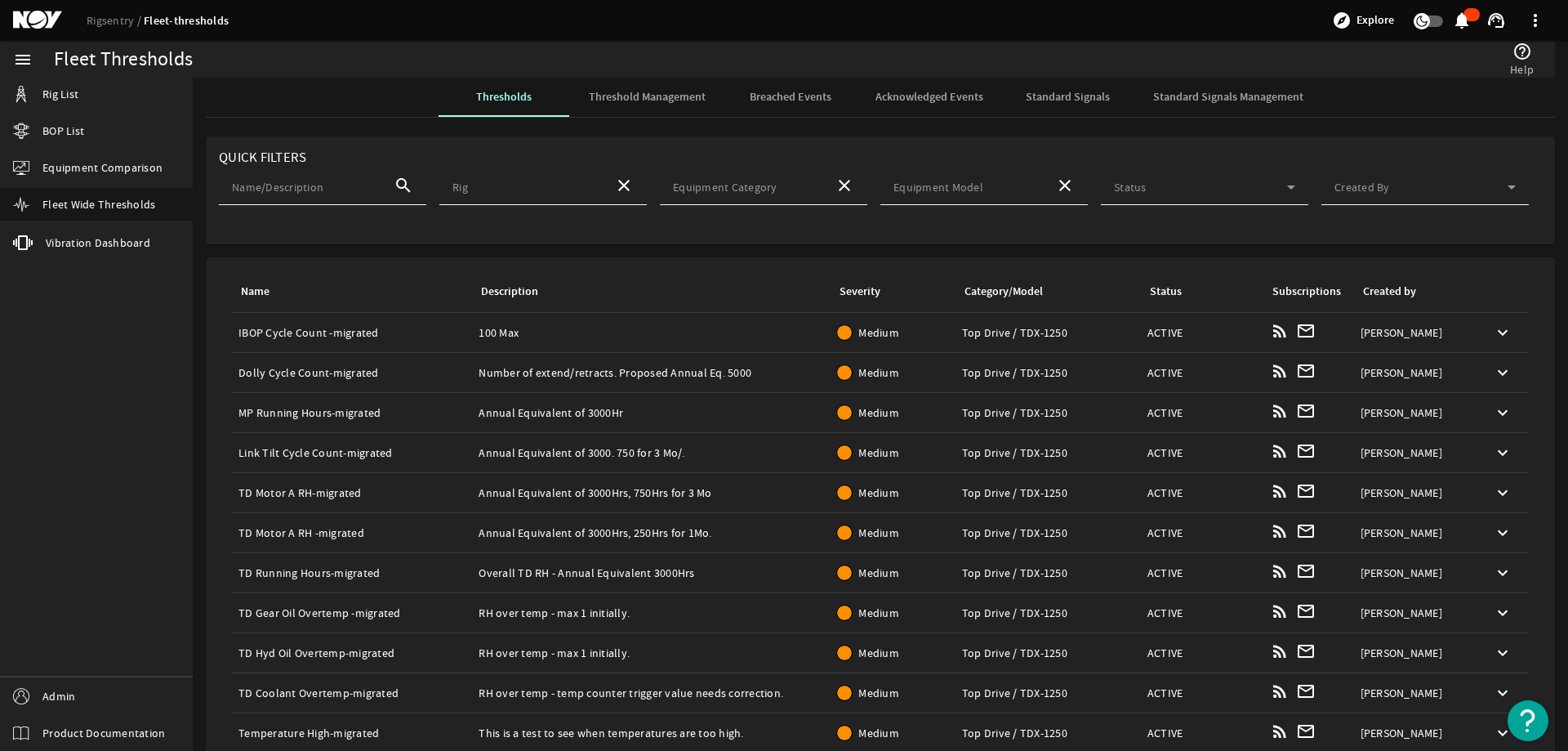
click at [1209, 97] on span "Standard Signals Management" at bounding box center [1229, 97] width 150 height 12
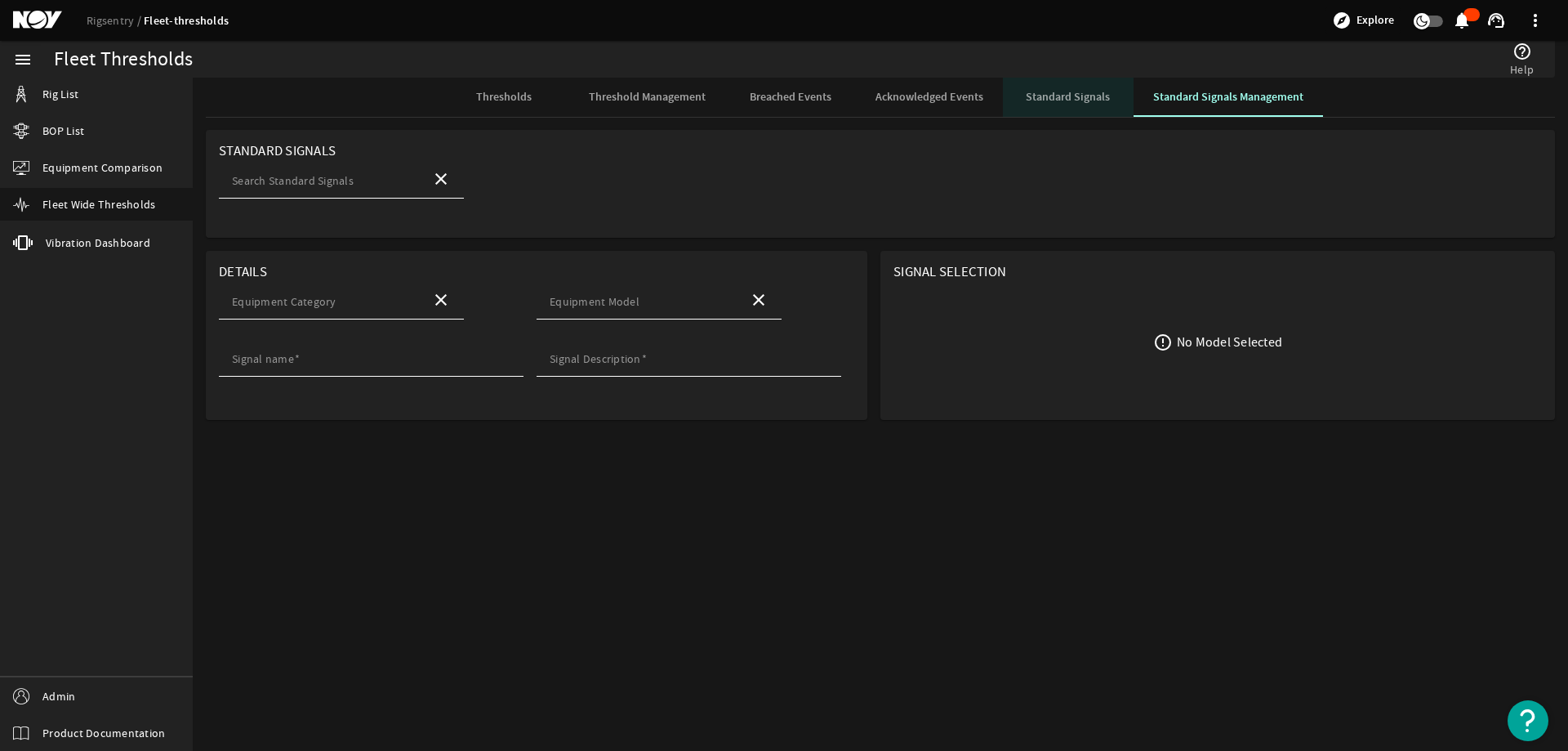
click at [1057, 93] on span "Standard Signals" at bounding box center [1067, 97] width 84 height 12
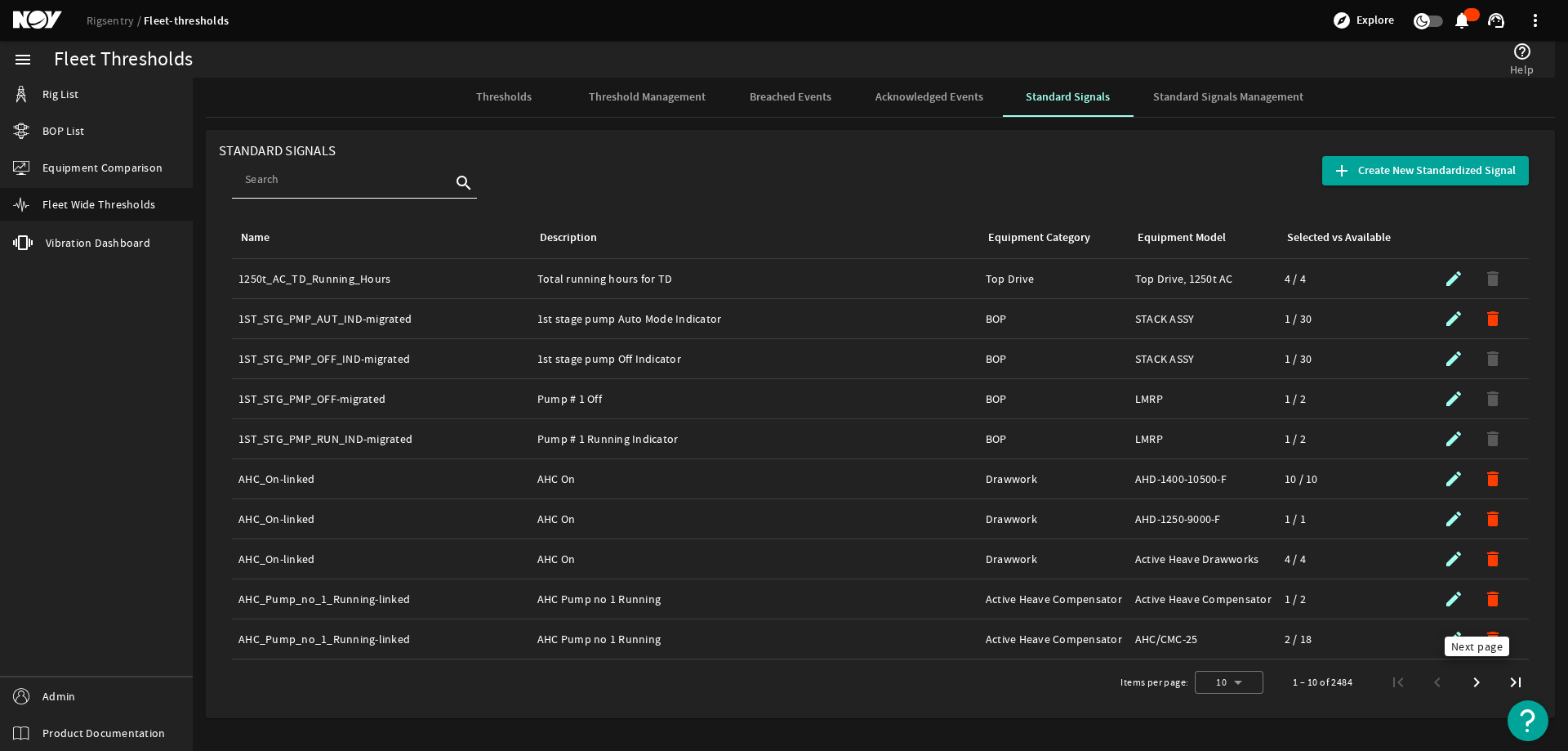
click at [1482, 678] on span "Next page" at bounding box center [1476, 682] width 30 height 30
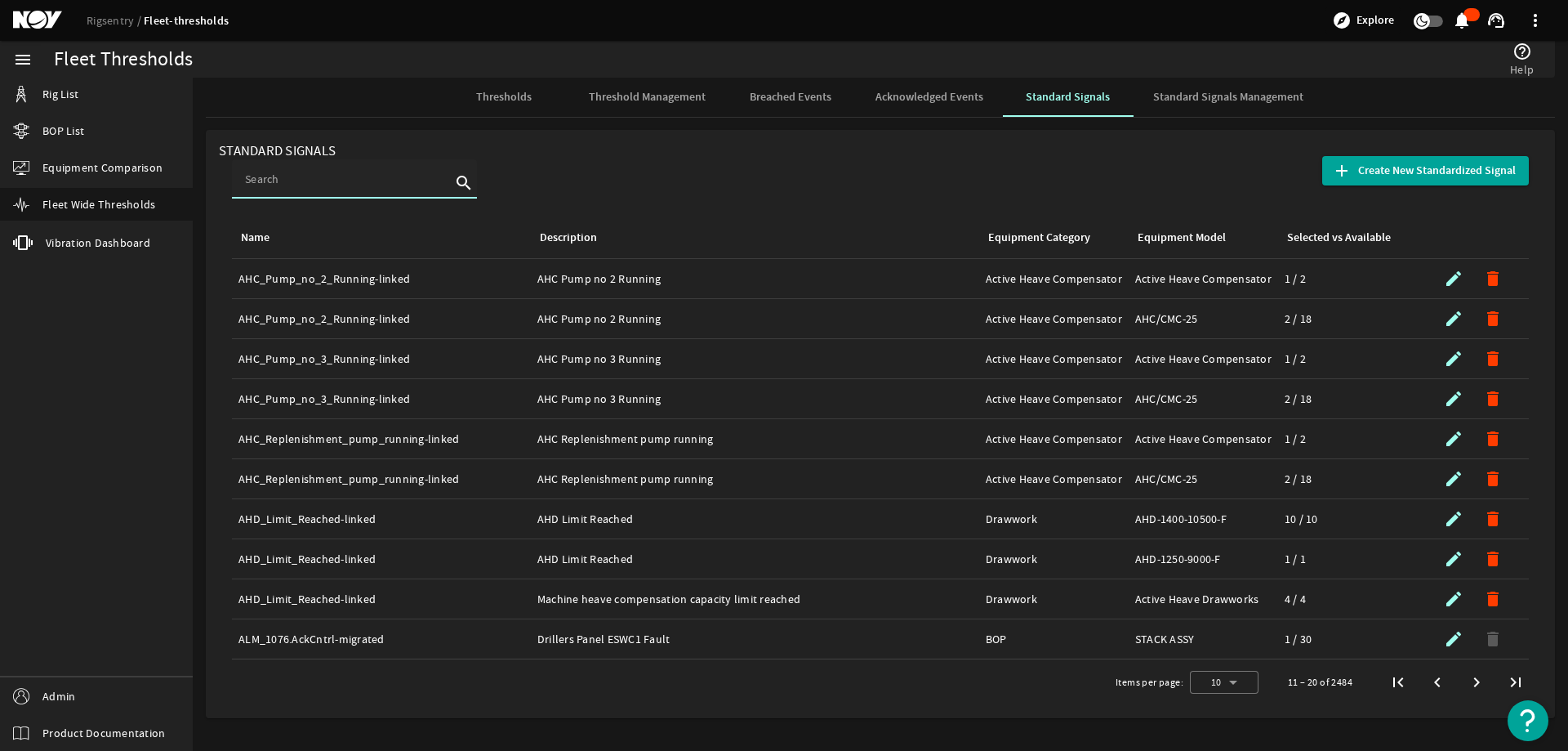
click at [286, 185] on input at bounding box center [348, 178] width 206 height 16
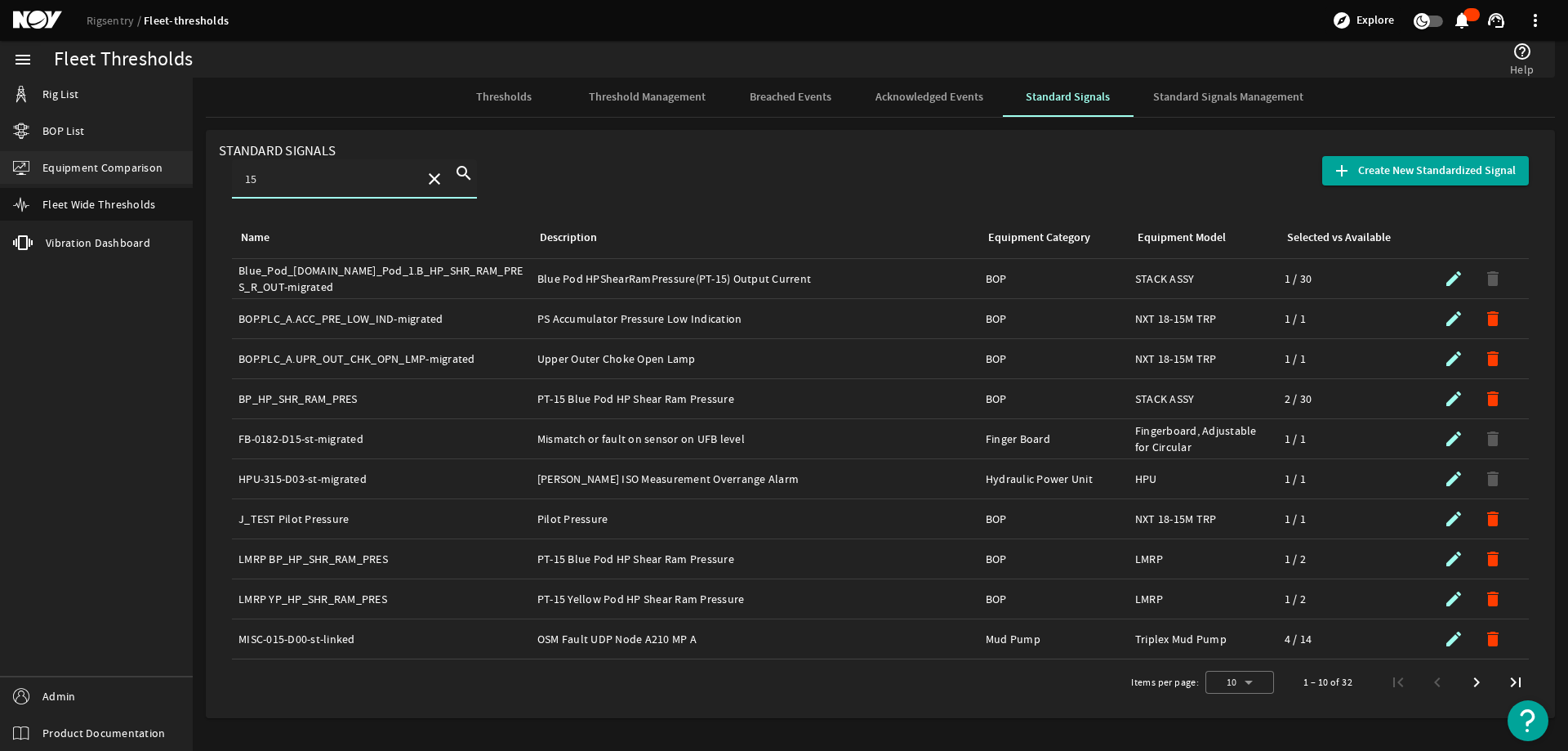
type input "1"
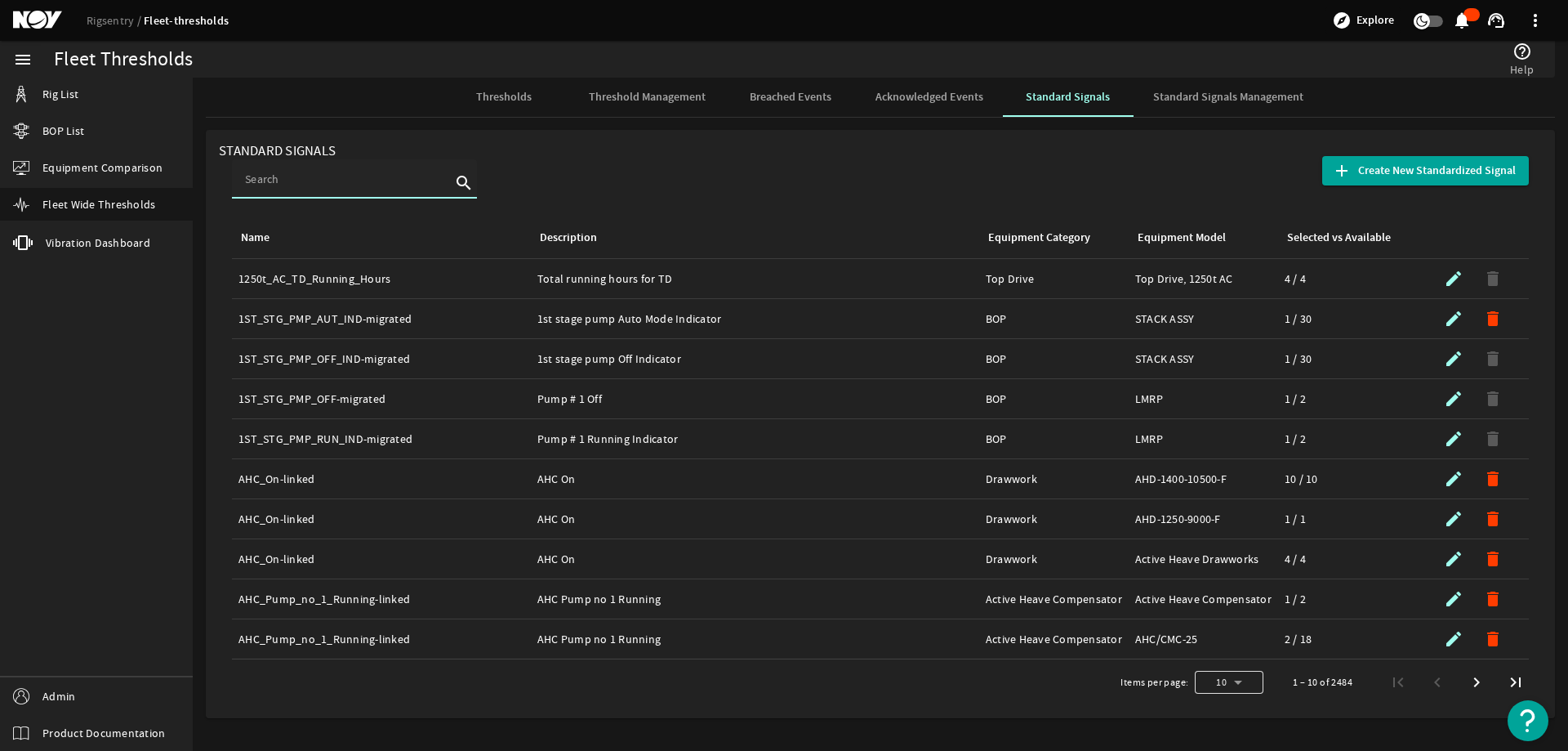
click at [1225, 684] on div at bounding box center [1229, 682] width 68 height 40
click at [1220, 599] on mat-option "25" at bounding box center [1229, 601] width 68 height 40
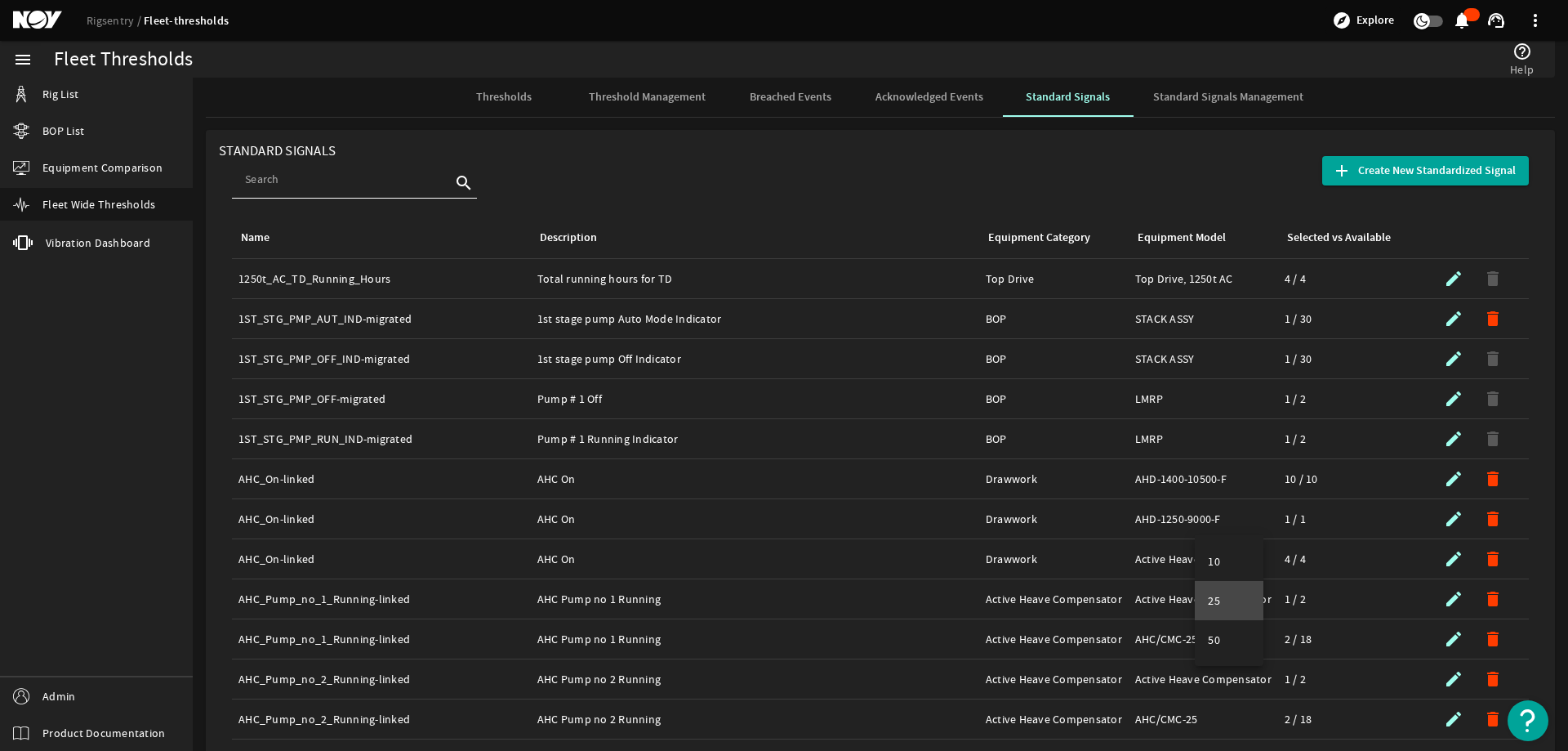
scroll to position [555, 0]
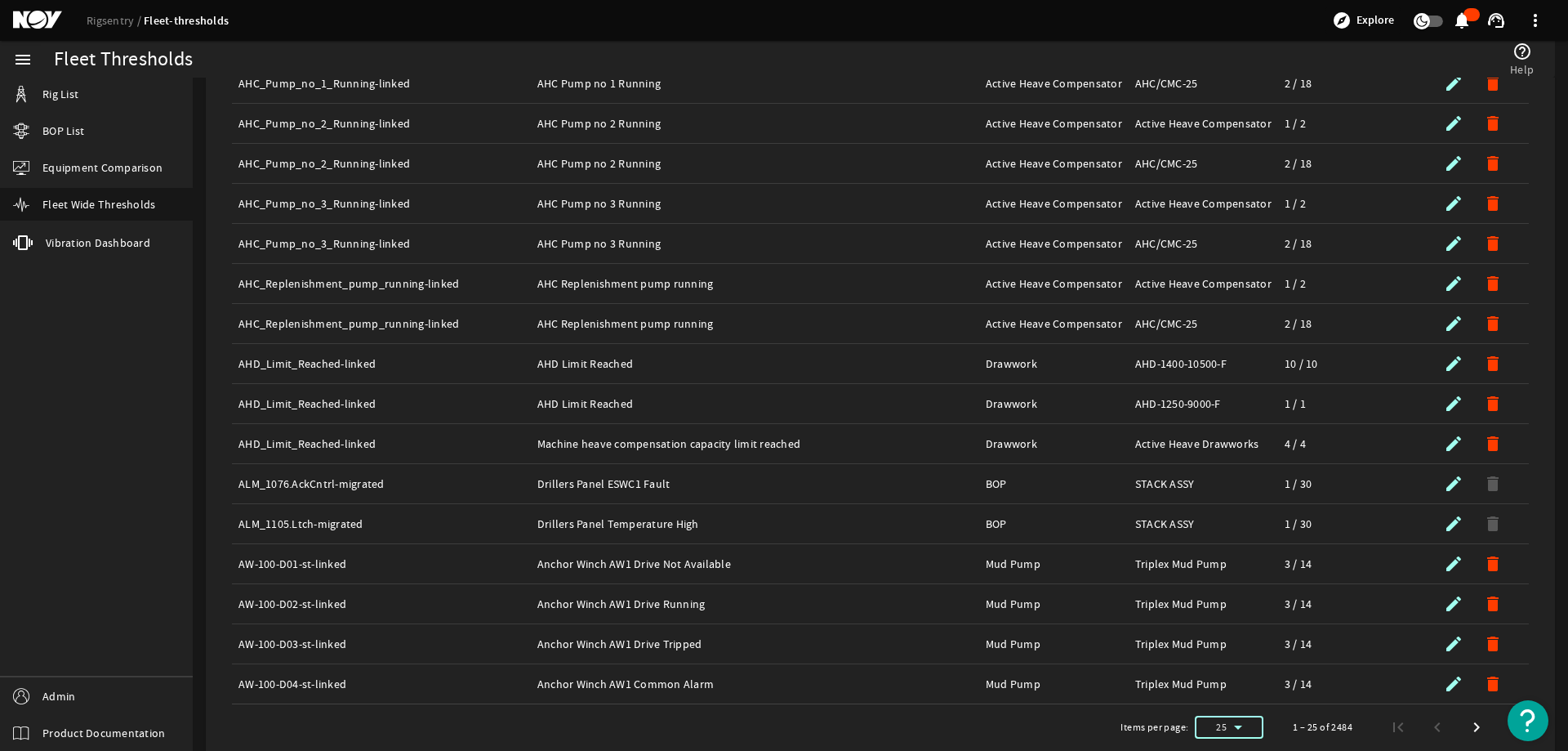
click at [1052, 737] on div "Items per page: 25 1 – 25 of 2484" at bounding box center [880, 727] width 1323 height 45
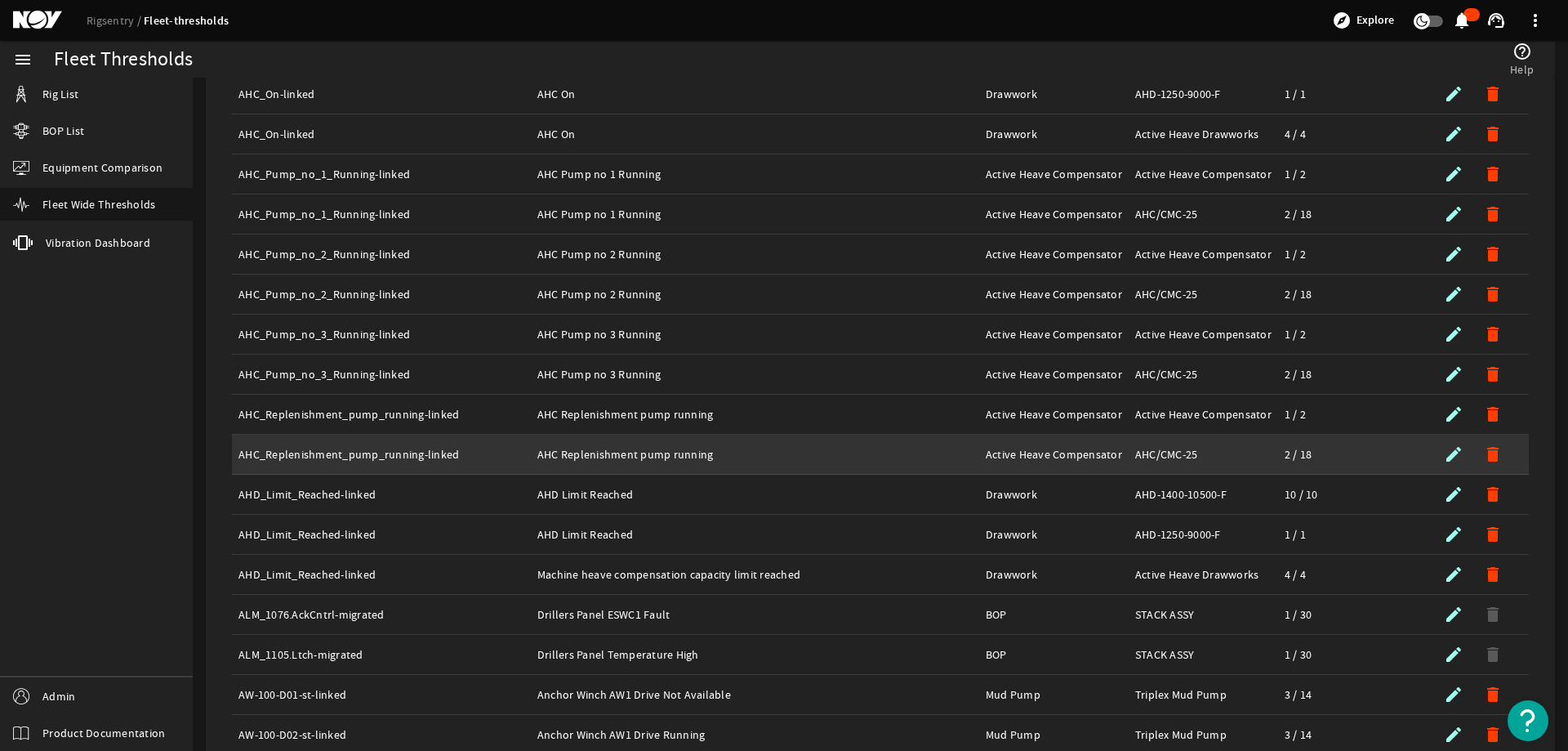
scroll to position [568, 0]
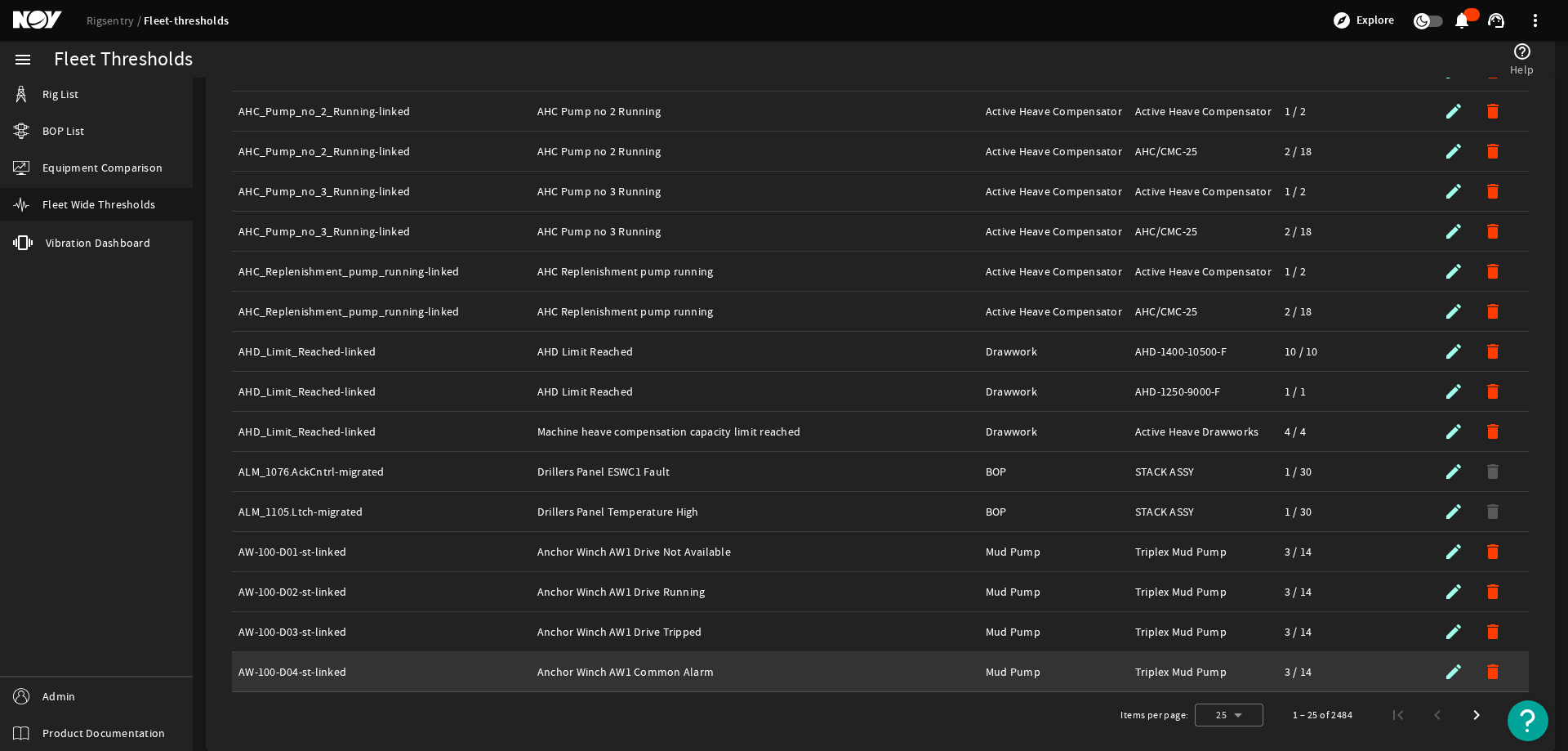
click at [762, 669] on div "Description: Anchor Winch AW1 Common Alarm" at bounding box center [756, 671] width 436 height 16
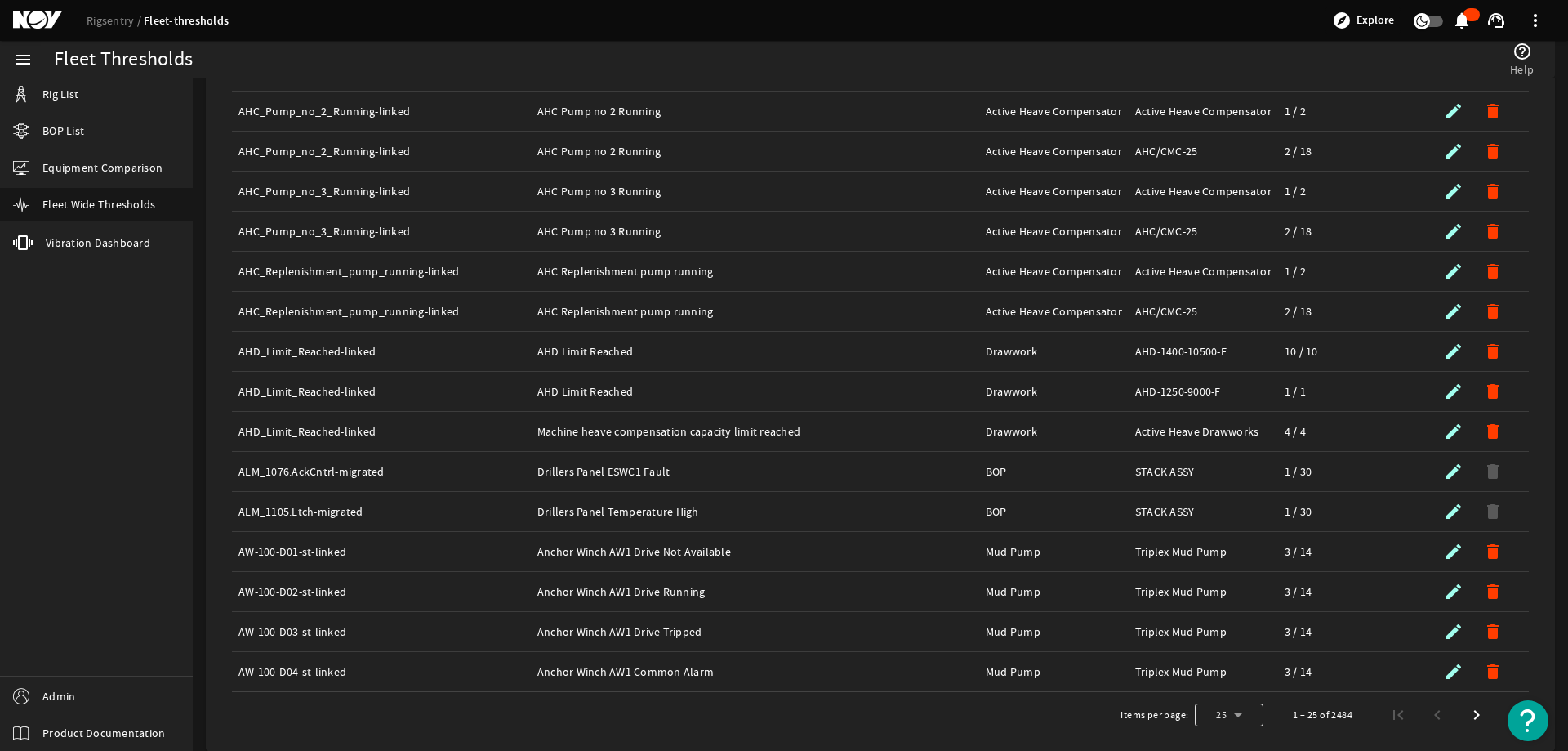
click at [1220, 715] on div at bounding box center [1229, 714] width 68 height 40
click at [1204, 682] on mat-option "50" at bounding box center [1216, 672] width 68 height 40
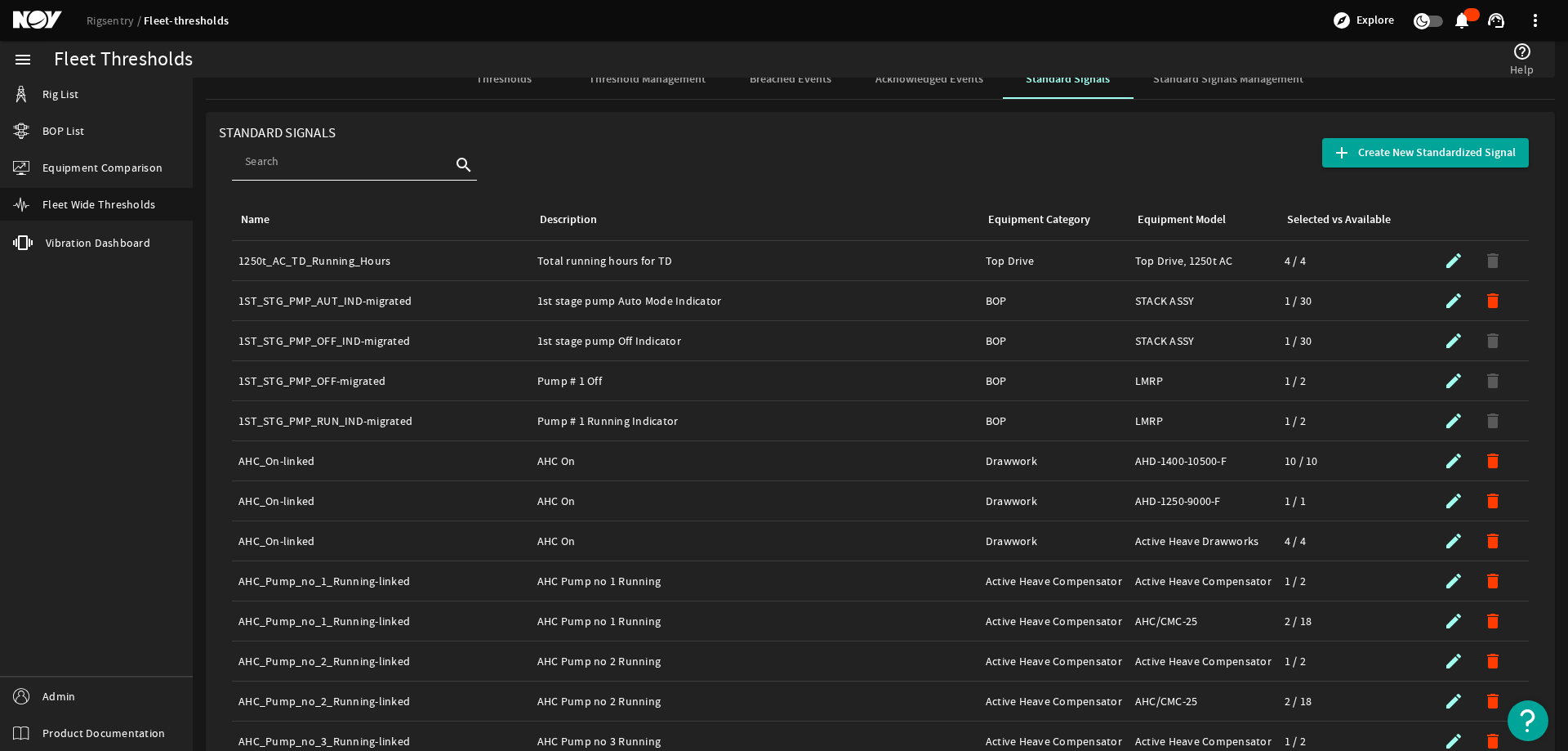
scroll to position [0, 0]
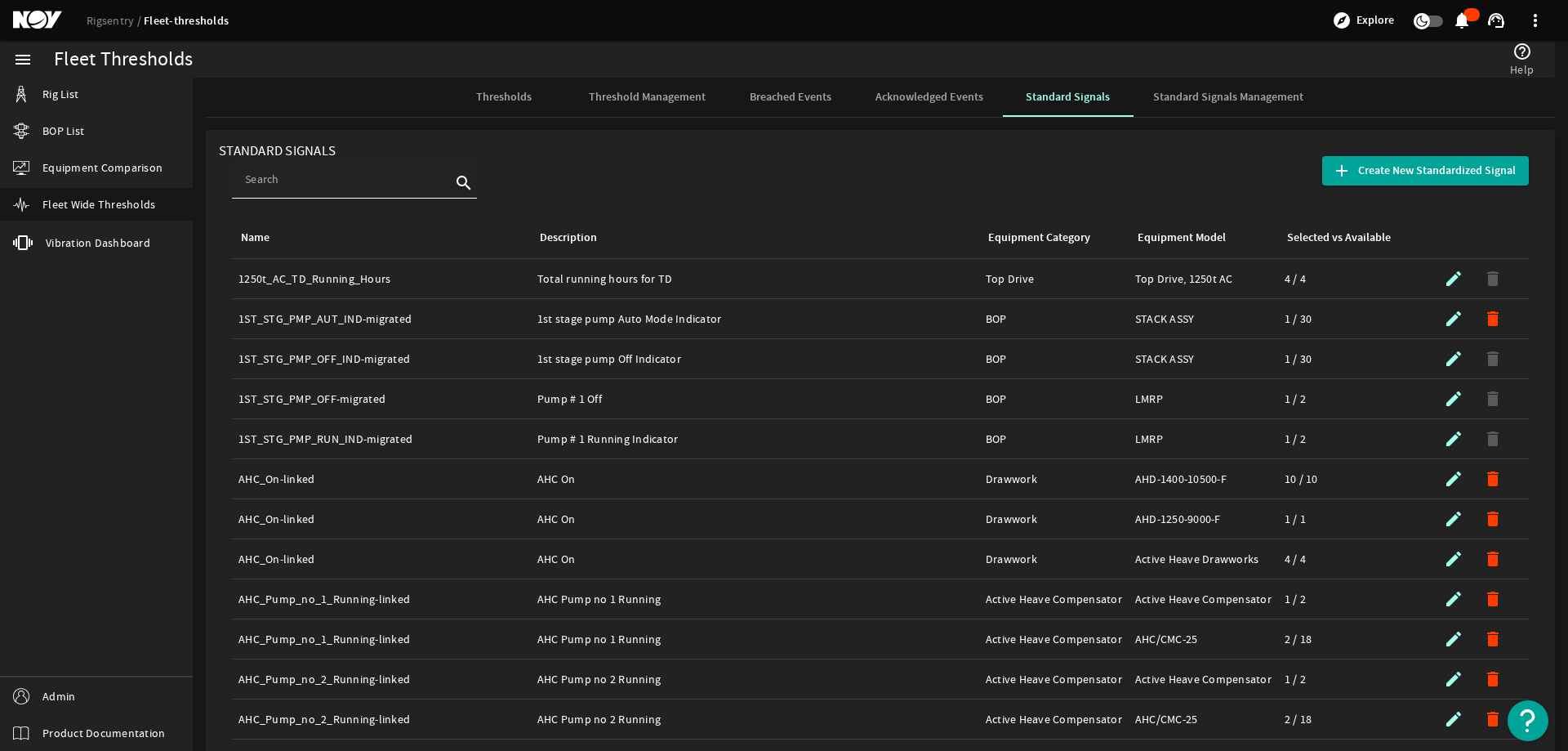
click at [268, 185] on input at bounding box center [348, 178] width 206 height 16
paste input "PT-01 Blue Pod Conduit Pressure"
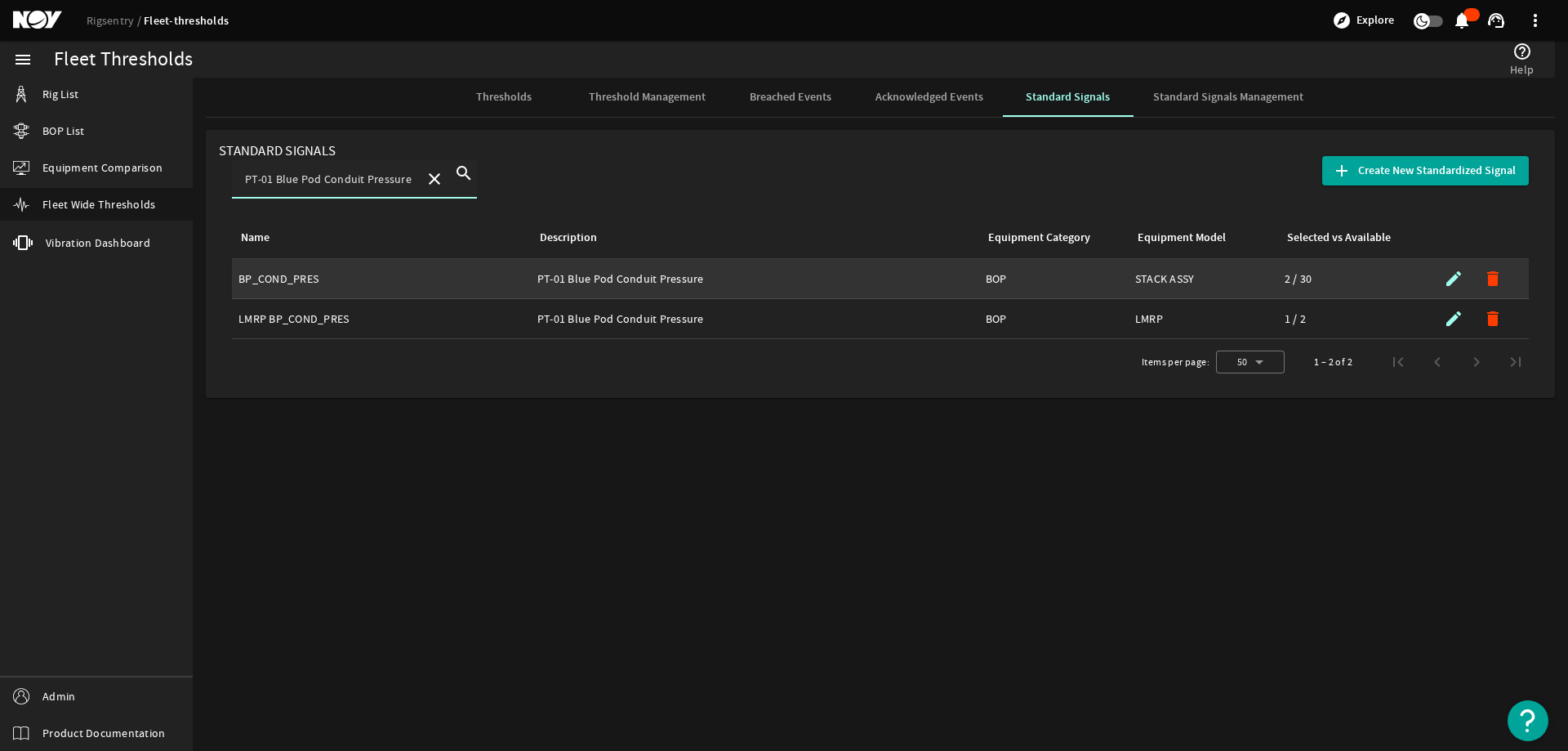
type input "PT-01 Blue Pod Conduit Pressure"
click at [353, 283] on div "Name: BP_COND_PRES" at bounding box center [381, 279] width 286 height 16
click at [1449, 276] on mat-icon "submit" at bounding box center [1453, 279] width 19 height 19
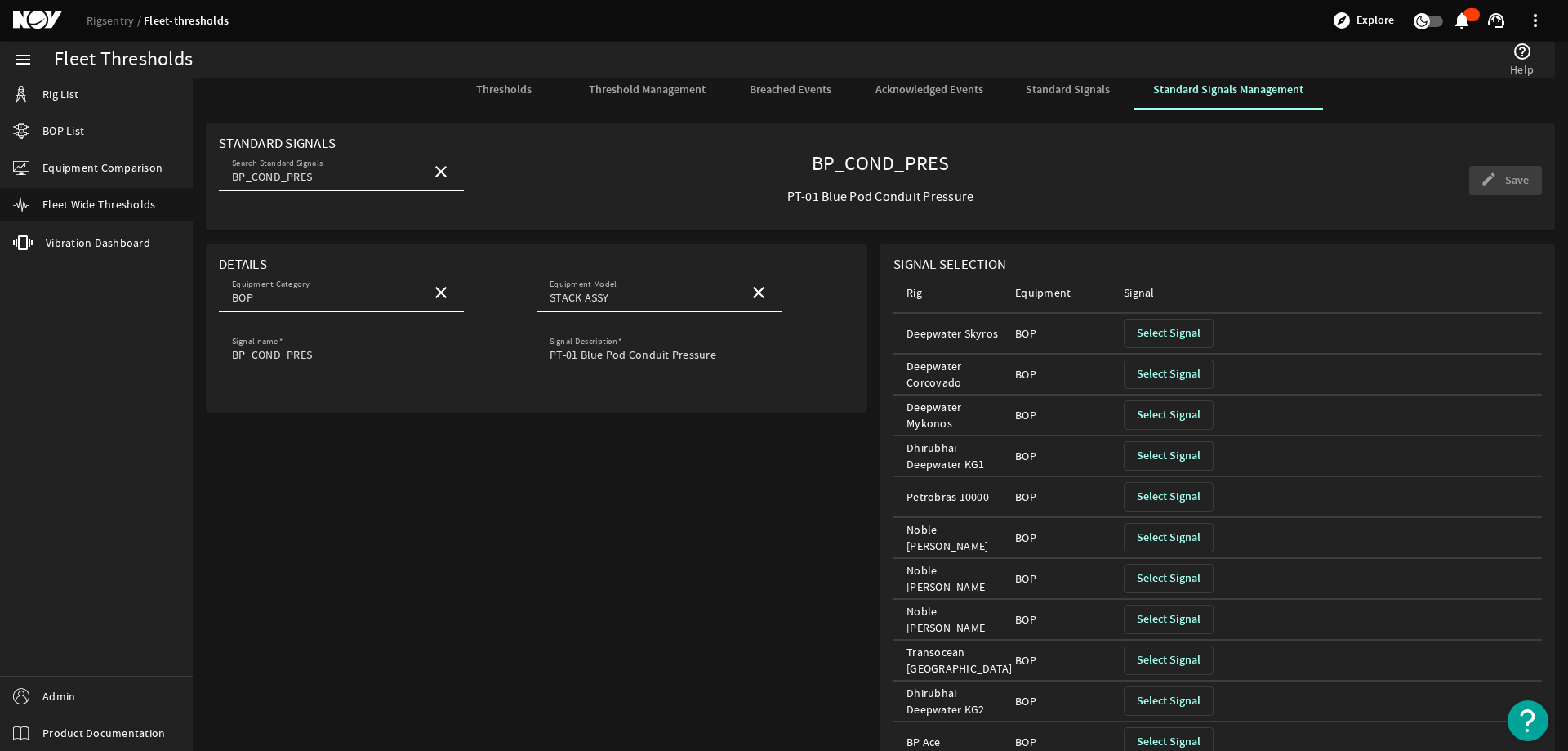
scroll to position [5, 0]
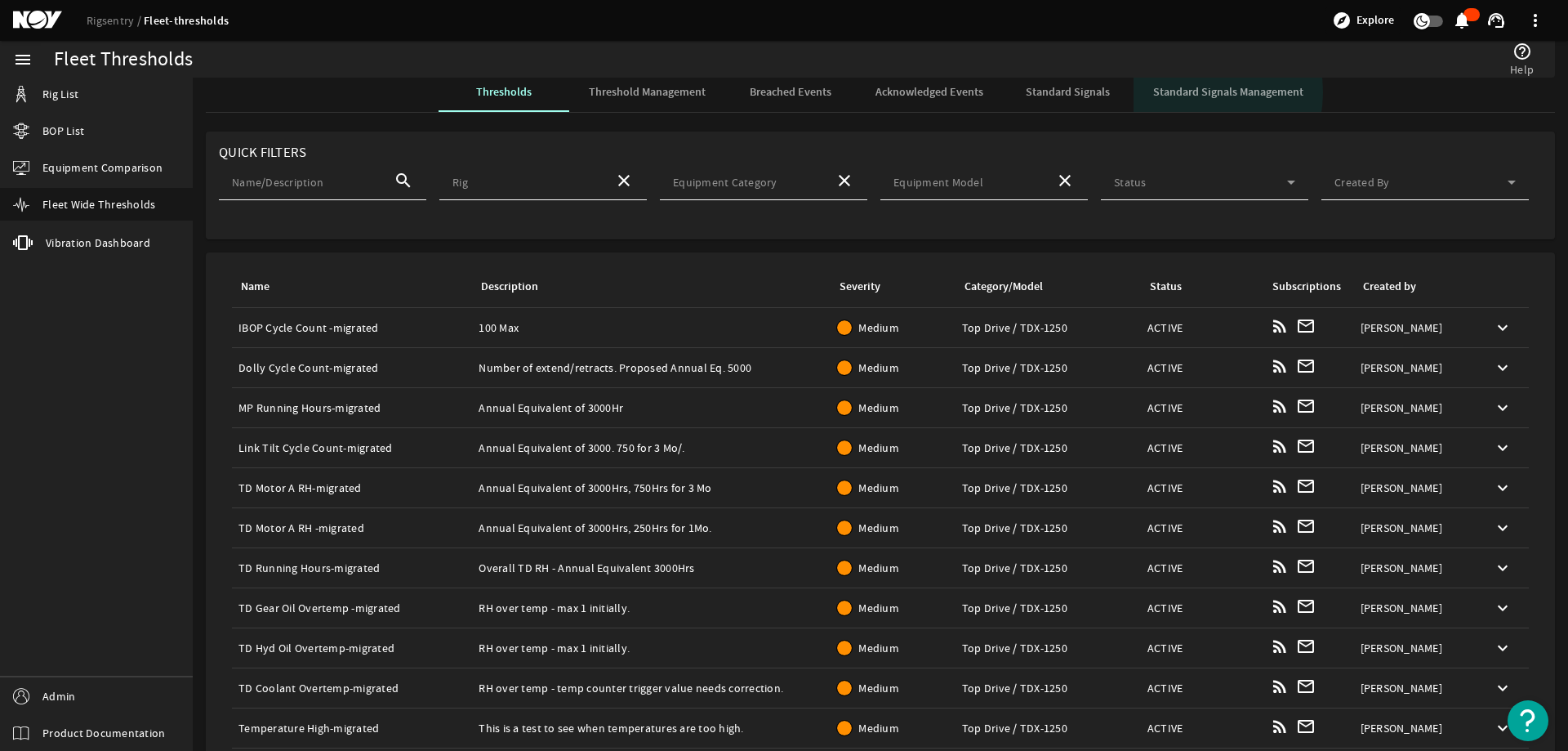
click at [1180, 93] on span "Standard Signals Management" at bounding box center [1229, 93] width 150 height 12
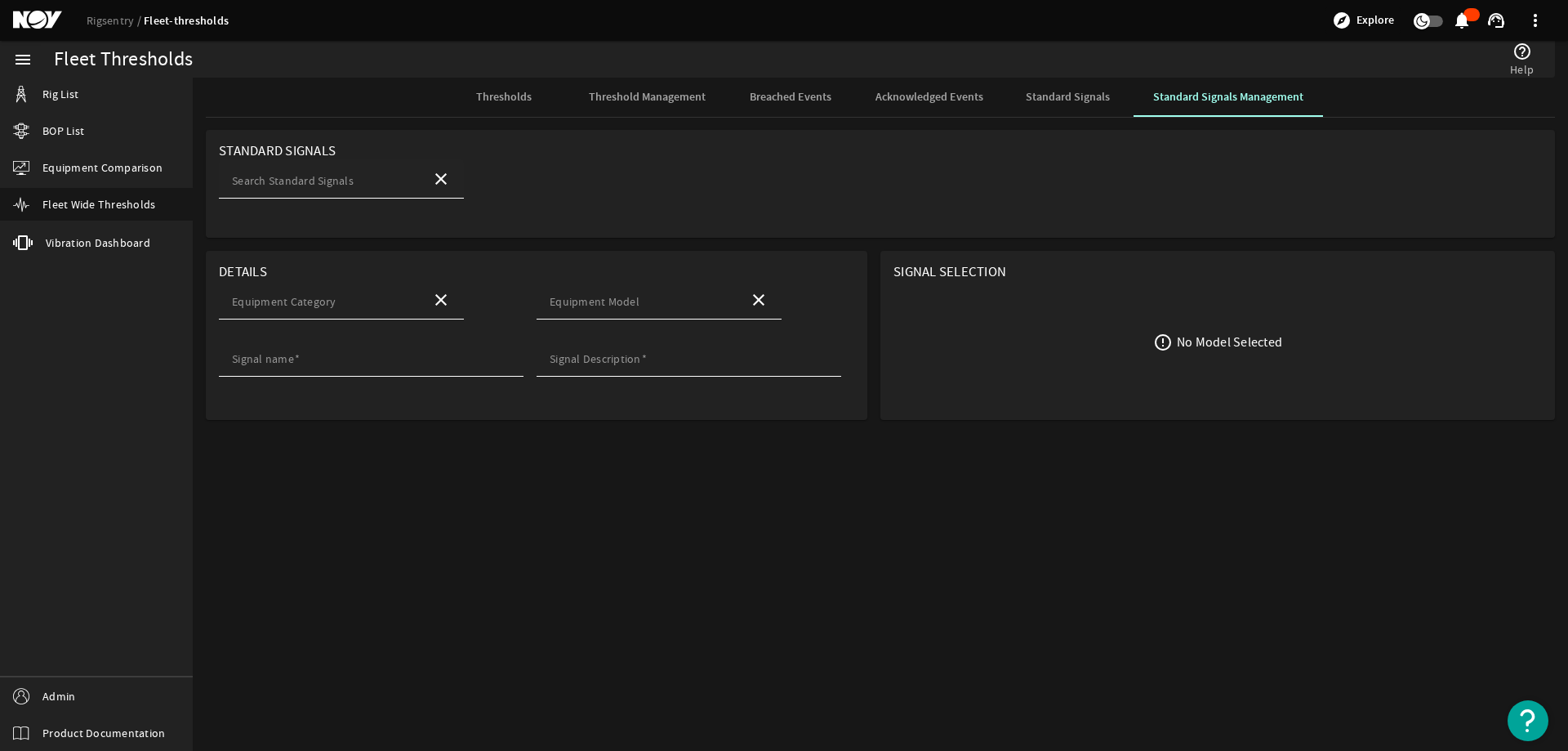
click at [332, 170] on div "Search Standard Signals" at bounding box center [325, 178] width 186 height 40
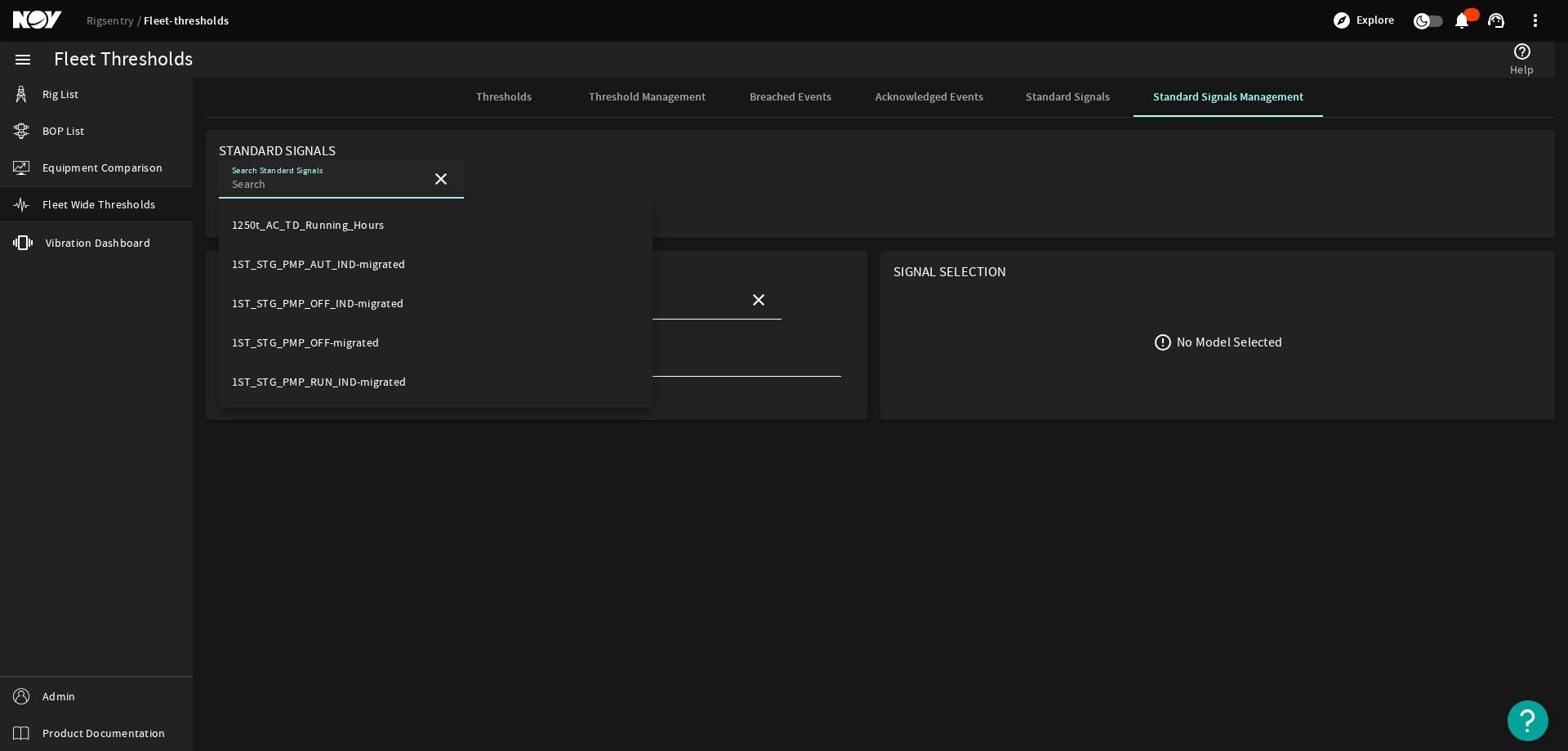
paste input "Y_COND_PRES"
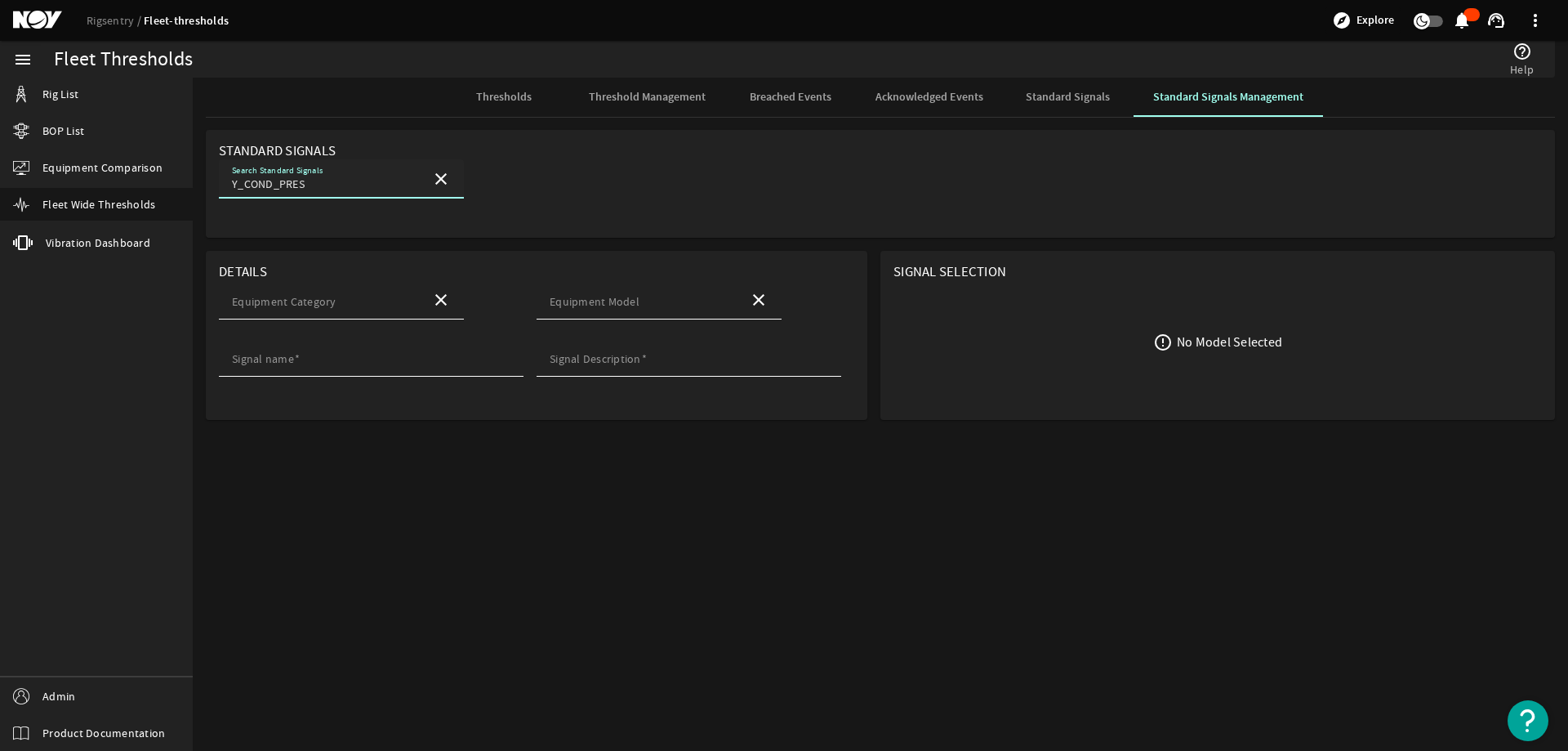
drag, startPoint x: 305, startPoint y: 183, endPoint x: 130, endPoint y: 186, distance: 175.0
click at [130, 186] on mat-sidenav-container "menu Rig List BOP List Equipment Comparison Fleet Wide Thresholds vibration Vib…" at bounding box center [784, 395] width 1568 height 711
paste input "PT-01 Yellow Pod Conduit Pressure"
type input "PT-01 Yellow Pod Conduit Pressure"
click at [442, 175] on mat-icon "close" at bounding box center [440, 178] width 19 height 19
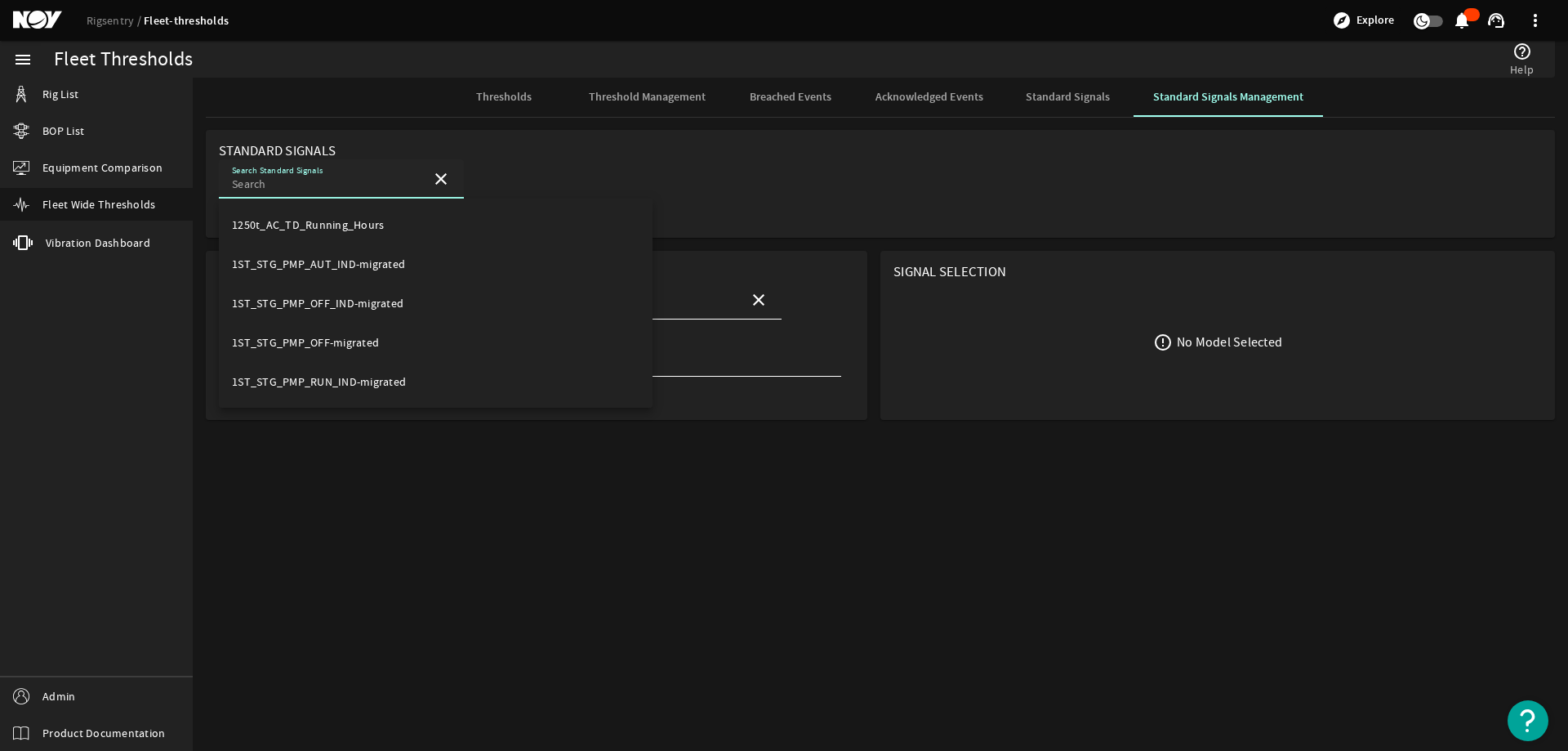
click at [680, 174] on div "Search Standard Signals close" at bounding box center [880, 187] width 1323 height 57
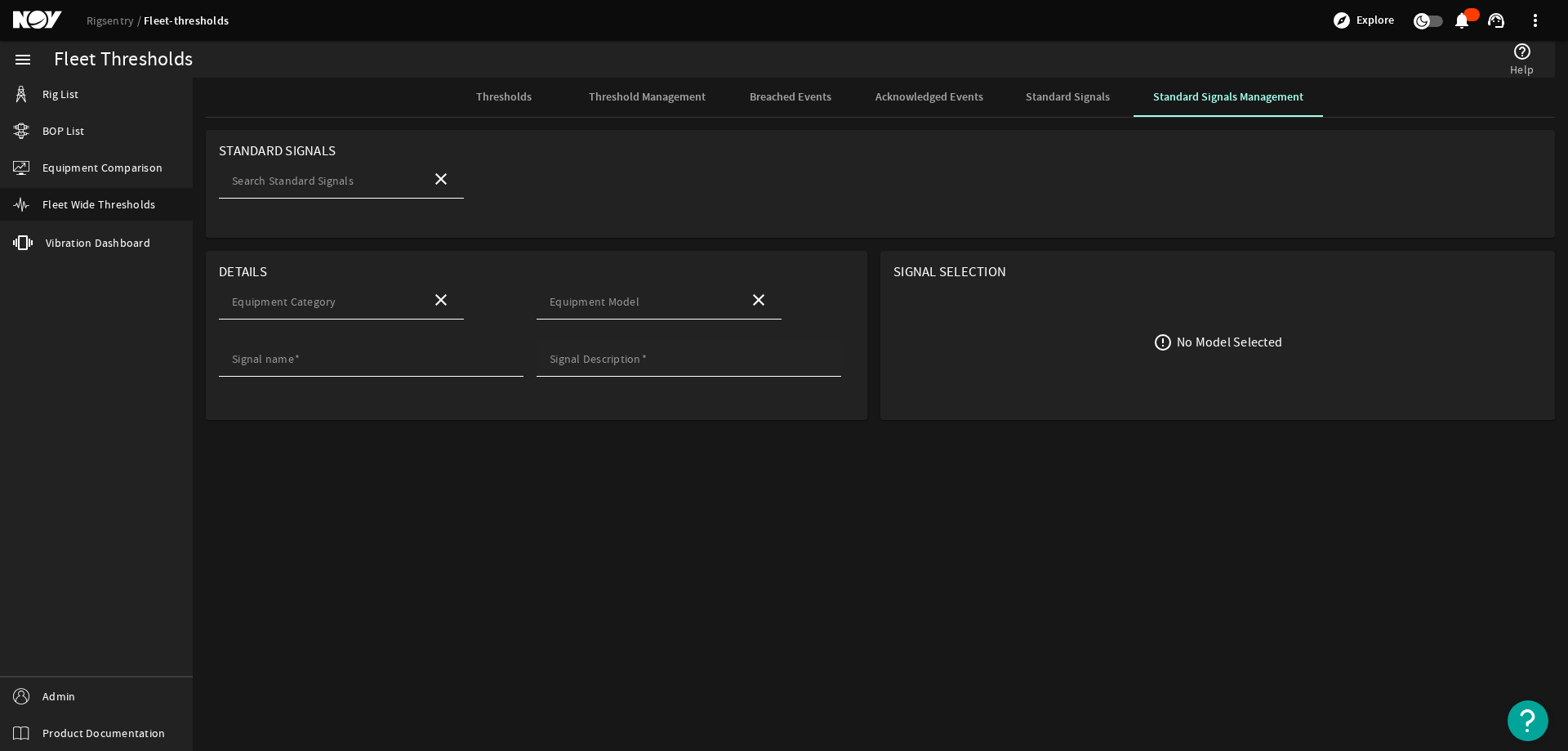
click at [579, 357] on mat-label "Signal Description" at bounding box center [595, 358] width 92 height 14
click at [579, 357] on input "Signal Description" at bounding box center [688, 362] width 279 height 16
paste input "PT-01 Yellow Pod Conduit Pressure"
type input "PT-01 Yellow Pod Conduit Pressure"
click at [741, 469] on mat-sidenav-content "Fleet Thresholds help_outline Help Thresholds Threshold Management Breached Eve…" at bounding box center [880, 415] width 1375 height 673
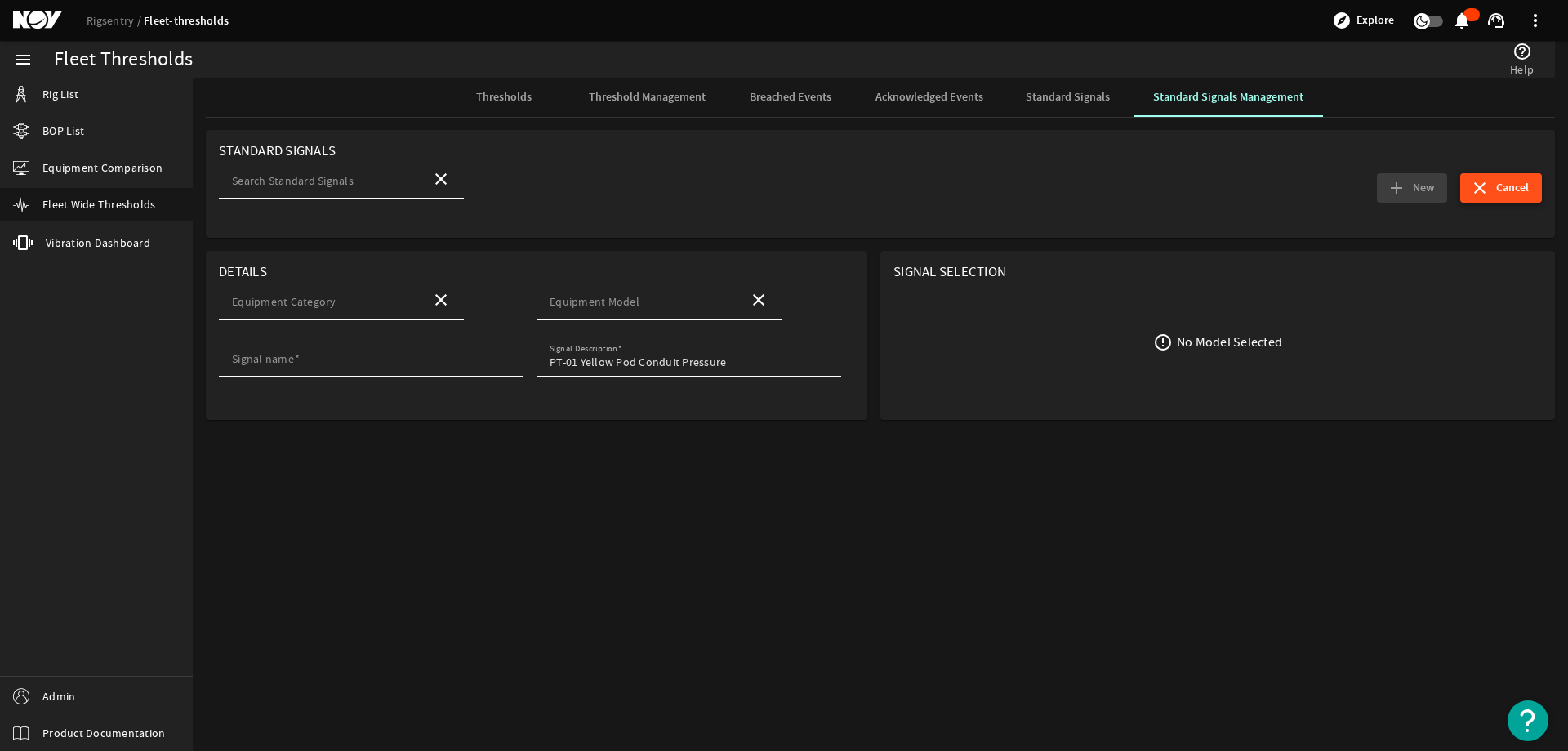
click at [1512, 189] on span "Cancel" at bounding box center [1513, 187] width 33 height 16
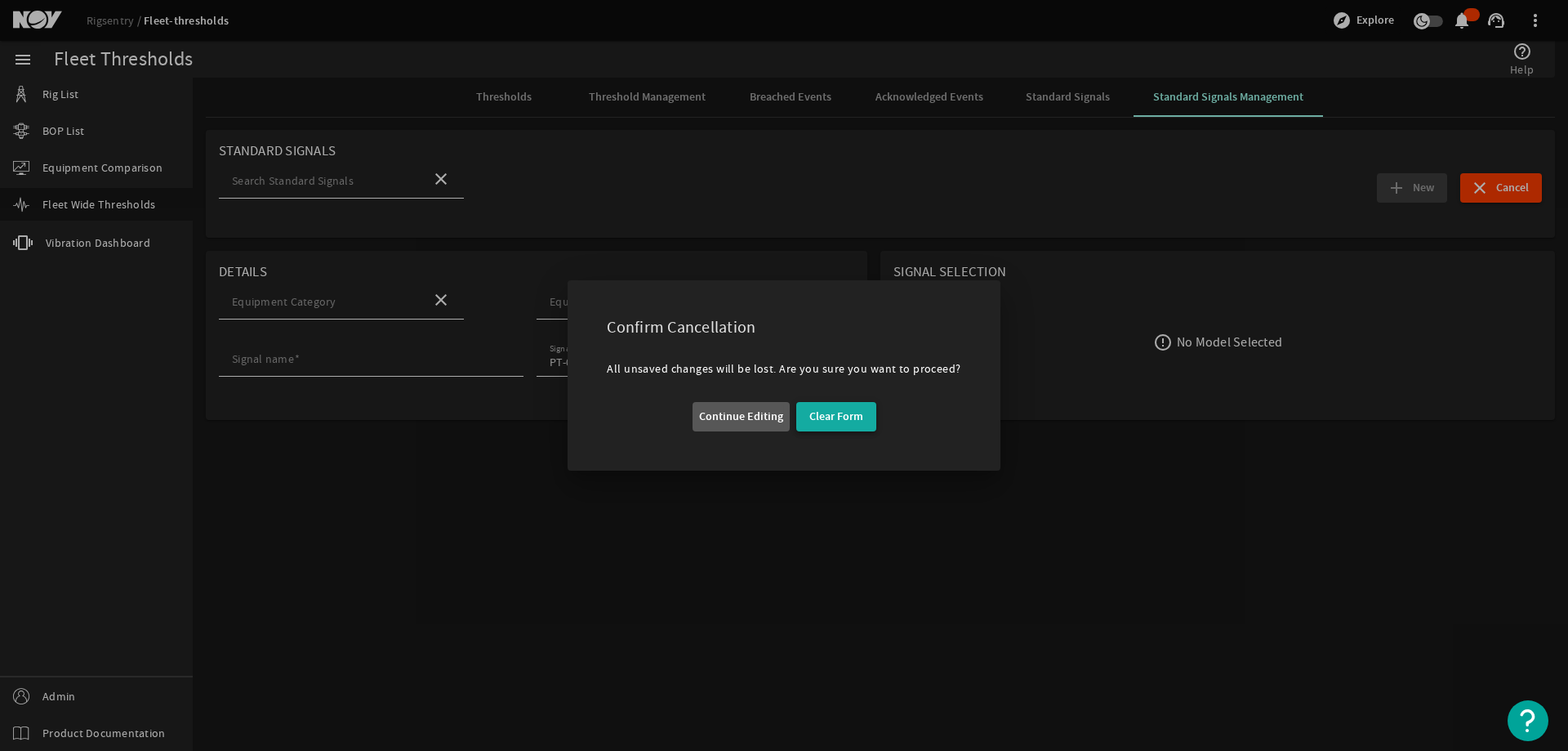
click at [828, 405] on span "button" at bounding box center [836, 416] width 80 height 40
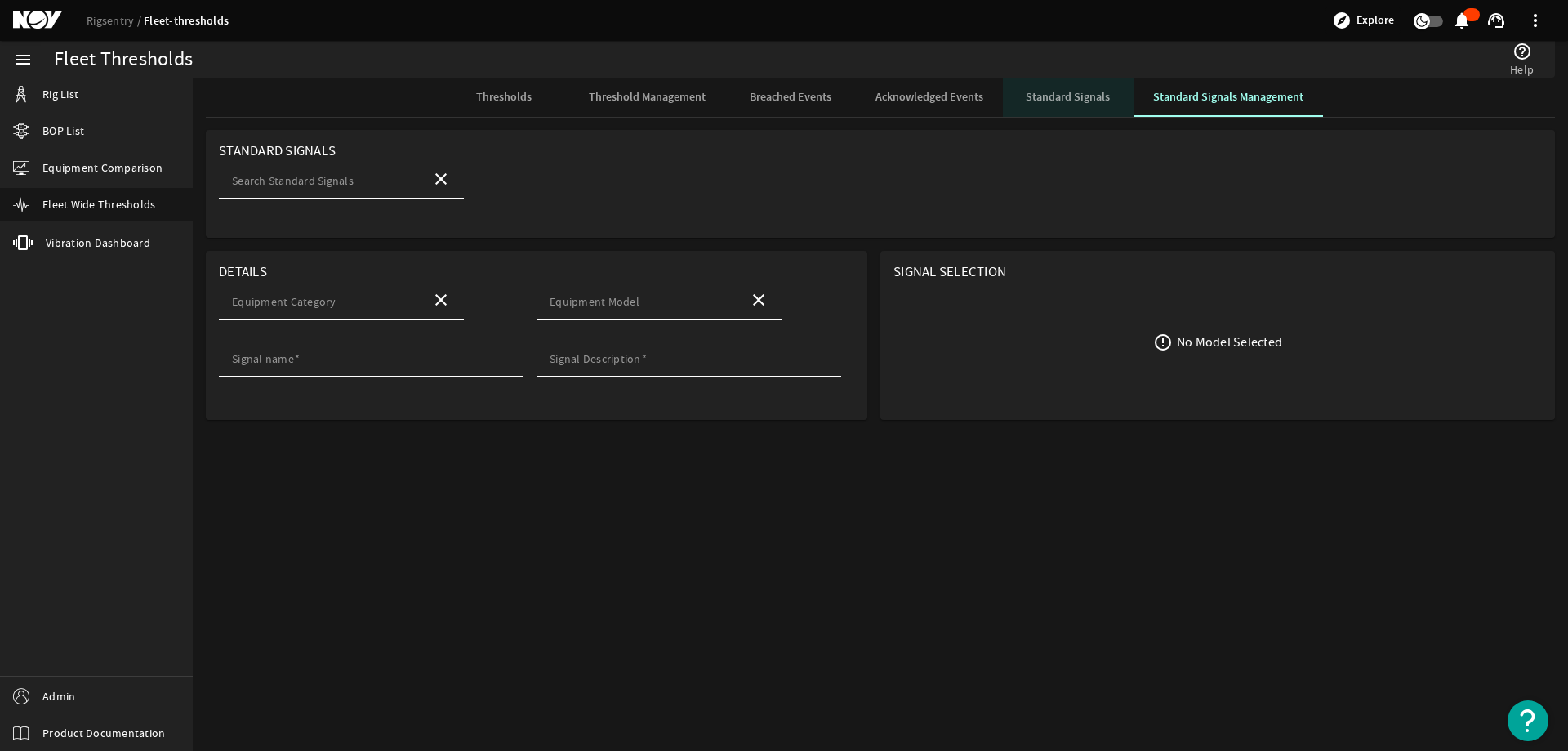
click at [1069, 92] on span "Standard Signals" at bounding box center [1067, 97] width 84 height 12
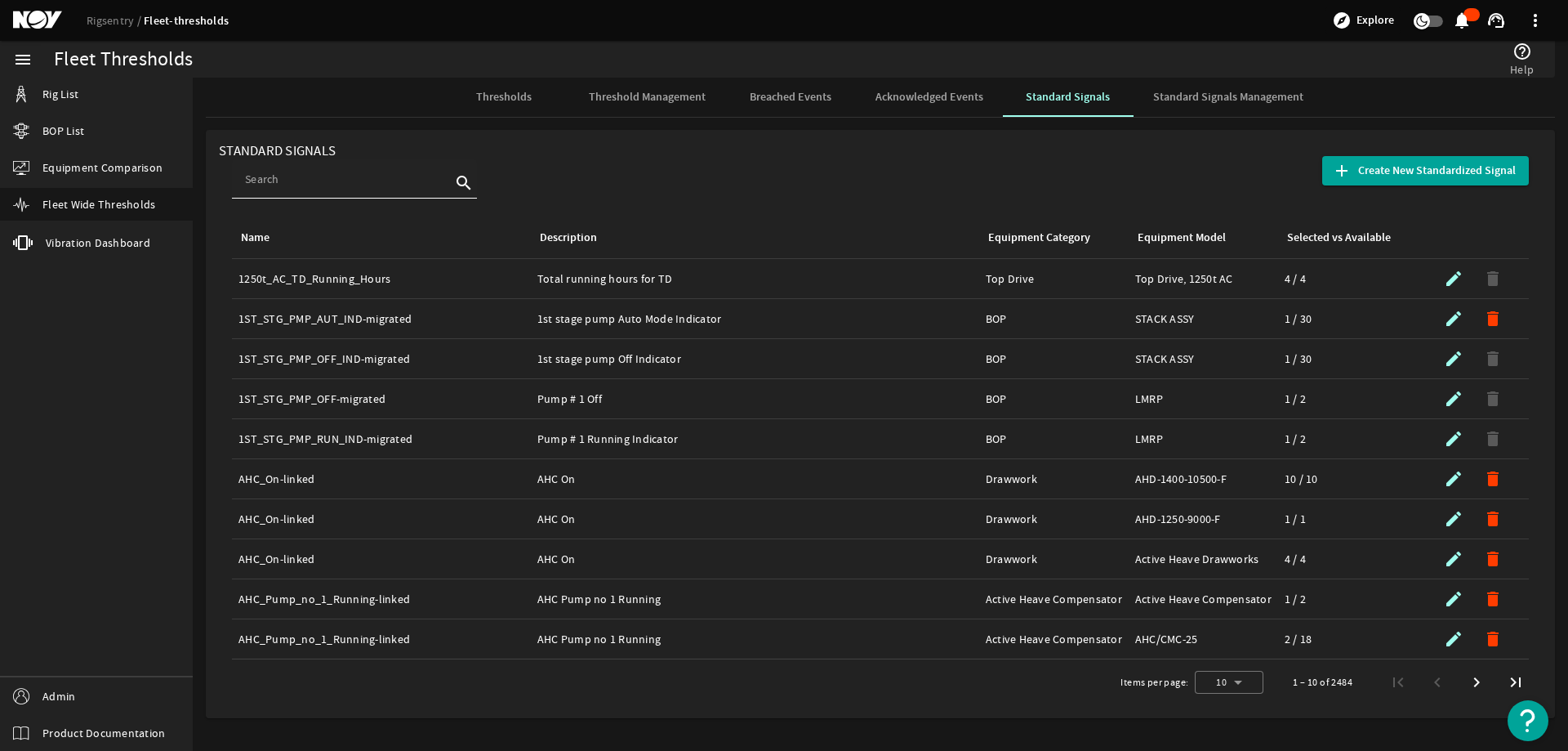
click at [290, 184] on input at bounding box center [348, 178] width 206 height 16
paste input "PT-01 Yellow Pod Conduit Pressure"
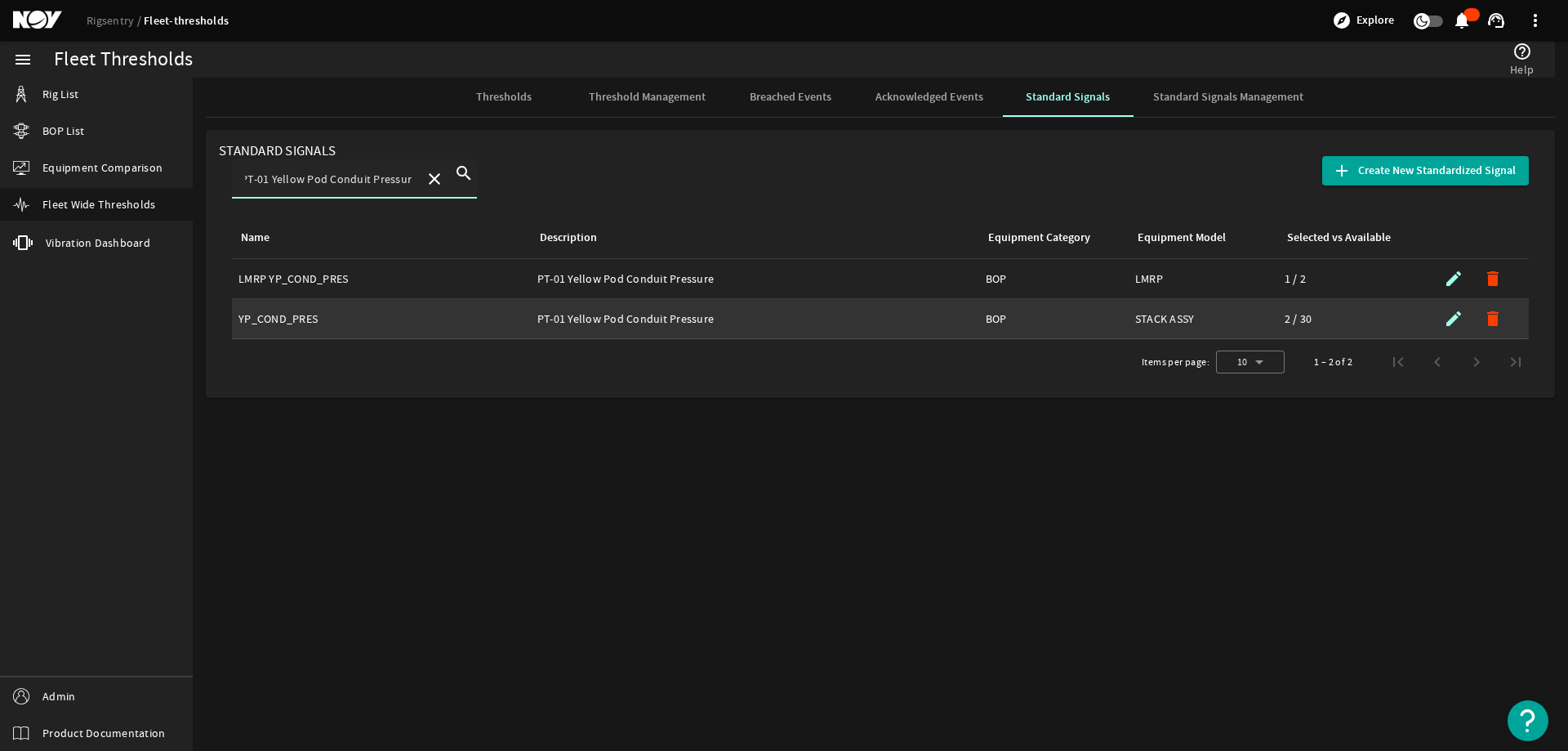
type input "PT-01 Yellow Pod Conduit Pressure"
click at [294, 319] on div "Name: YP_COND_PRES" at bounding box center [381, 318] width 286 height 16
click at [670, 316] on div "Description: PT-01 Yellow Pod Conduit Pressure" at bounding box center [756, 318] width 436 height 16
click at [1448, 318] on mat-icon "submit" at bounding box center [1453, 318] width 19 height 19
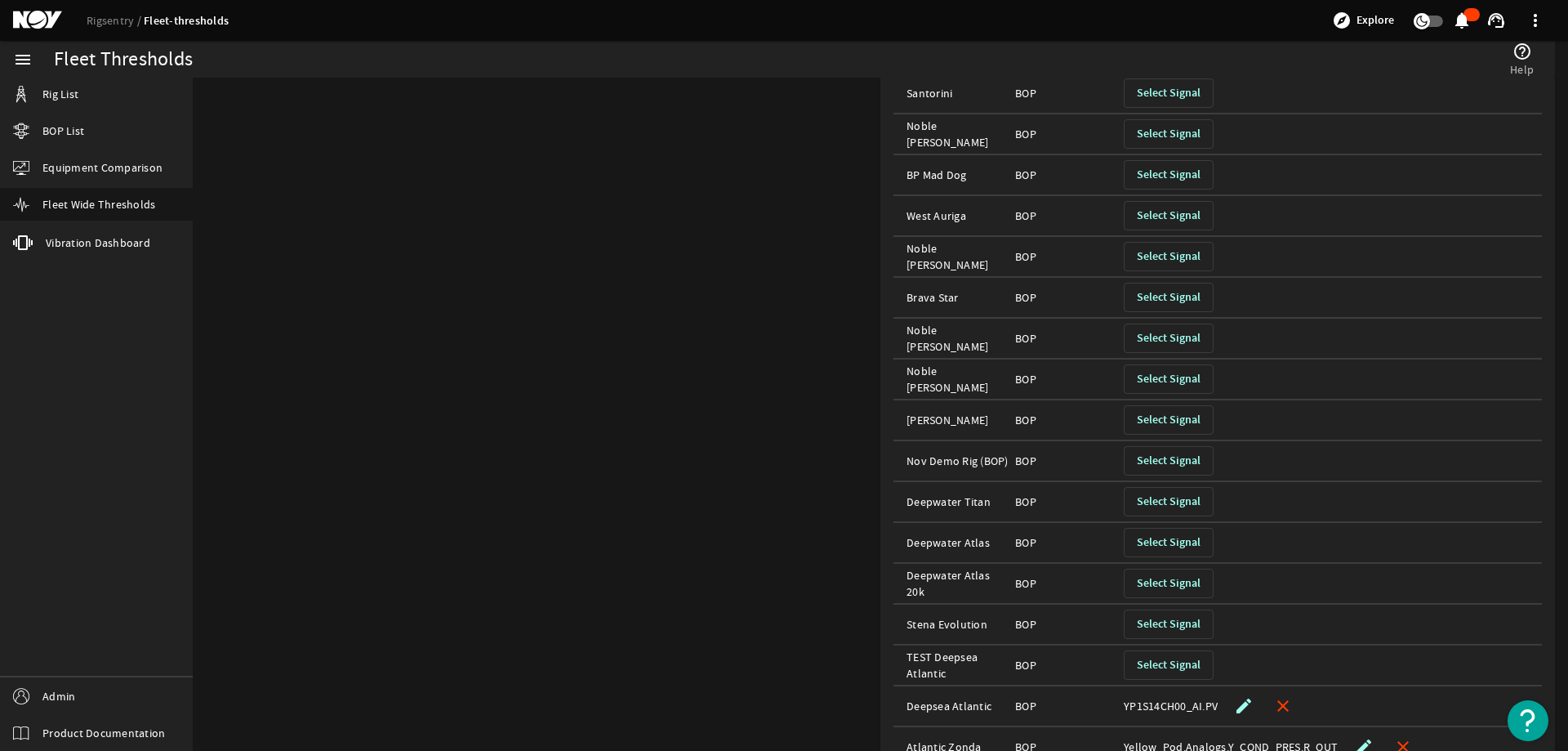
scroll to position [740, 0]
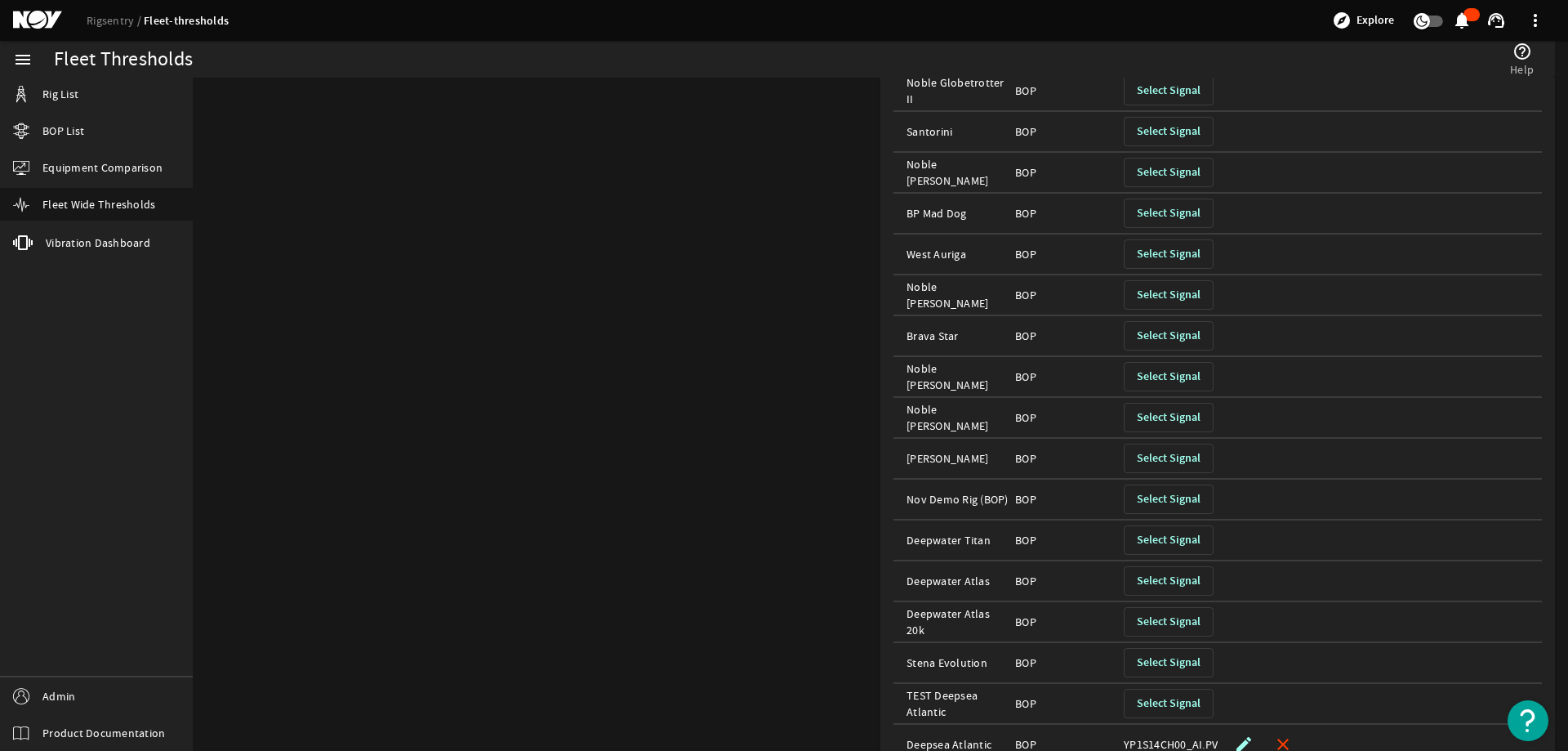
click at [1156, 331] on span "Select Signal" at bounding box center [1169, 335] width 64 height 16
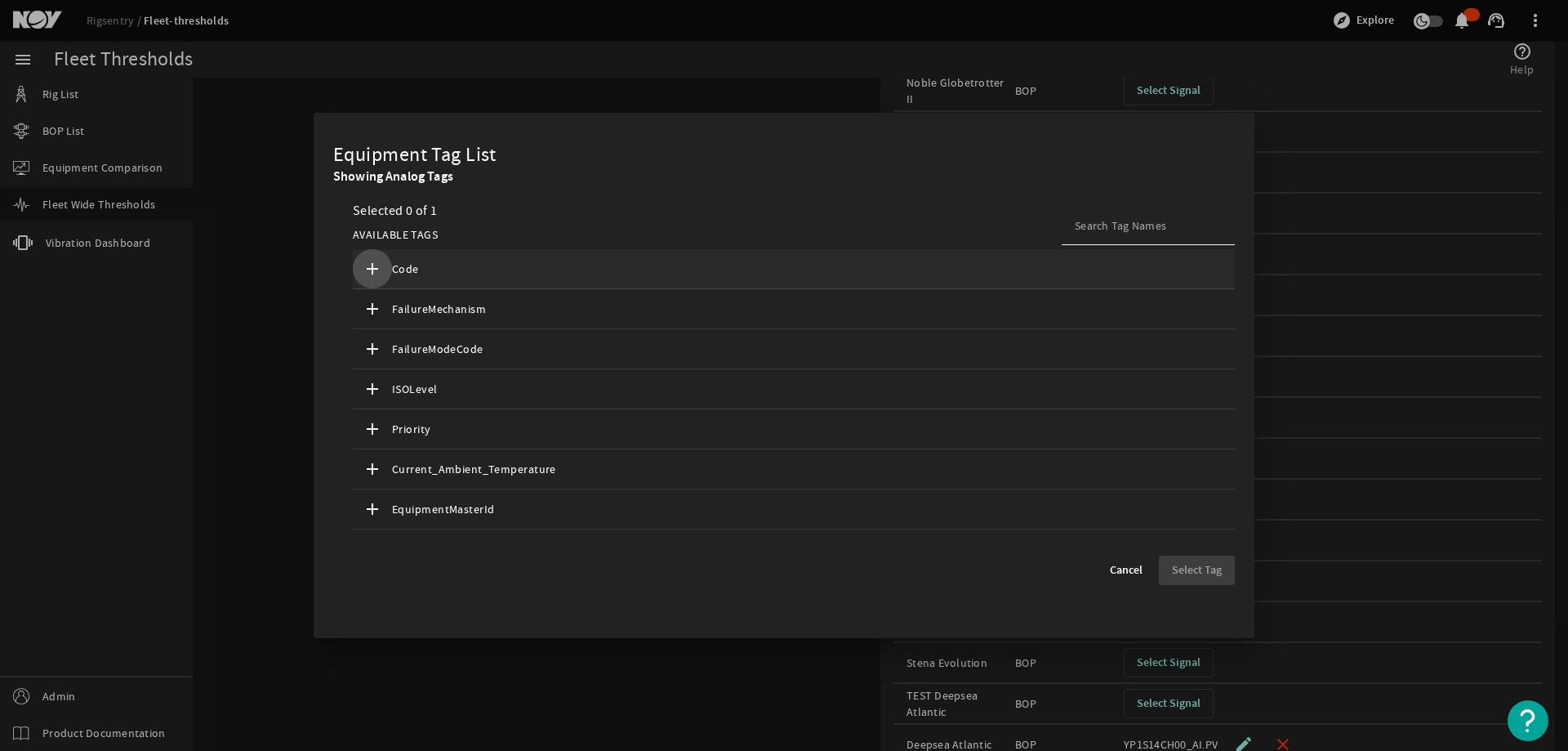
click at [374, 265] on mat-icon "add" at bounding box center [372, 269] width 19 height 19
click at [1119, 570] on span "Cancel" at bounding box center [1127, 570] width 33 height 16
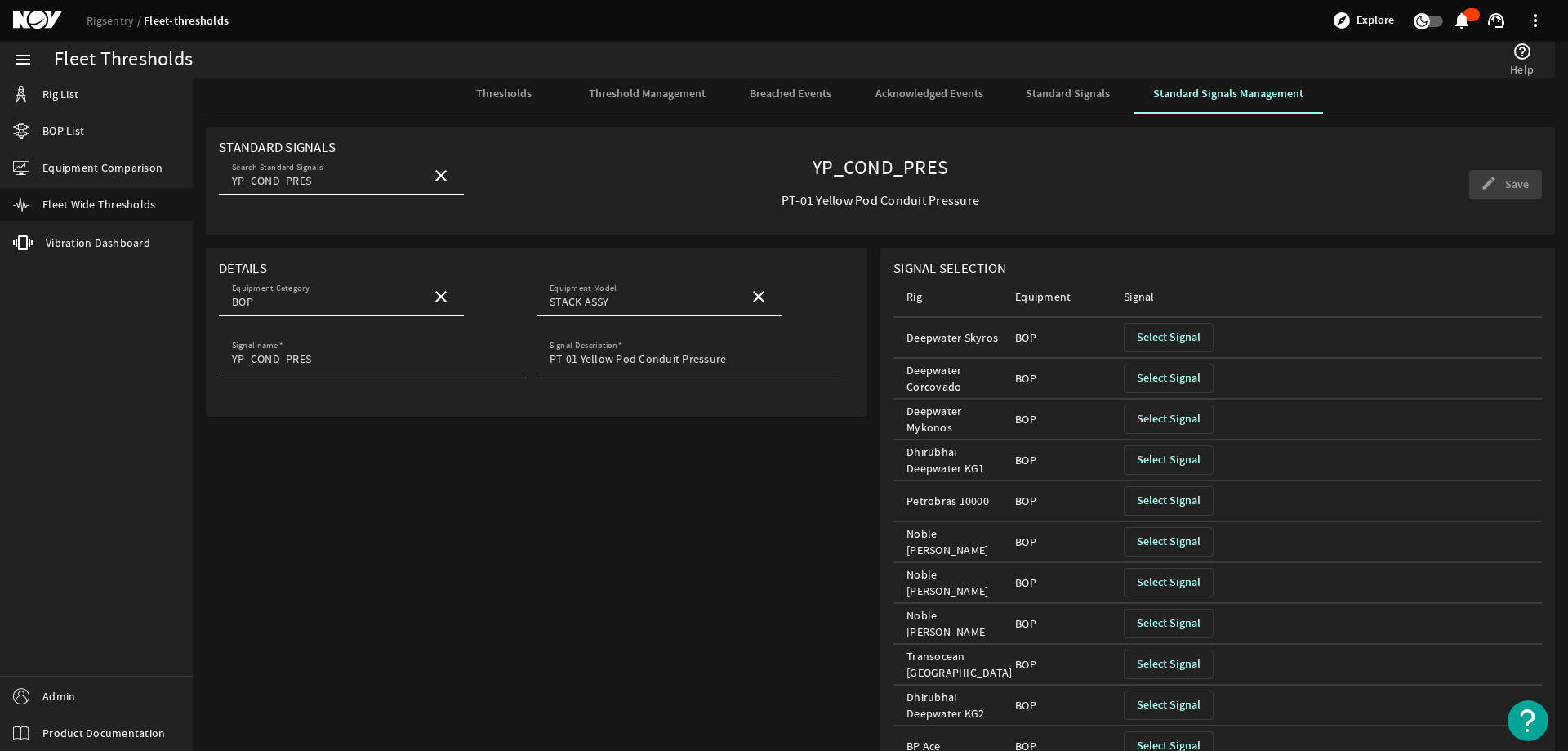
scroll to position [0, 0]
click at [1050, 99] on span "Standard Signals" at bounding box center [1067, 97] width 84 height 12
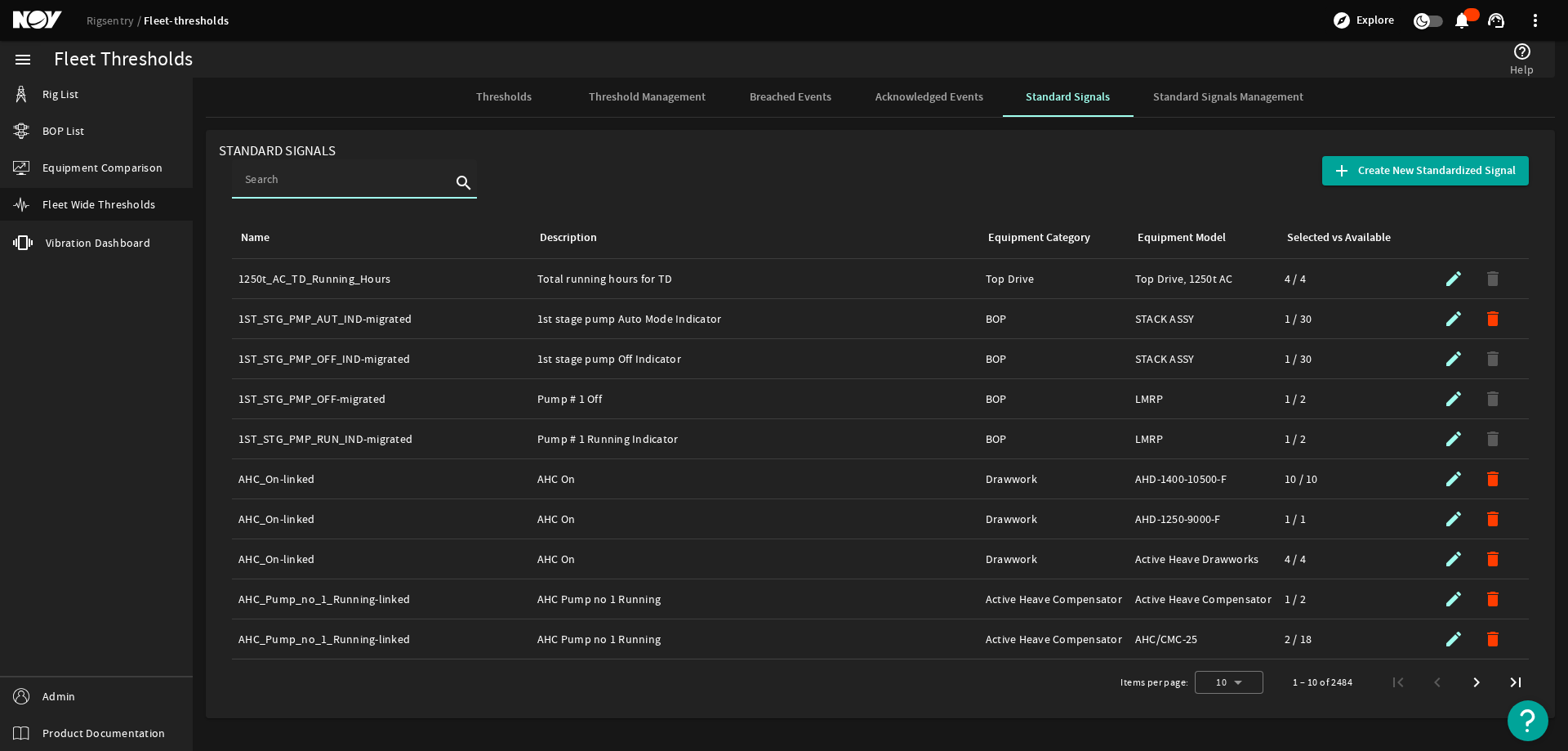
click at [252, 174] on input at bounding box center [348, 178] width 206 height 16
paste input "PT-02 Blue Pod Pilot Accumulator Pressure"
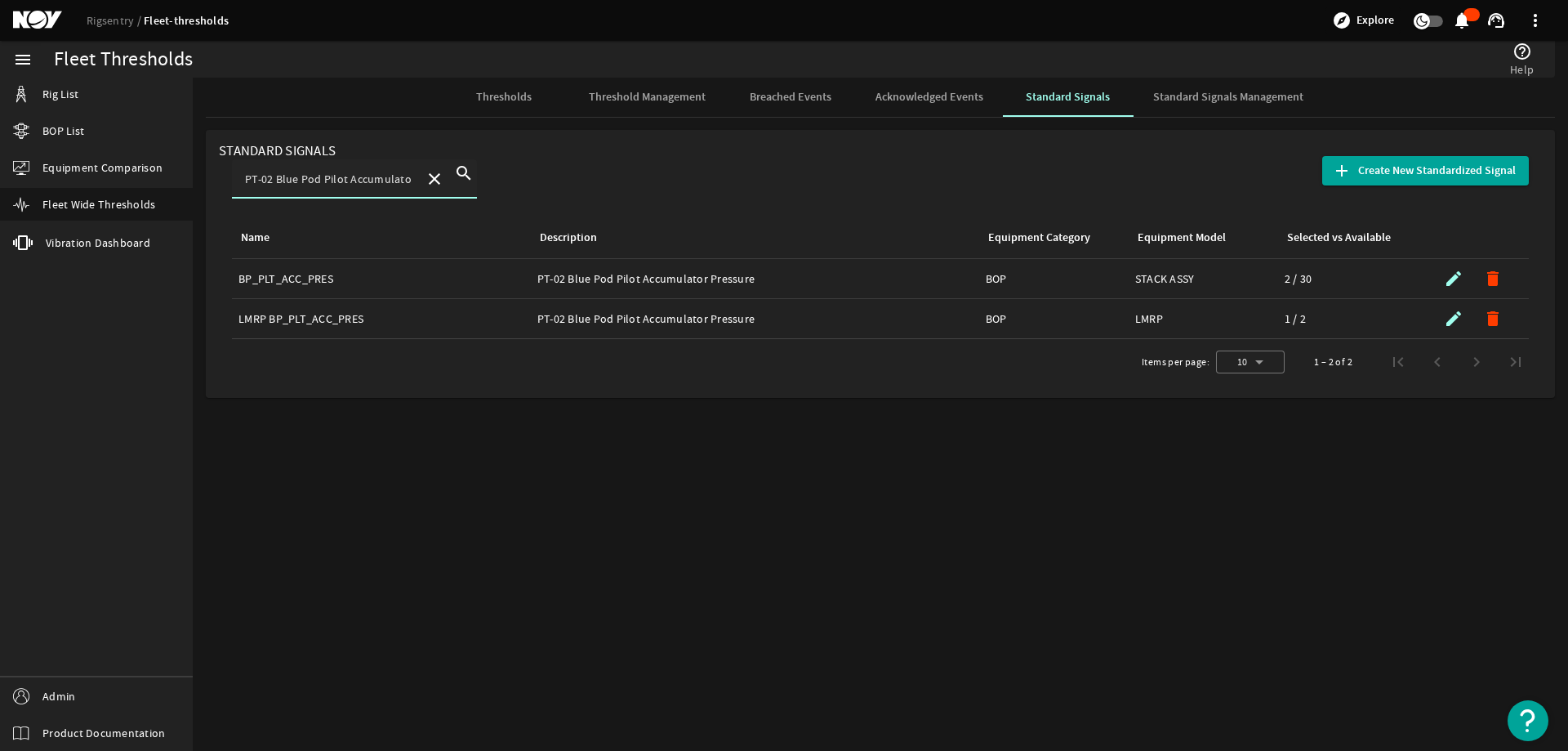
scroll to position [0, 43]
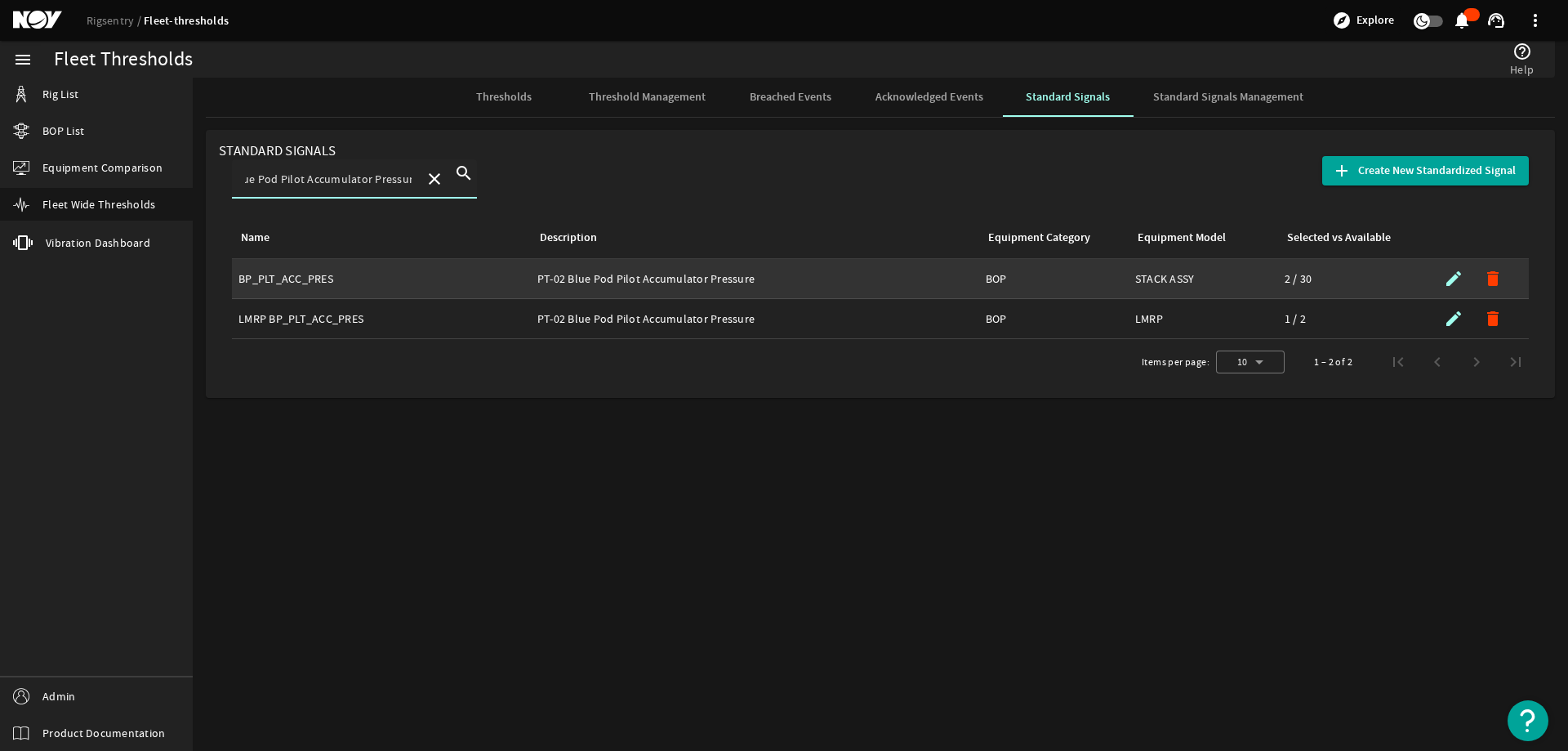
type input "PT-02 Blue Pod Pilot Accumulator Pressure"
click at [321, 280] on div "Name: BP_PLT_ACC_PRES" at bounding box center [381, 279] width 286 height 16
click at [332, 282] on div "Name: BP_PLT_ACC_PRES" at bounding box center [381, 279] width 286 height 16
click at [1451, 272] on mat-icon "submit" at bounding box center [1453, 279] width 19 height 19
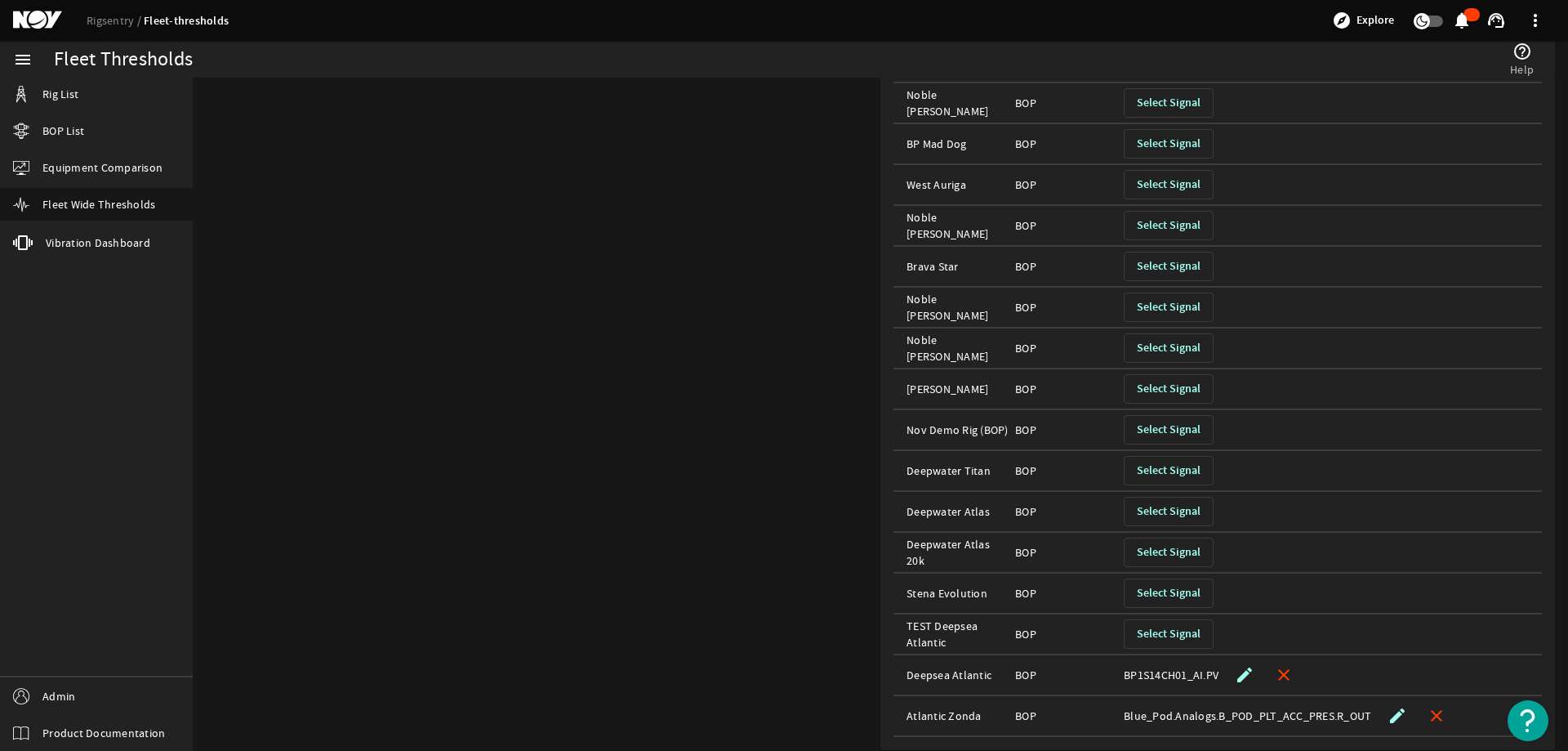
scroll to position [822, 0]
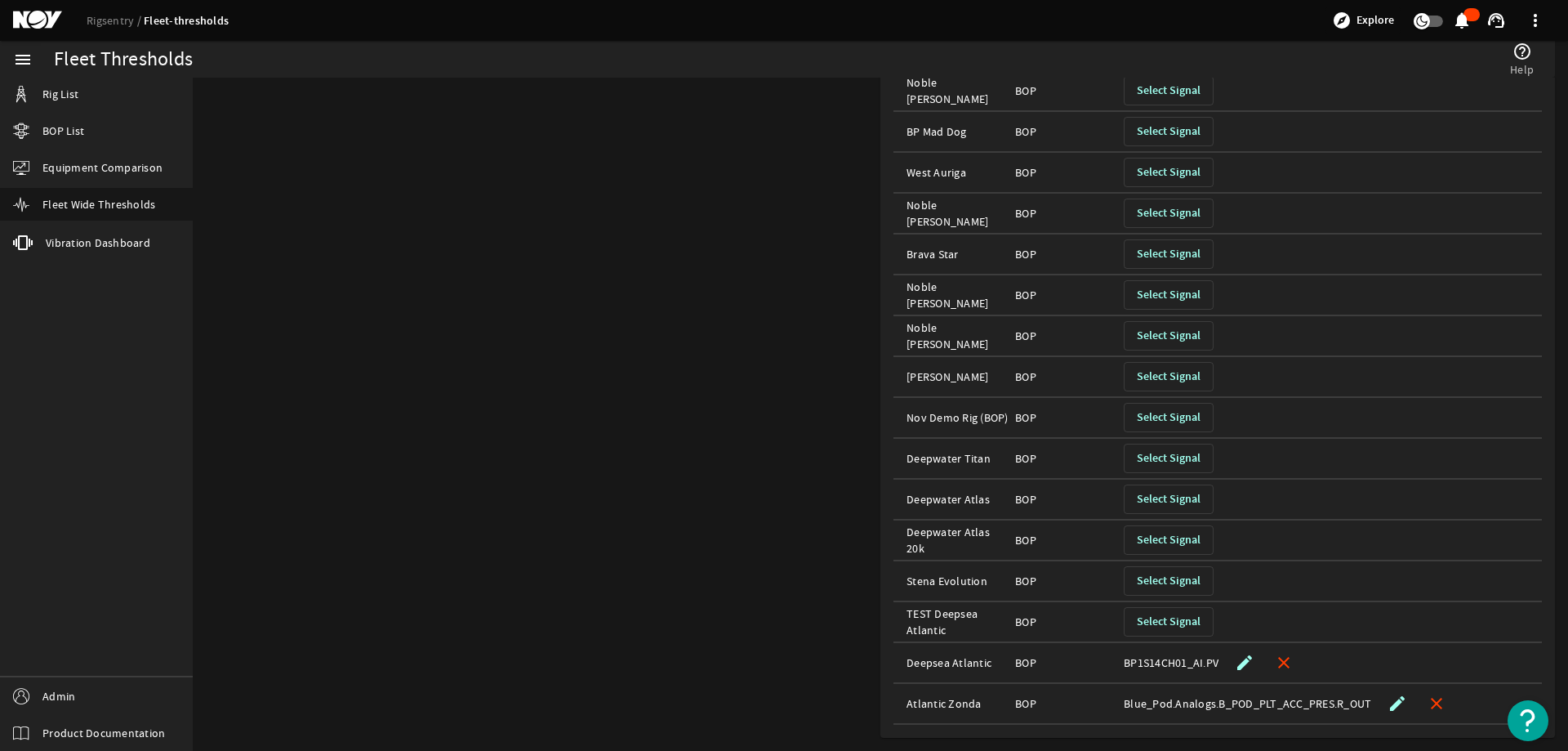
click at [1235, 661] on mat-icon "edit" at bounding box center [1244, 662] width 19 height 19
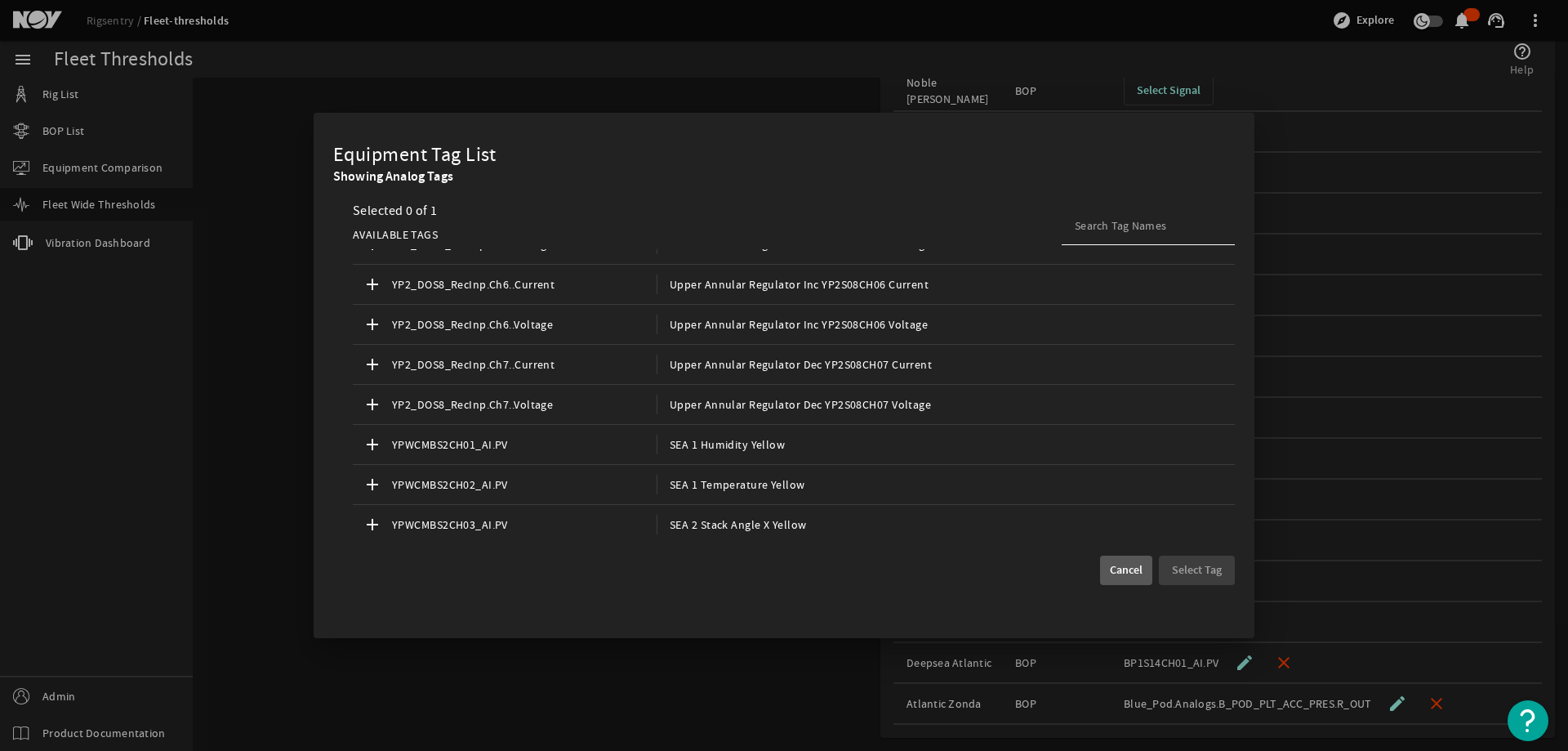
scroll to position [7759, 0]
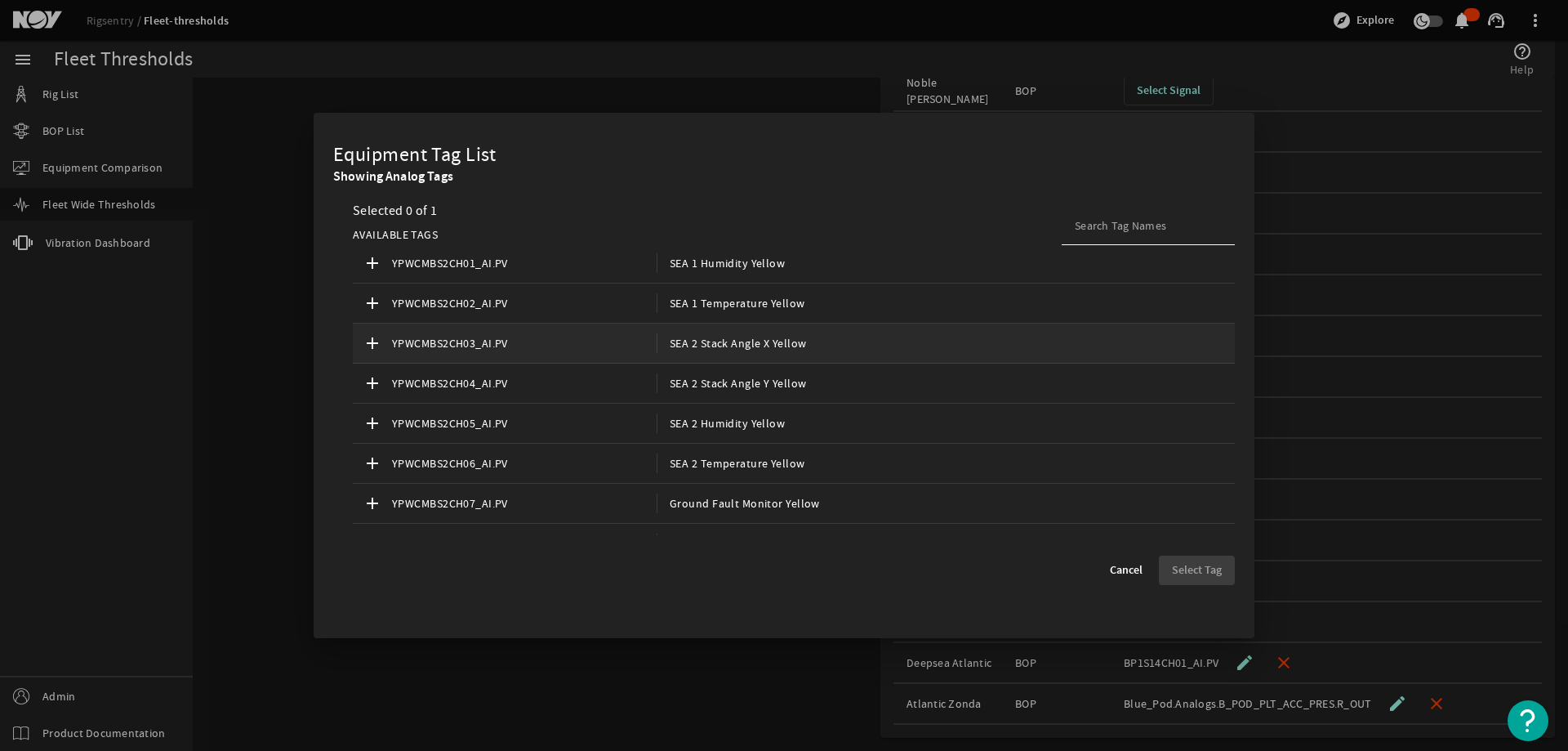
click at [704, 349] on span "SEA 2 Stack Angle X Yellow" at bounding box center [731, 343] width 149 height 19
click at [1121, 567] on span "Cancel" at bounding box center [1127, 570] width 33 height 16
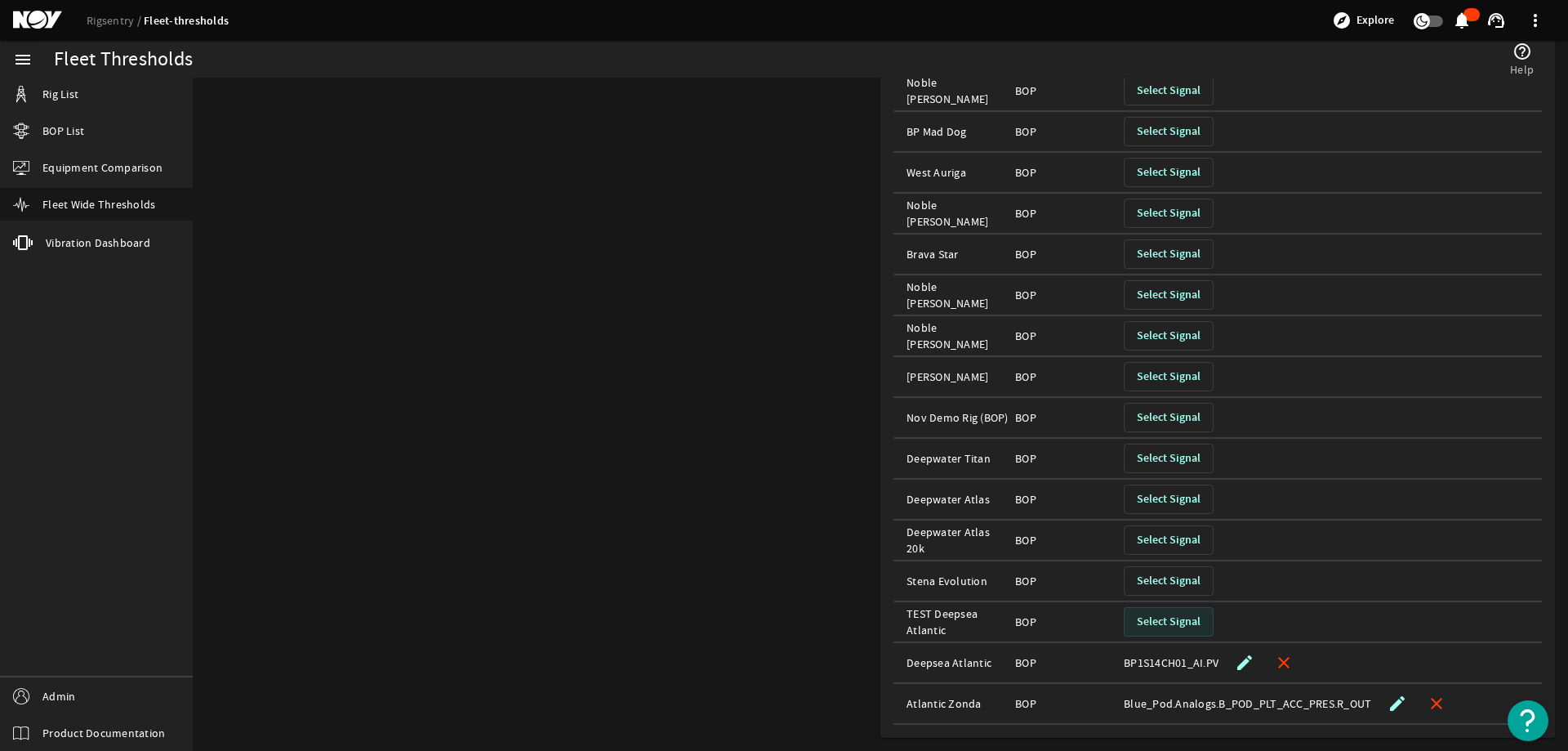
click at [1156, 612] on span "button" at bounding box center [1169, 622] width 89 height 40
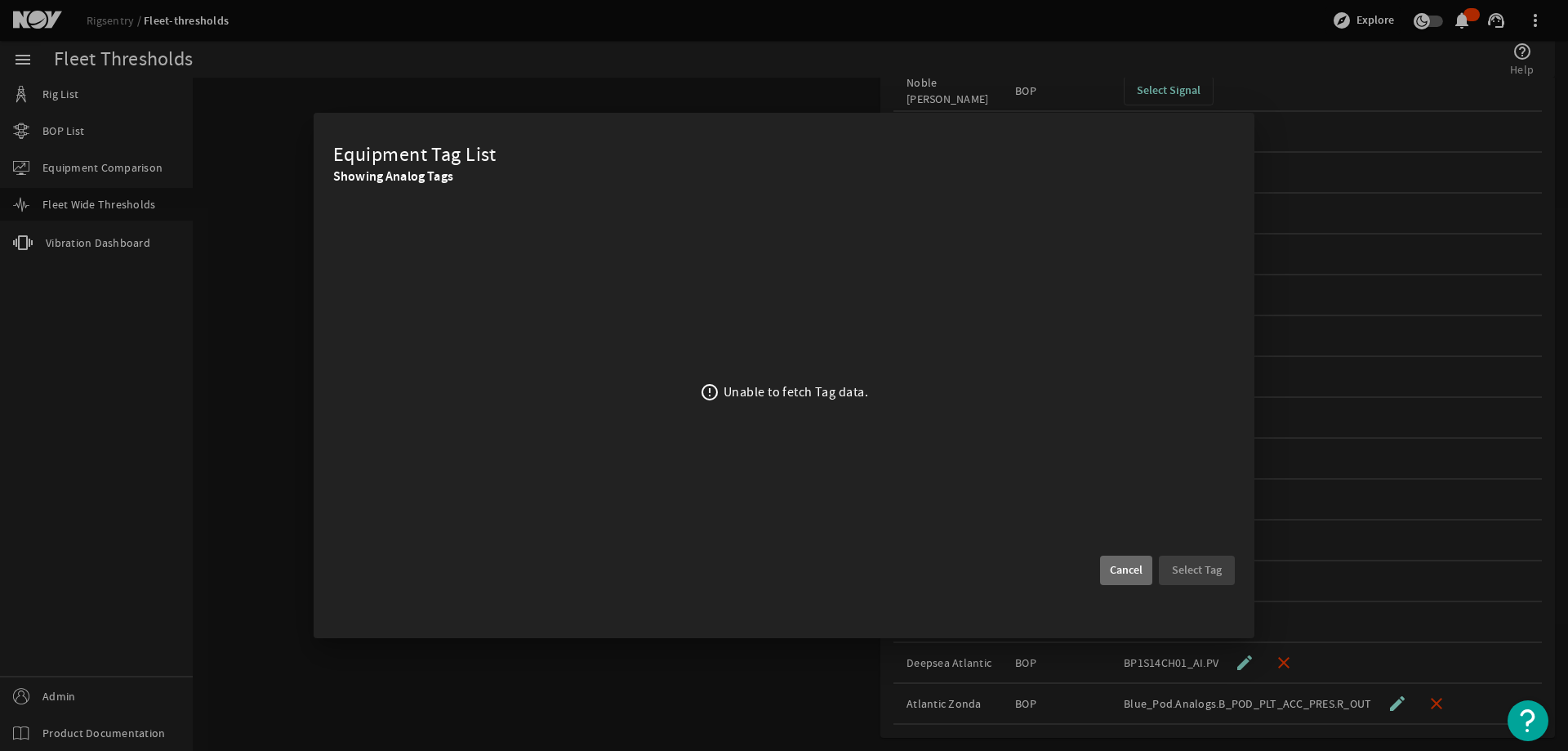
click at [1130, 575] on span "Cancel" at bounding box center [1127, 570] width 33 height 16
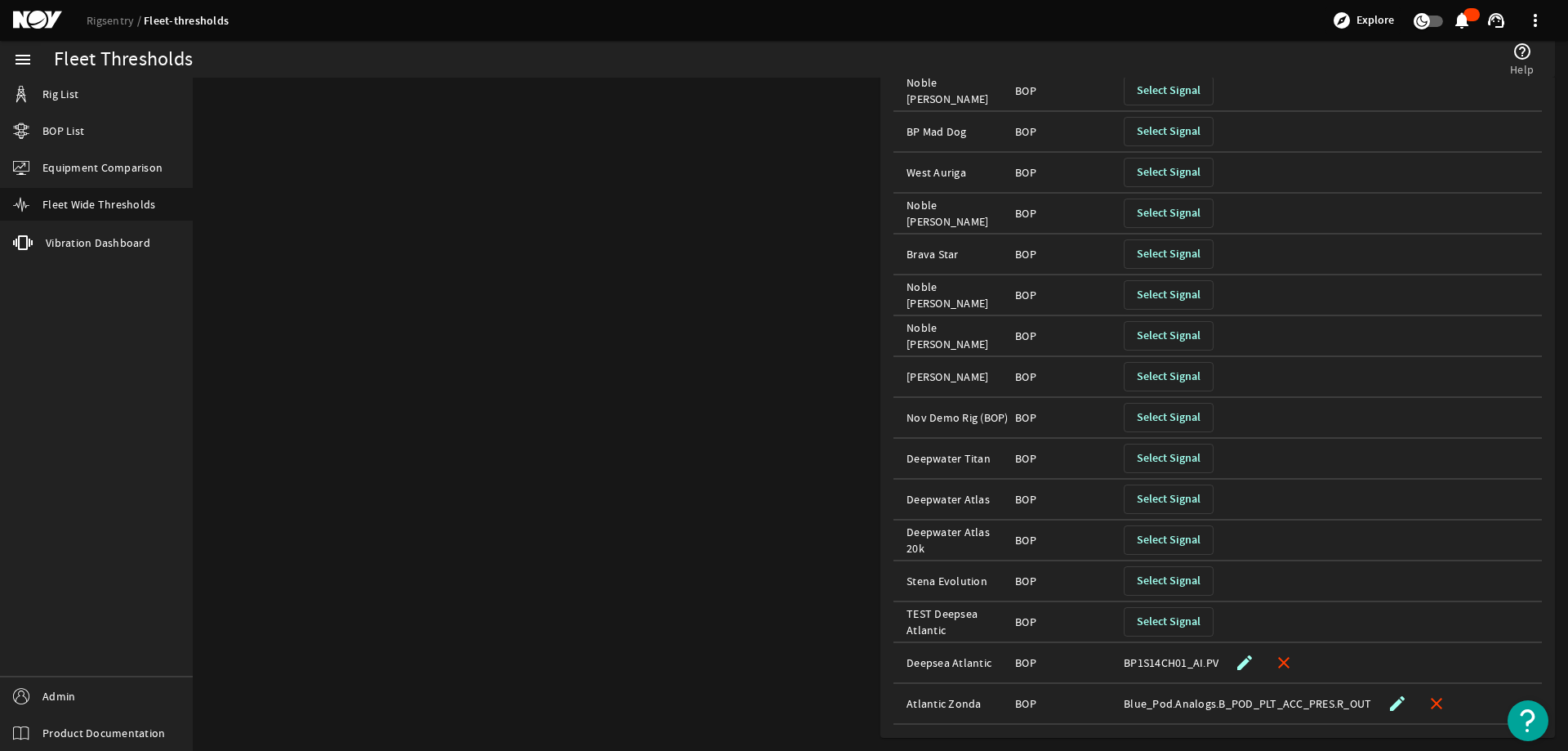
click at [1147, 538] on span "Select Signal" at bounding box center [1169, 540] width 64 height 16
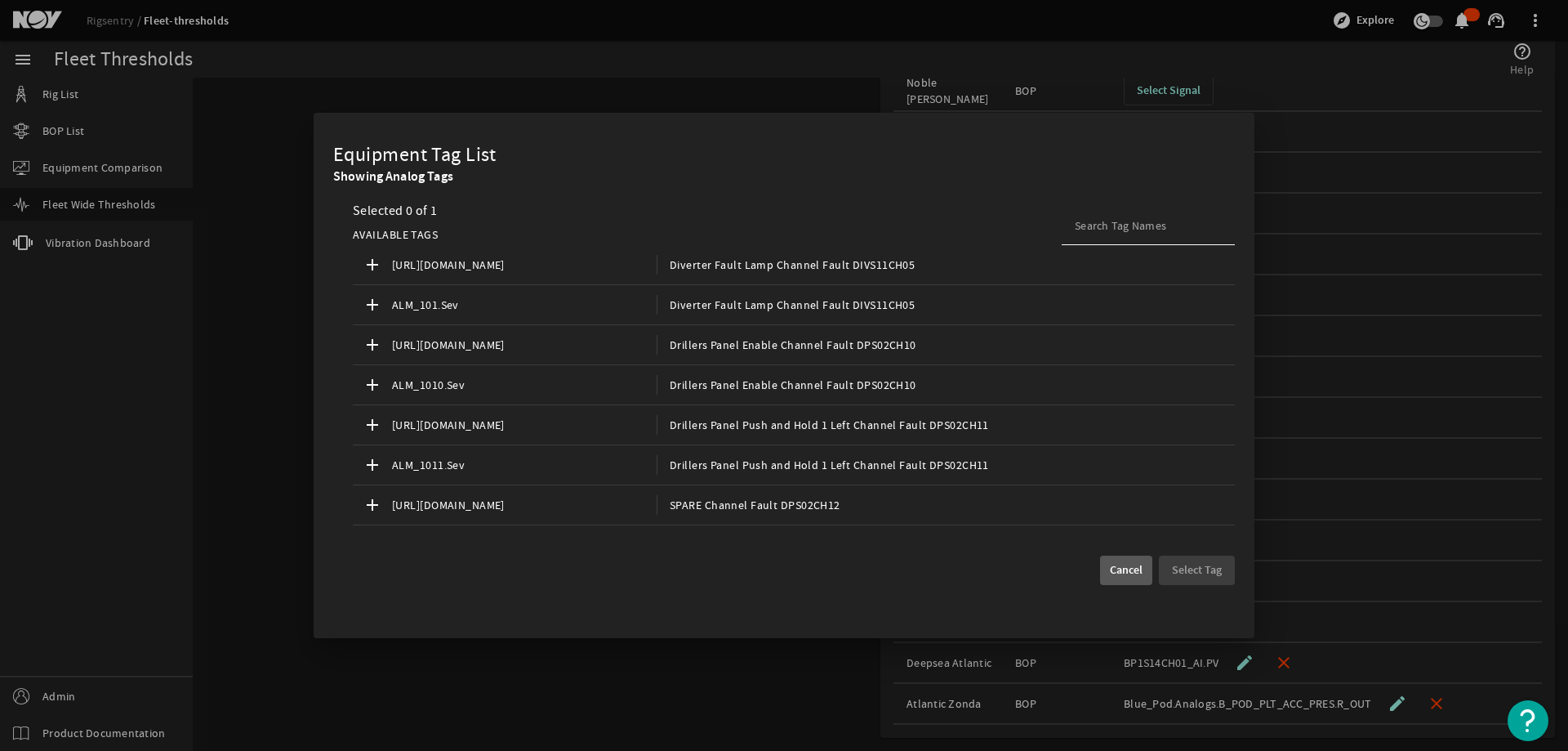
scroll to position [327, 0]
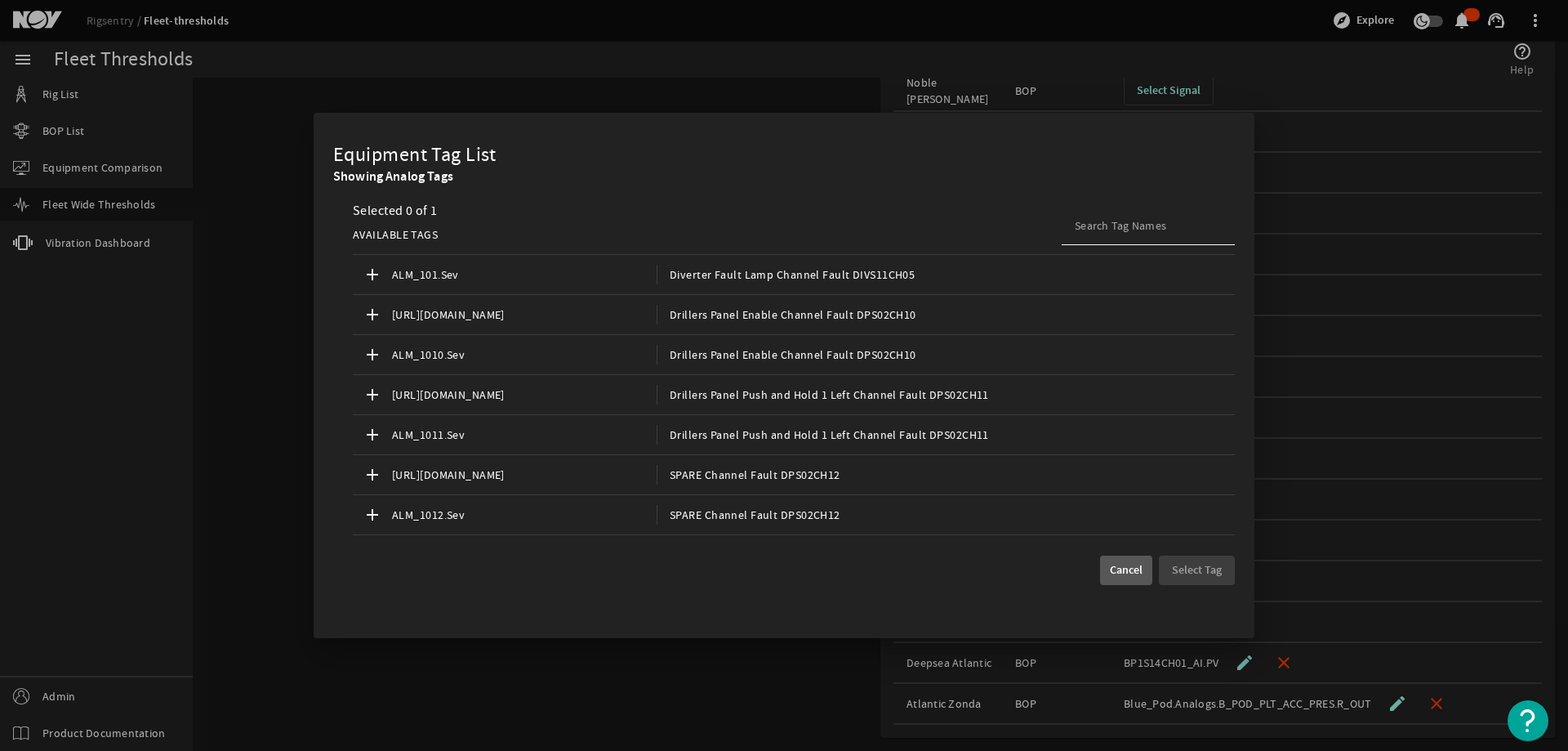
click at [1128, 571] on span "Cancel" at bounding box center [1127, 570] width 33 height 16
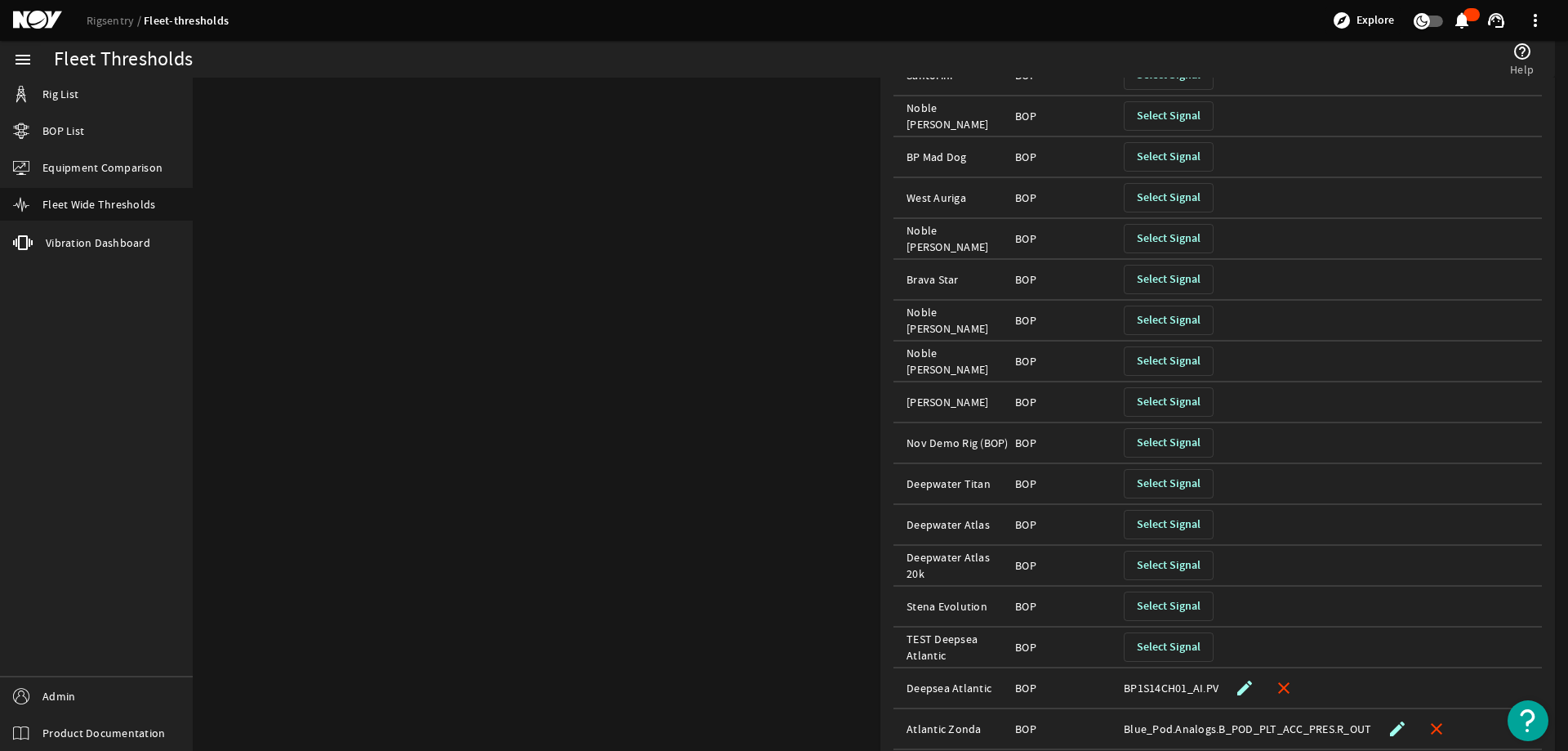
scroll to position [822, 0]
